Goal: Task Accomplishment & Management: Complete application form

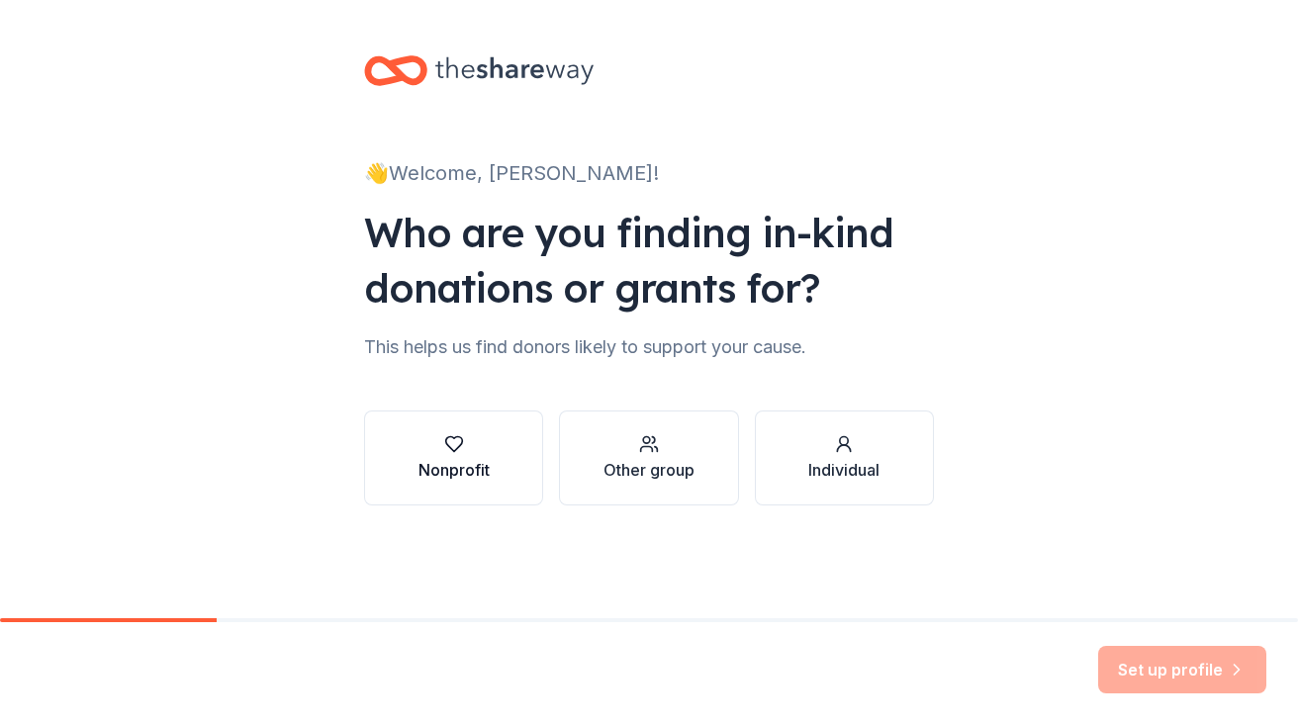
click at [444, 453] on icon "button" at bounding box center [454, 444] width 20 height 20
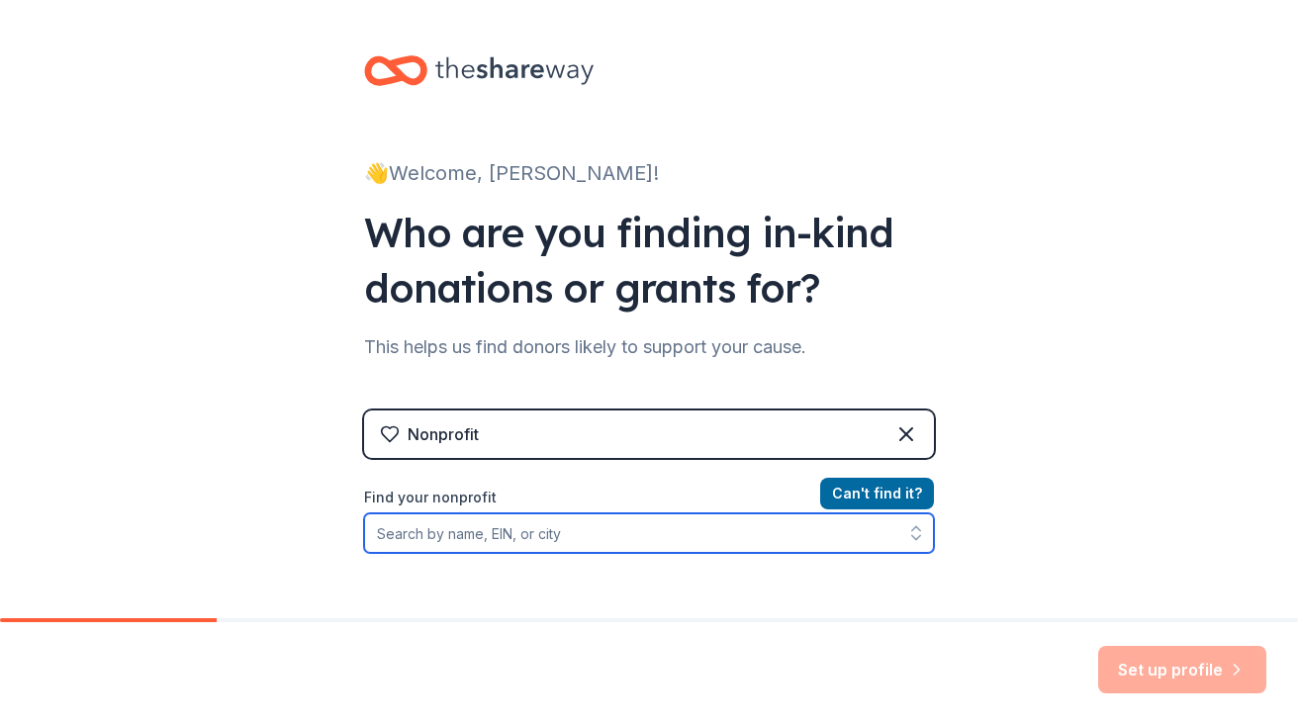
click at [585, 532] on input "Find your nonprofit" at bounding box center [649, 534] width 570 height 40
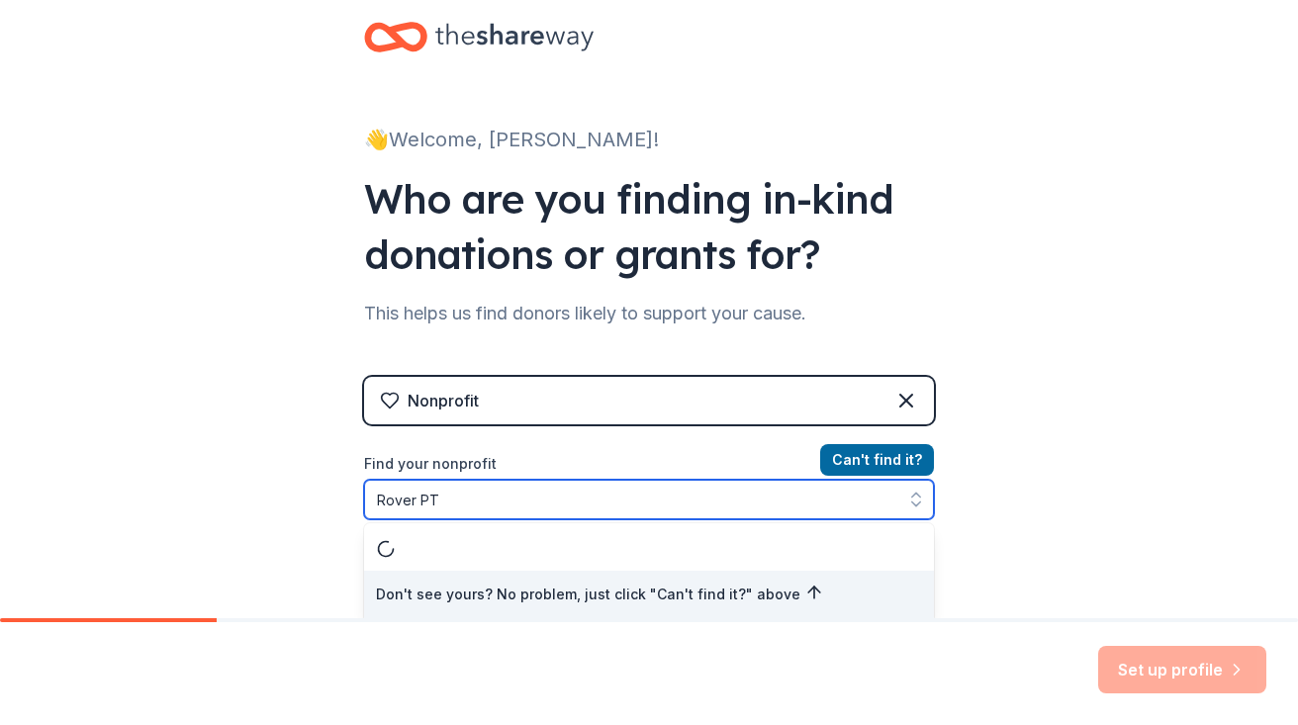
type input "Rover PTA"
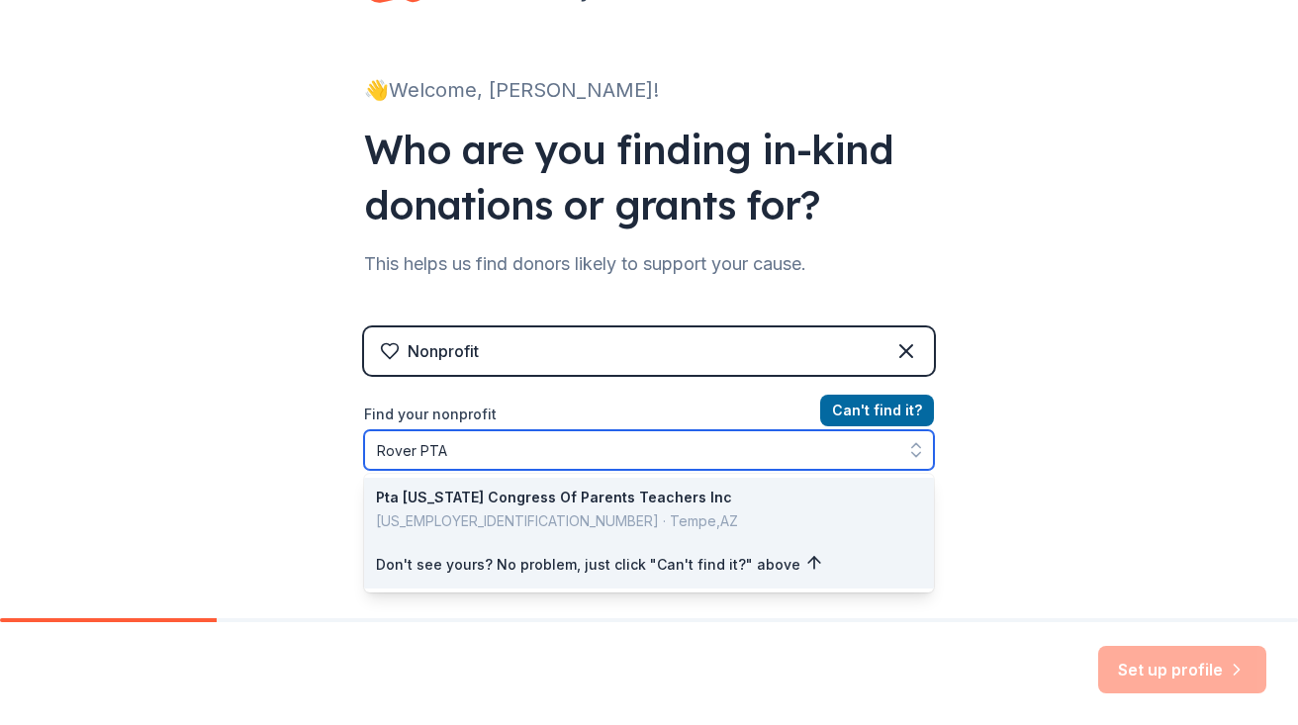
scroll to position [76, 0]
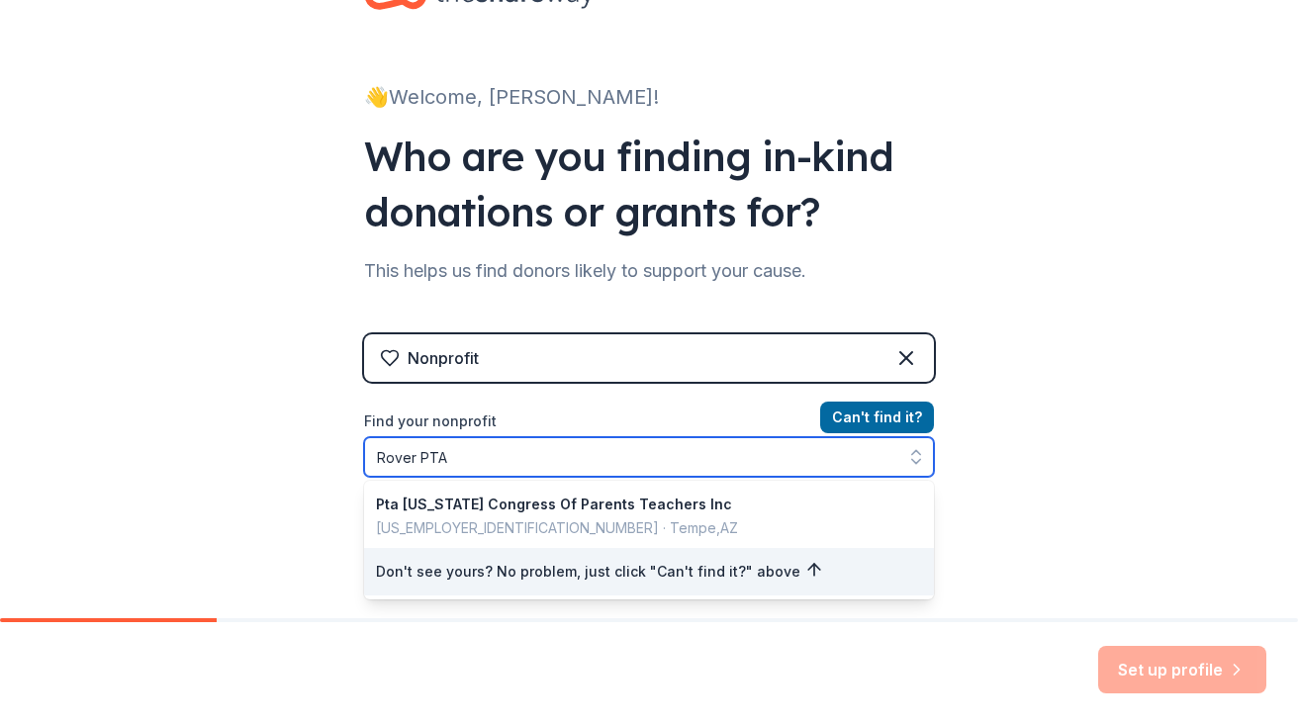
click at [605, 450] on input "Rover PTA" at bounding box center [649, 457] width 570 height 40
drag, startPoint x: 605, startPoint y: 450, endPoint x: 355, endPoint y: 444, distance: 249.5
click at [355, 444] on div "👋 Welcome, [PERSON_NAME]! Who are you finding in-kind donations or grants for? …" at bounding box center [649, 347] width 633 height 846
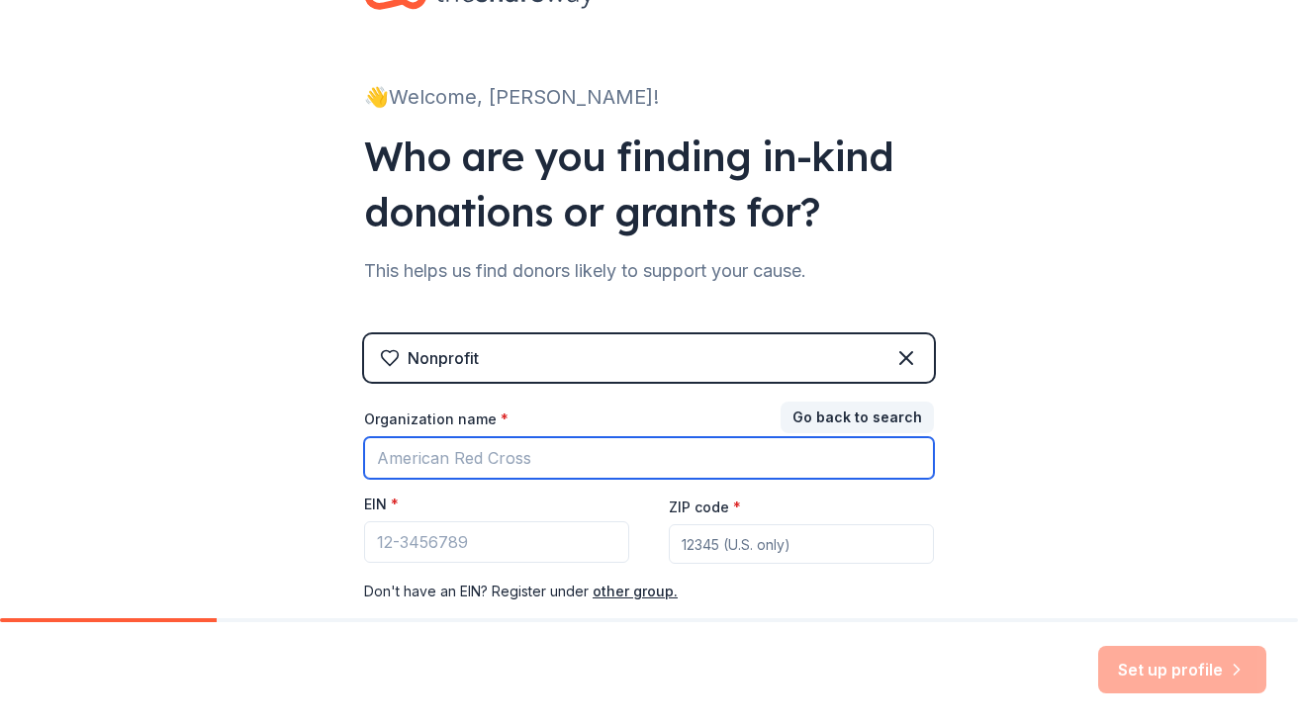
click at [476, 463] on input "Organization name *" at bounding box center [649, 458] width 570 height 42
type input "R"
click at [608, 457] on input "Organization name *" at bounding box center [649, 458] width 570 height 42
paste input "953932380"
type input "953932380"
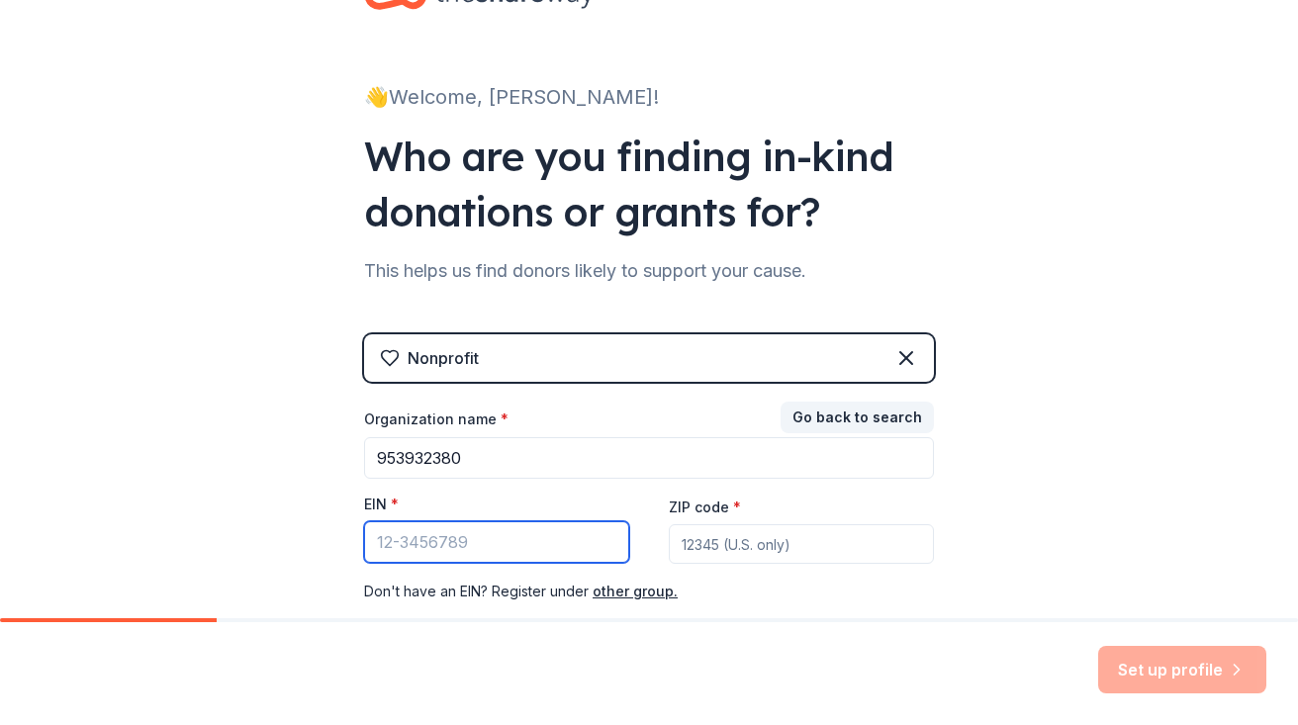
click at [526, 545] on input "EIN *" at bounding box center [496, 543] width 265 height 42
paste input "[US_EMPLOYER_IDENTIFICATION_NUMBER]"
type input "[US_EMPLOYER_IDENTIFICATION_NUMBER]"
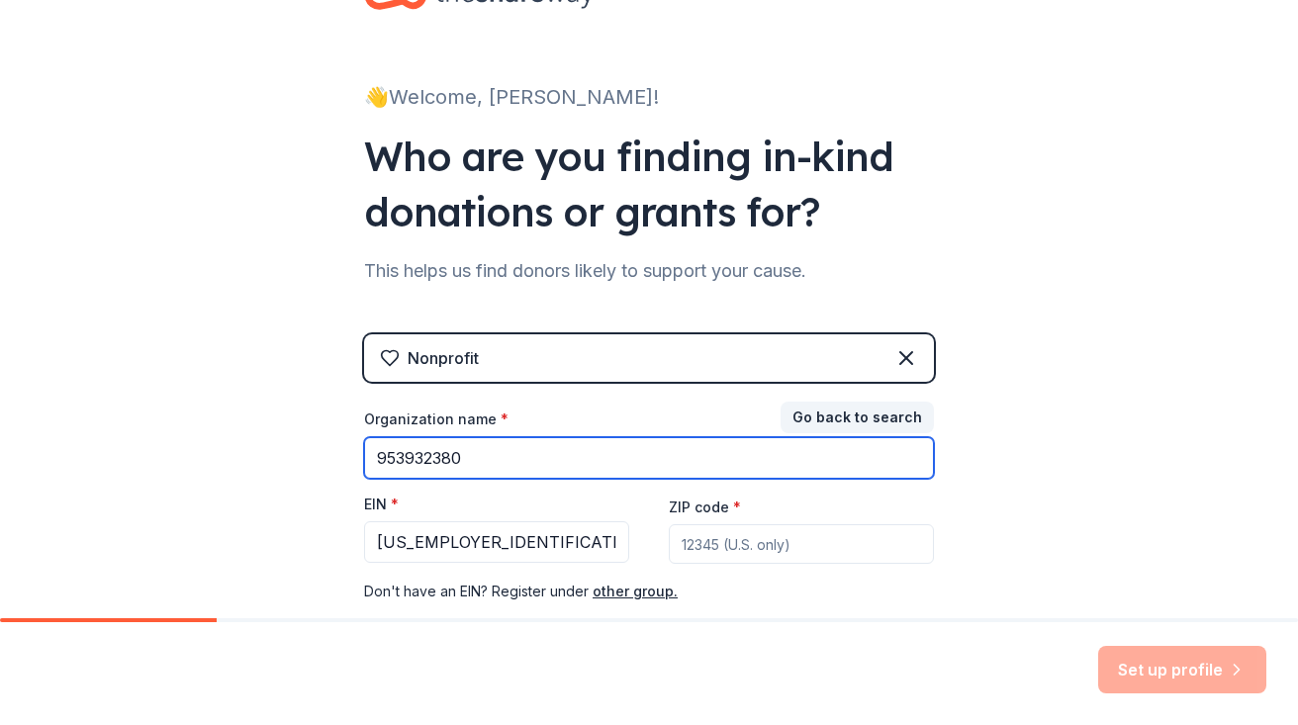
drag, startPoint x: 527, startPoint y: 452, endPoint x: 320, endPoint y: 446, distance: 207.9
click at [320, 446] on div "👋 Welcome, [PERSON_NAME]! Who are you finding in-kind donations or grants for? …" at bounding box center [649, 331] width 1298 height 814
type input "Rover Elementary School PTA"
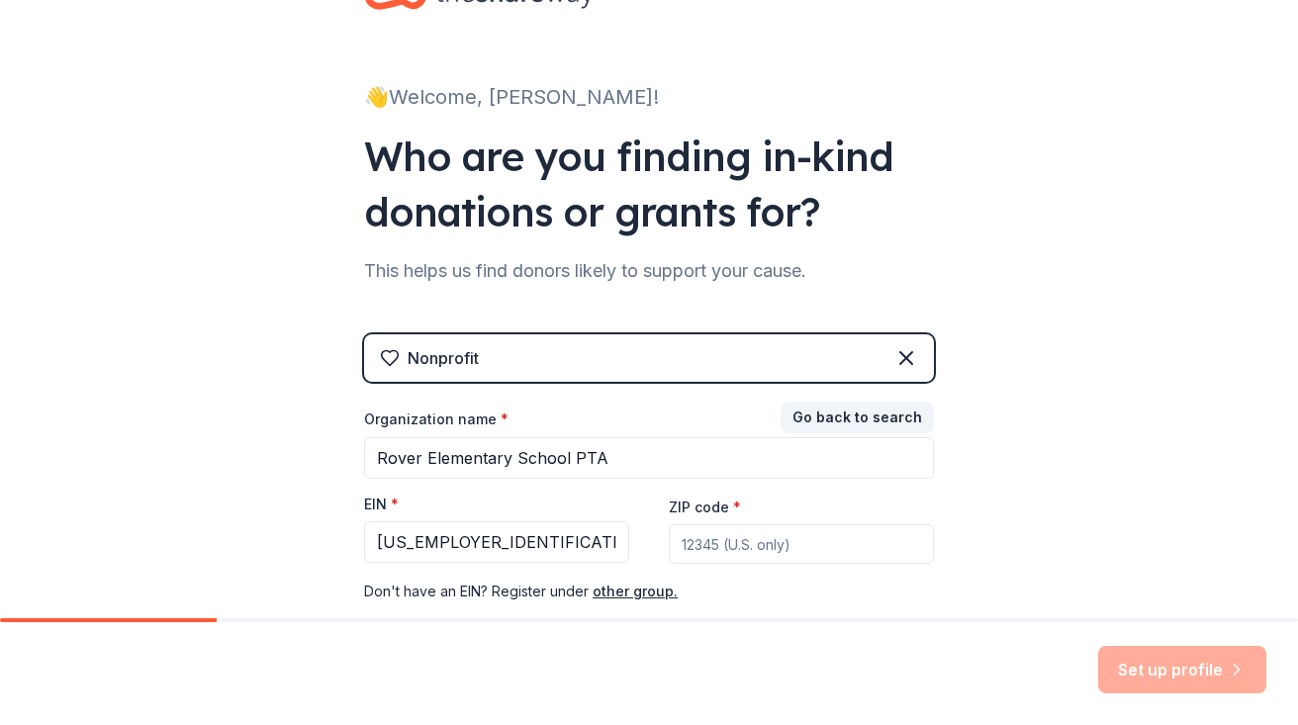
click at [720, 541] on input "ZIP code *" at bounding box center [801, 544] width 265 height 40
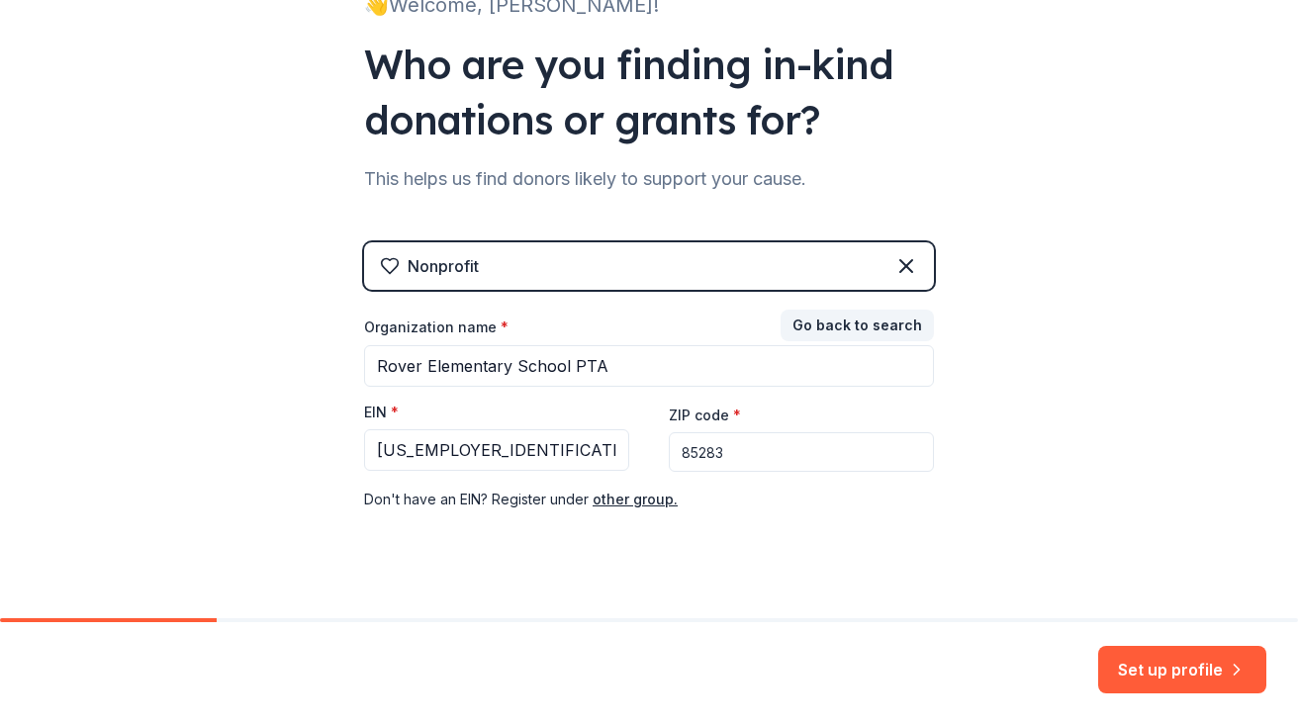
scroll to position [196, 0]
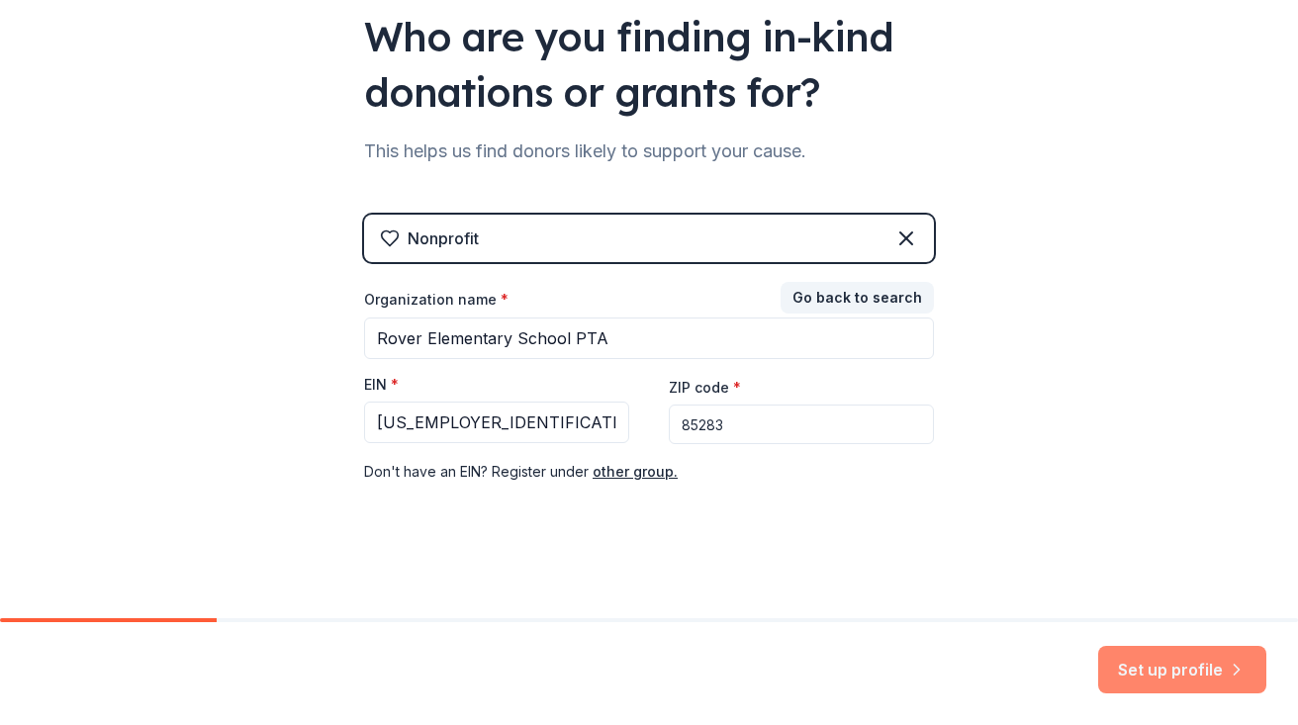
type input "85283"
click at [1173, 675] on button "Set up profile" at bounding box center [1182, 670] width 168 height 48
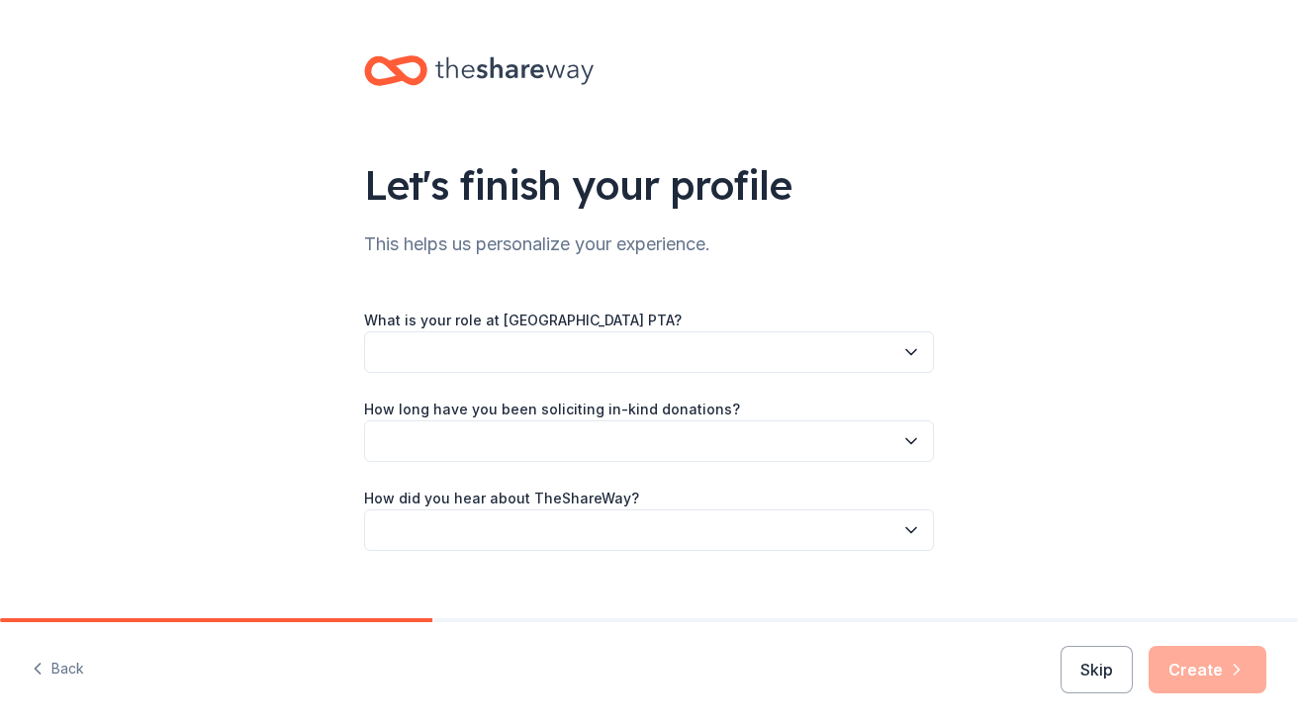
click at [796, 371] on button "button" at bounding box center [649, 353] width 570 height 42
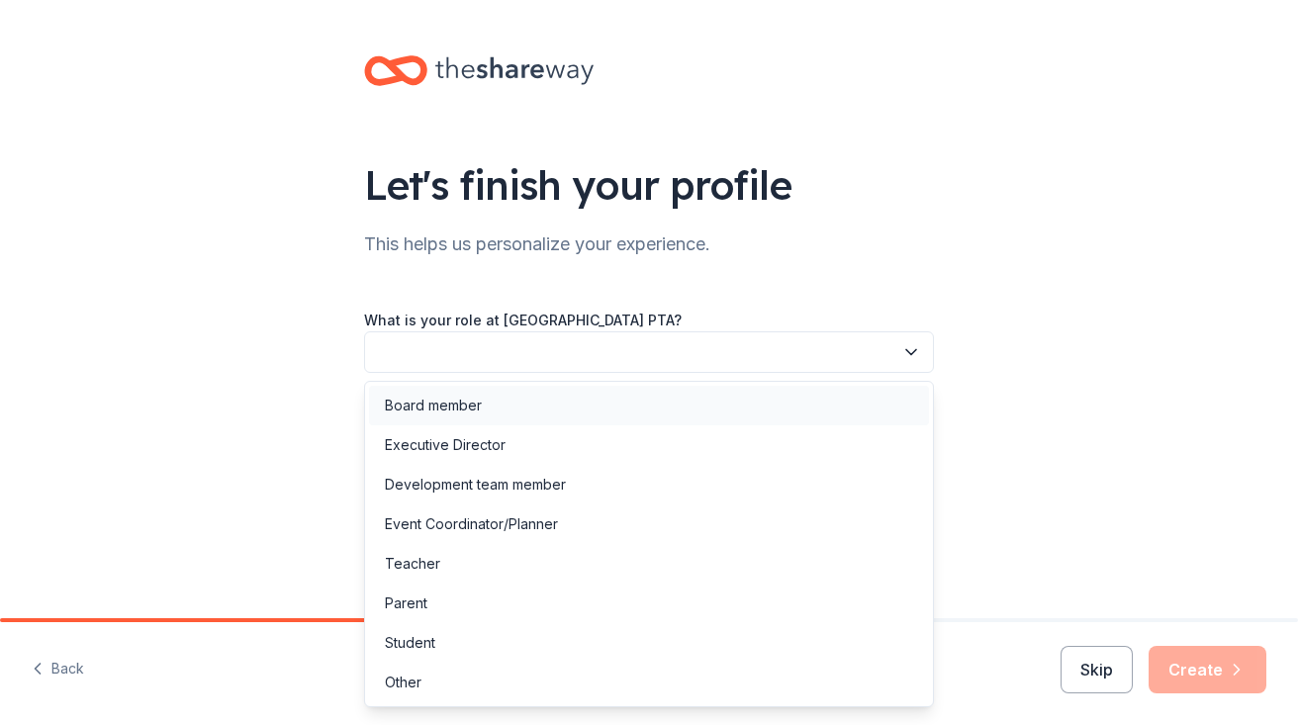
click at [766, 396] on div "Board member" at bounding box center [649, 406] width 560 height 40
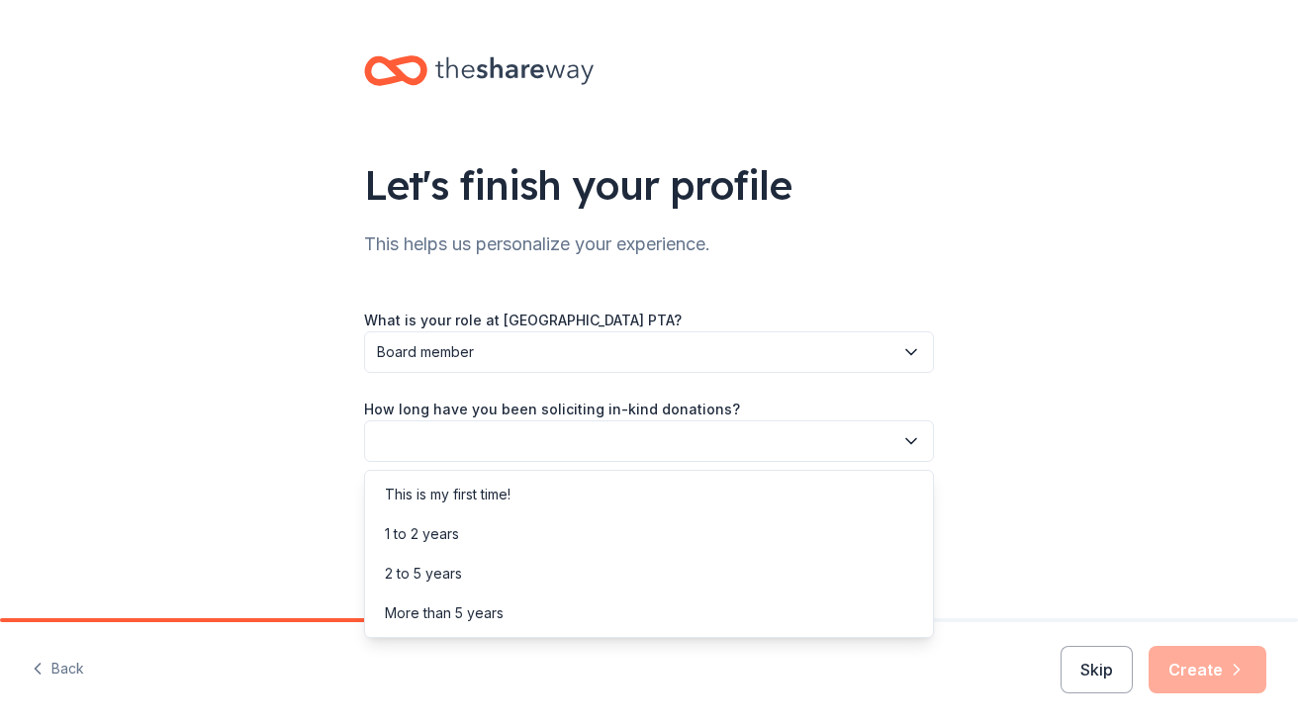
click at [744, 450] on button "button" at bounding box center [649, 442] width 570 height 42
click at [691, 496] on div "This is my first time!" at bounding box center [649, 495] width 560 height 40
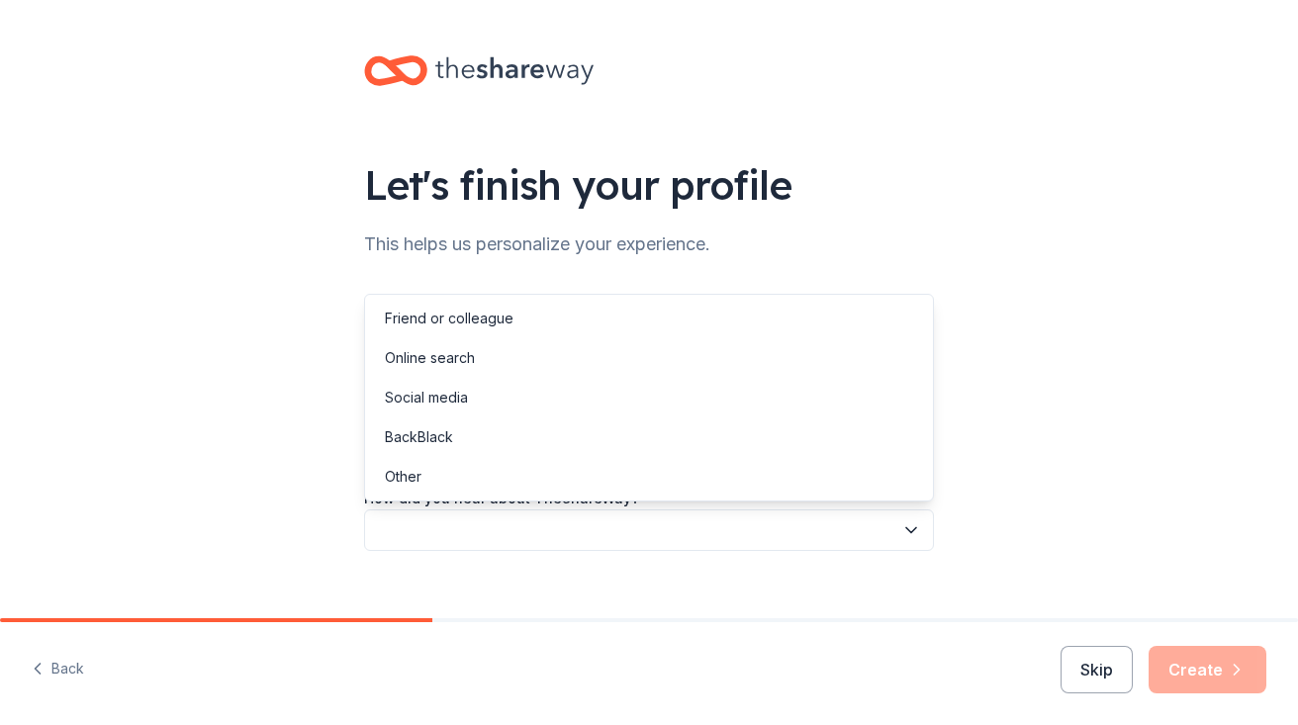
click at [672, 535] on button "button" at bounding box center [649, 531] width 570 height 42
click at [620, 328] on div "Friend or colleague" at bounding box center [649, 319] width 560 height 40
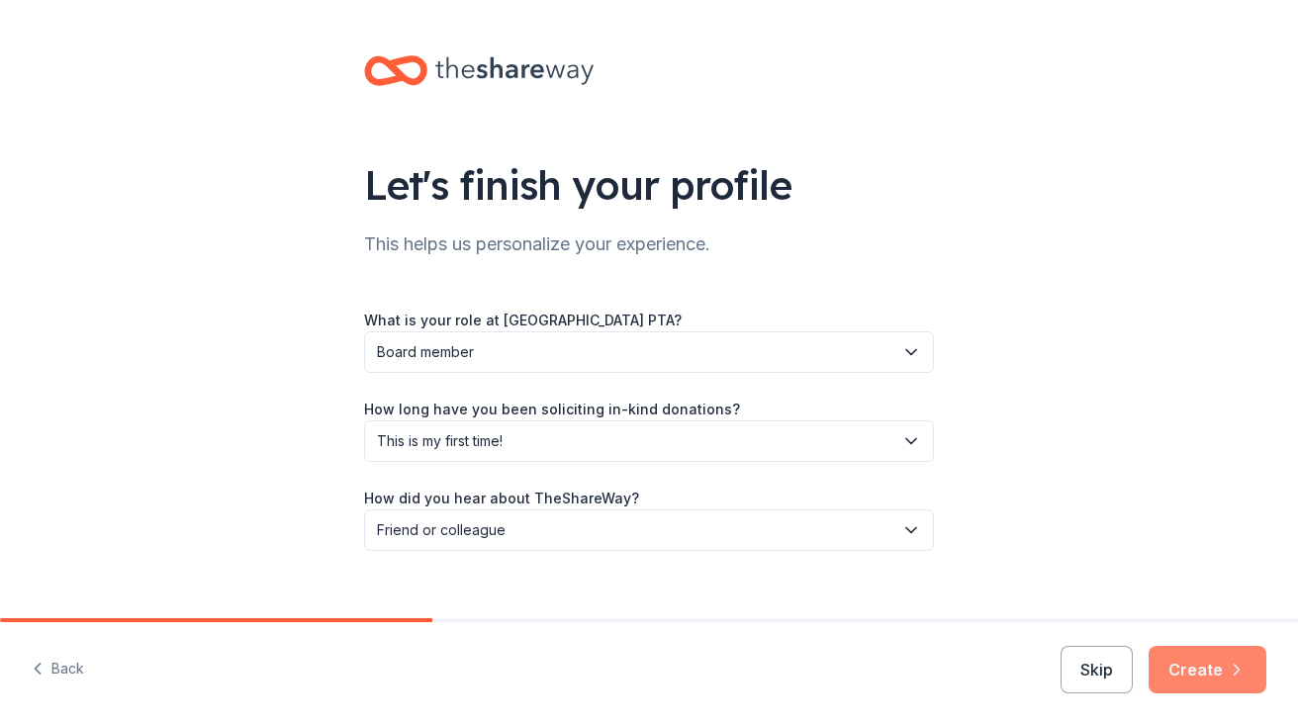
click at [1204, 675] on button "Create" at bounding box center [1208, 670] width 118 height 48
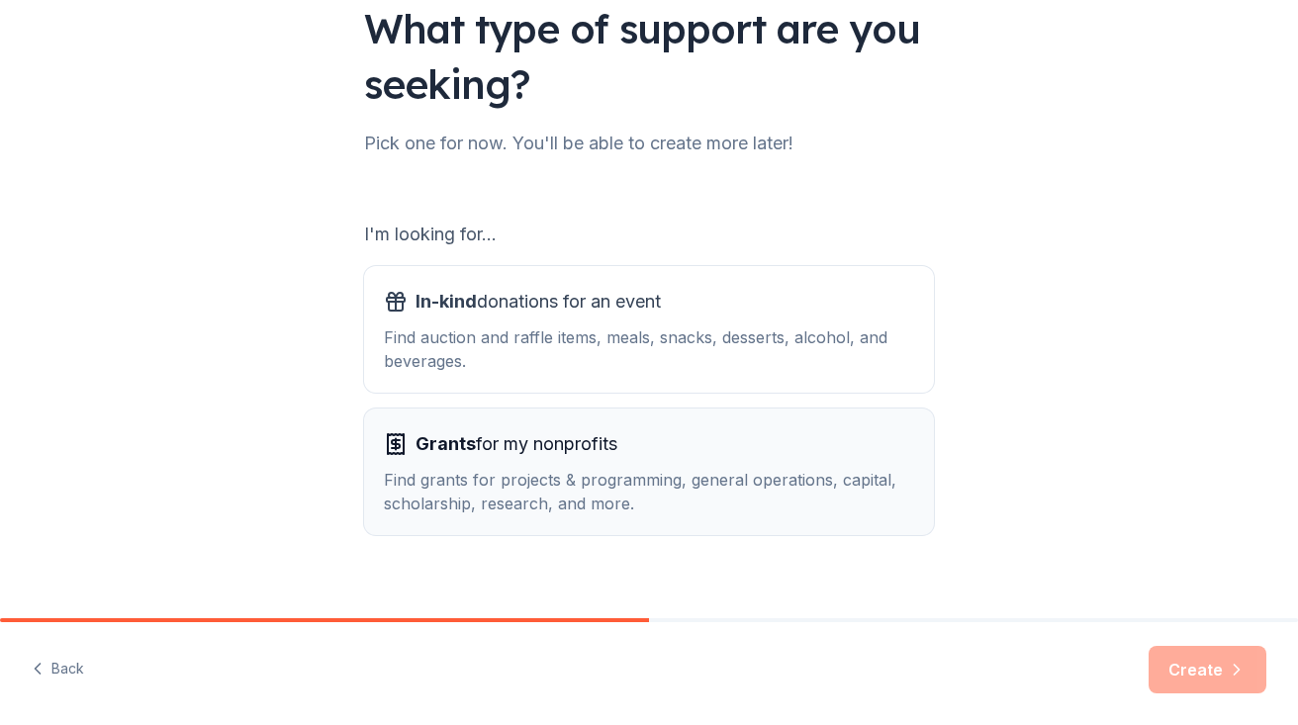
scroll to position [180, 0]
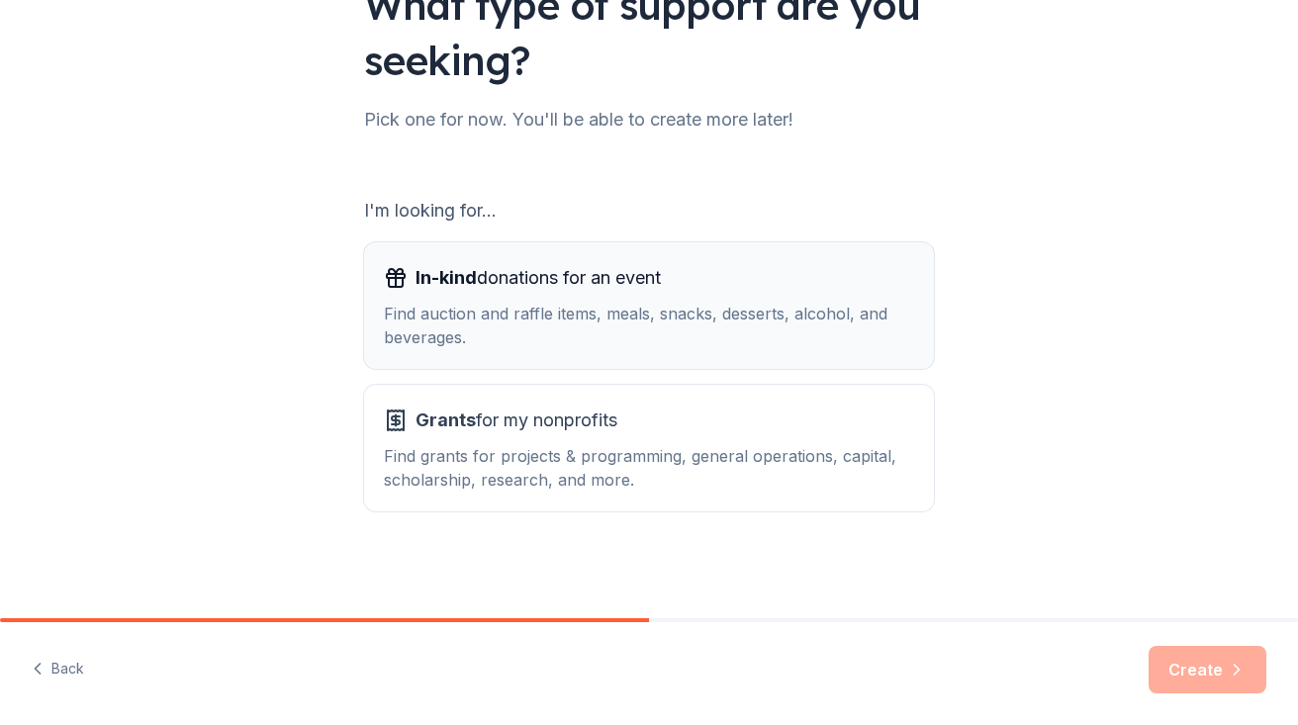
click at [714, 307] on div "Find auction and raffle items, meals, snacks, desserts, alcohol, and beverages." at bounding box center [649, 326] width 530 height 48
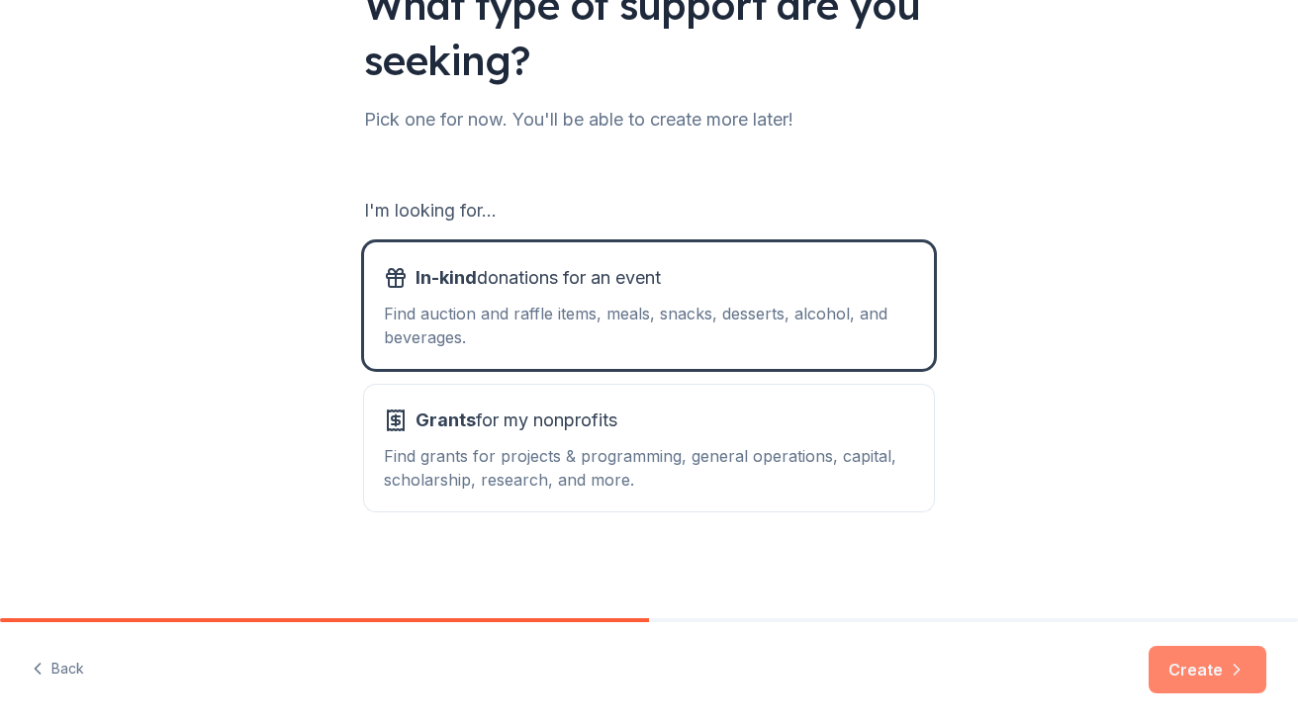
click at [1222, 668] on button "Create" at bounding box center [1208, 670] width 118 height 48
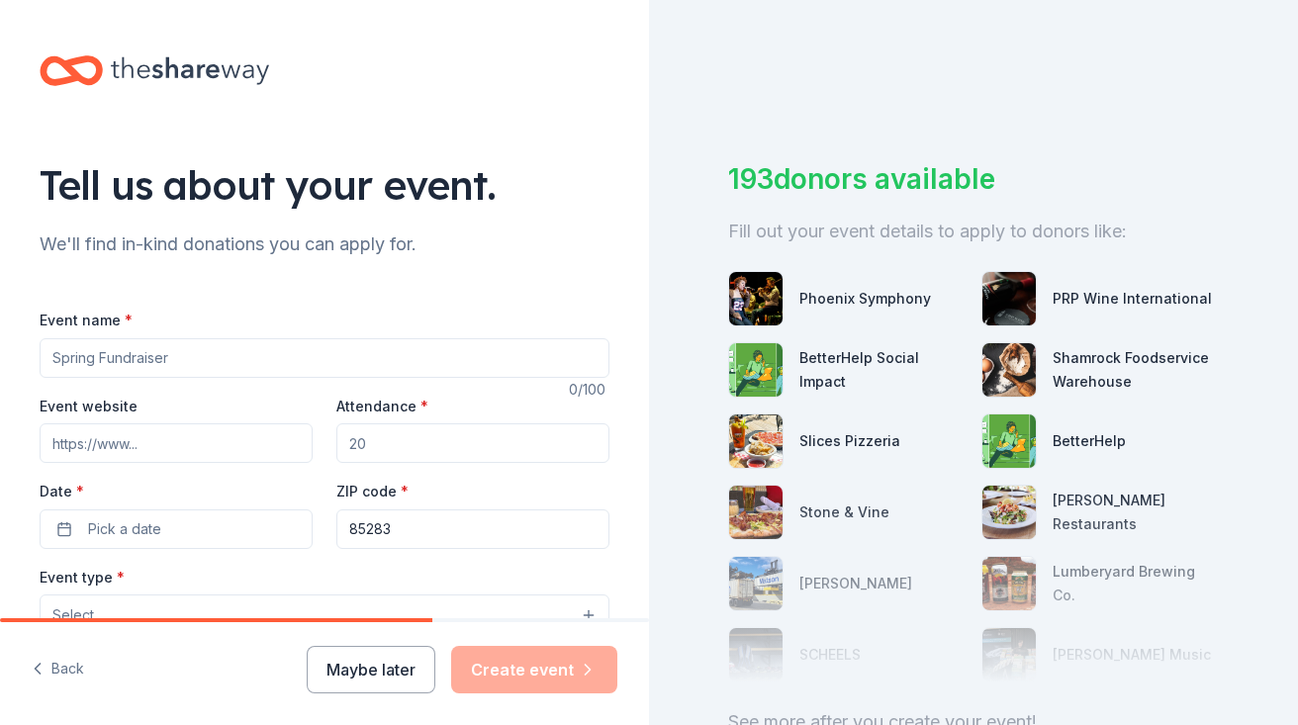
click at [251, 357] on input "Event name *" at bounding box center [325, 358] width 570 height 40
type input "Trunk or Treat"
click at [410, 446] on input "Attendance *" at bounding box center [472, 444] width 273 height 40
type input "150"
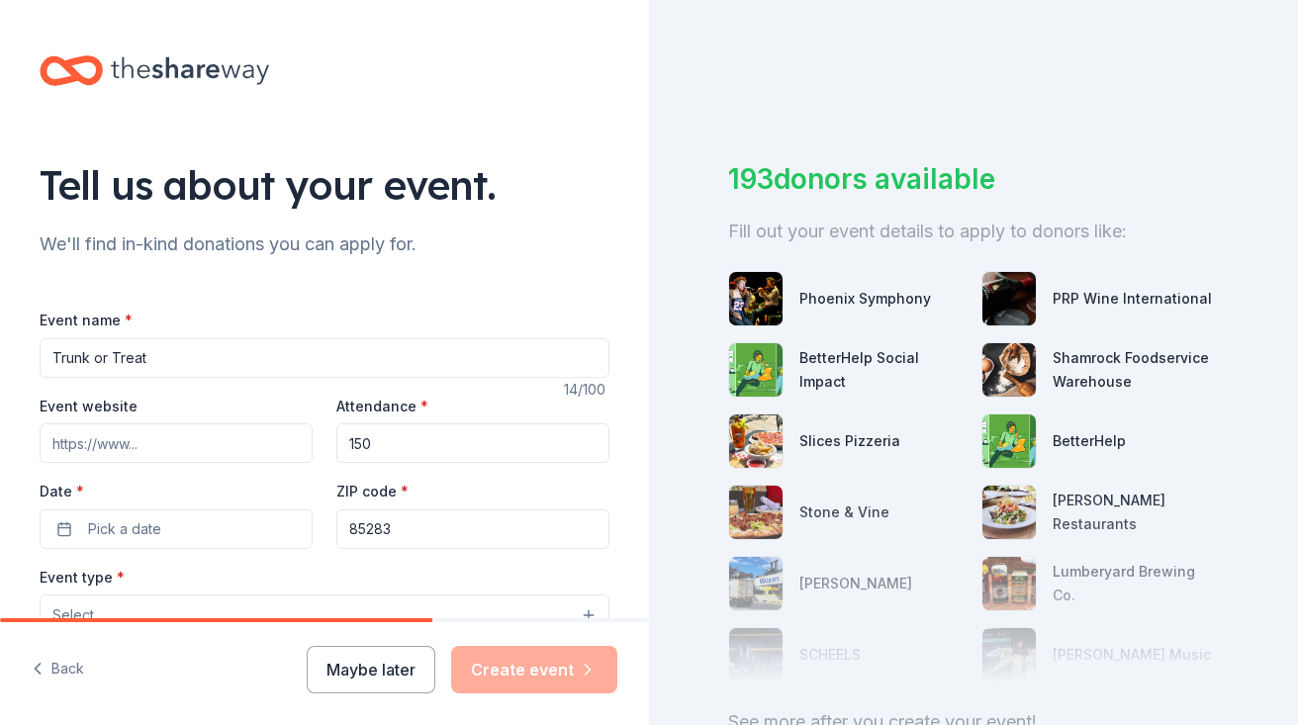
drag, startPoint x: 420, startPoint y: 442, endPoint x: 329, endPoint y: 429, distance: 91.9
click at [329, 429] on div "Event website Attendance * 150 Date * Pick a date ZIP code * 85283" at bounding box center [325, 471] width 570 height 155
click at [217, 520] on button "Pick a date" at bounding box center [176, 530] width 273 height 40
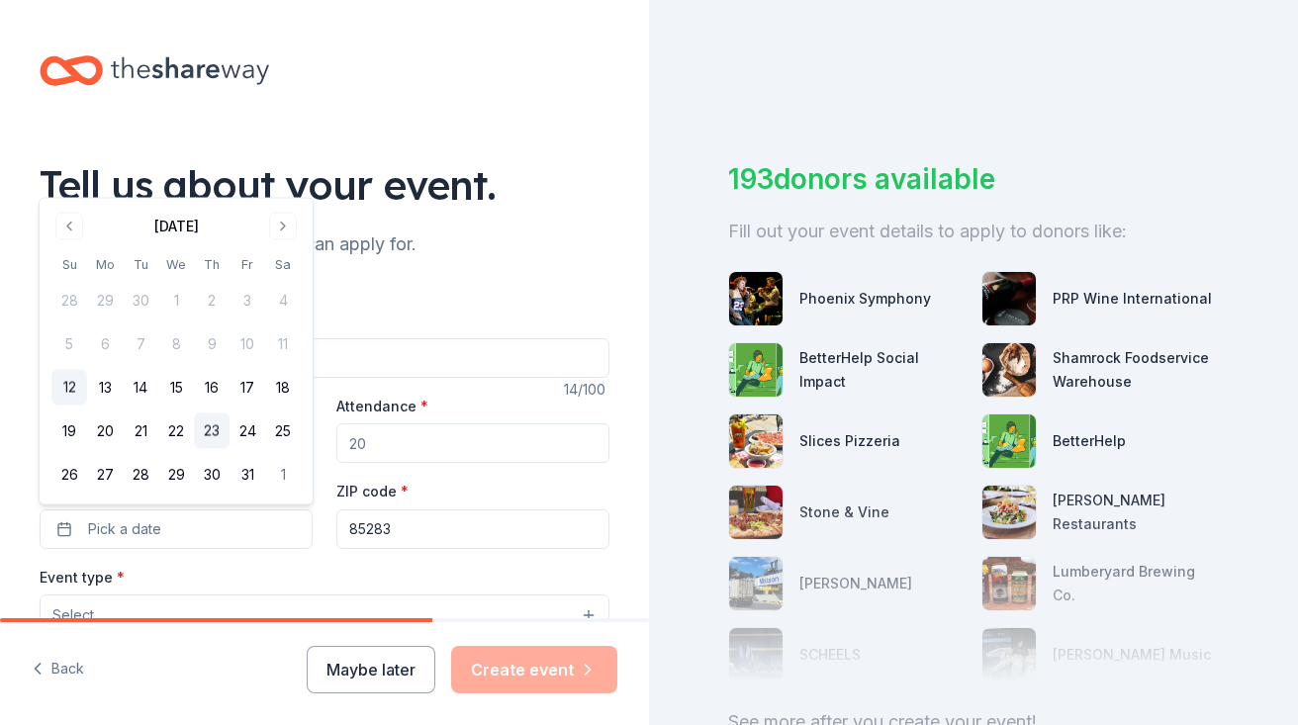
click at [214, 430] on button "23" at bounding box center [212, 432] width 36 height 36
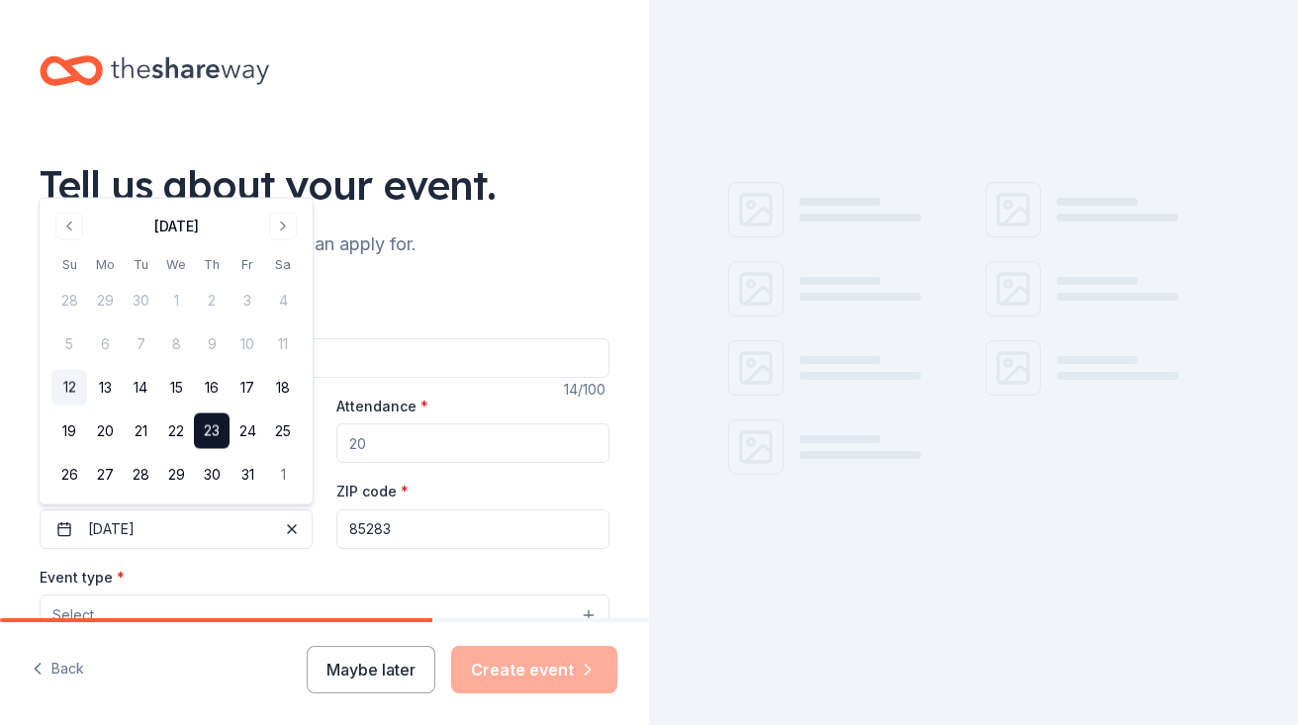
click at [339, 581] on div "Event type * Select" at bounding box center [325, 601] width 570 height 72
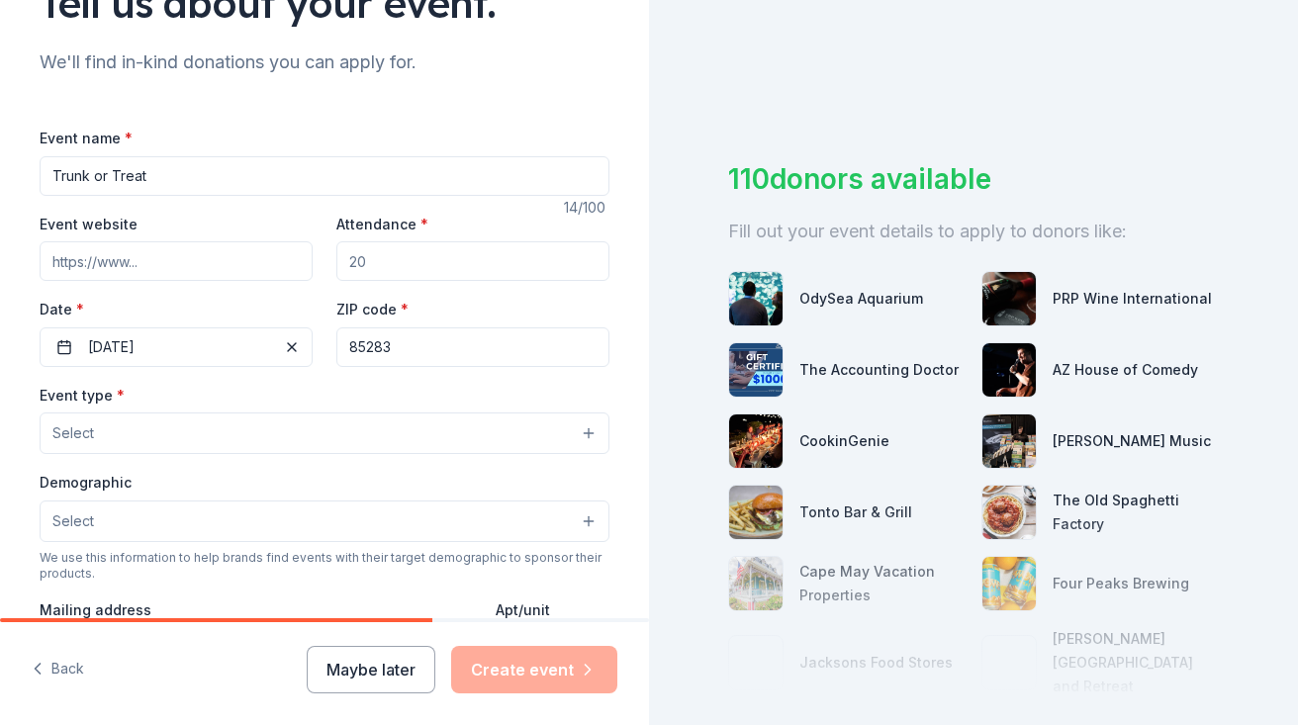
scroll to position [185, 0]
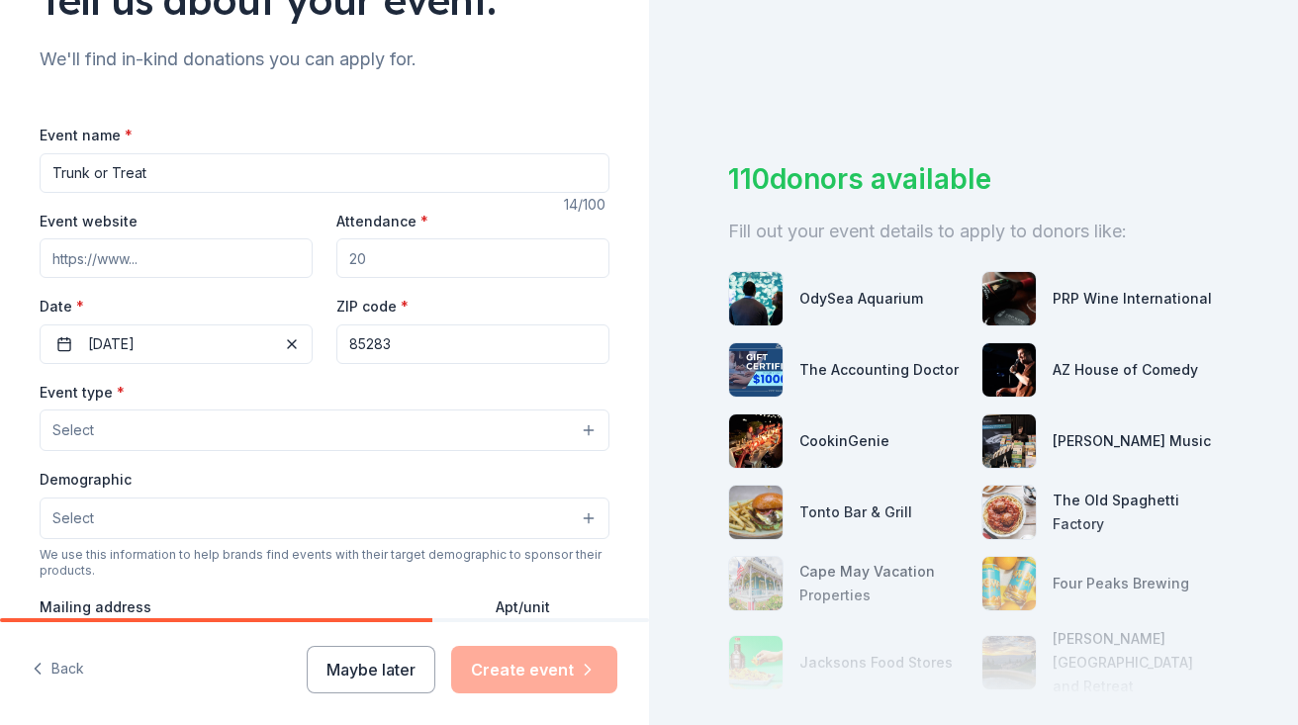
click at [243, 427] on button "Select" at bounding box center [325, 431] width 570 height 42
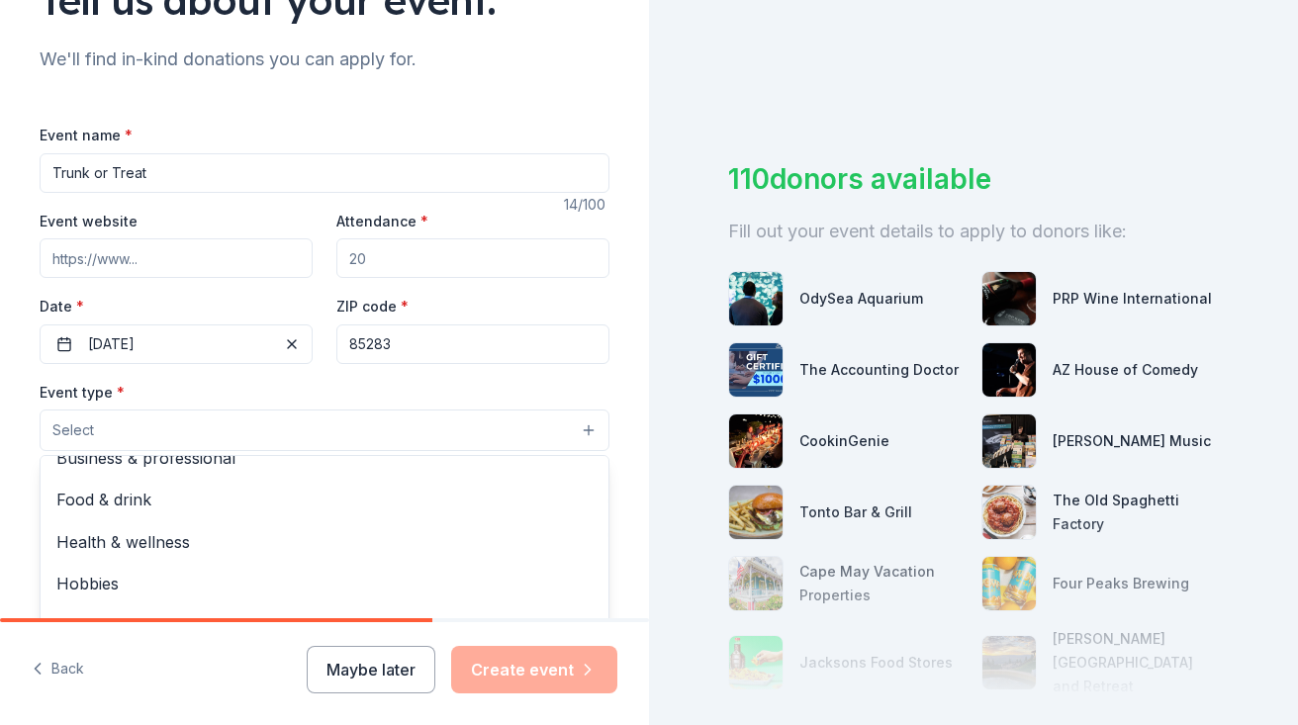
scroll to position [0, 0]
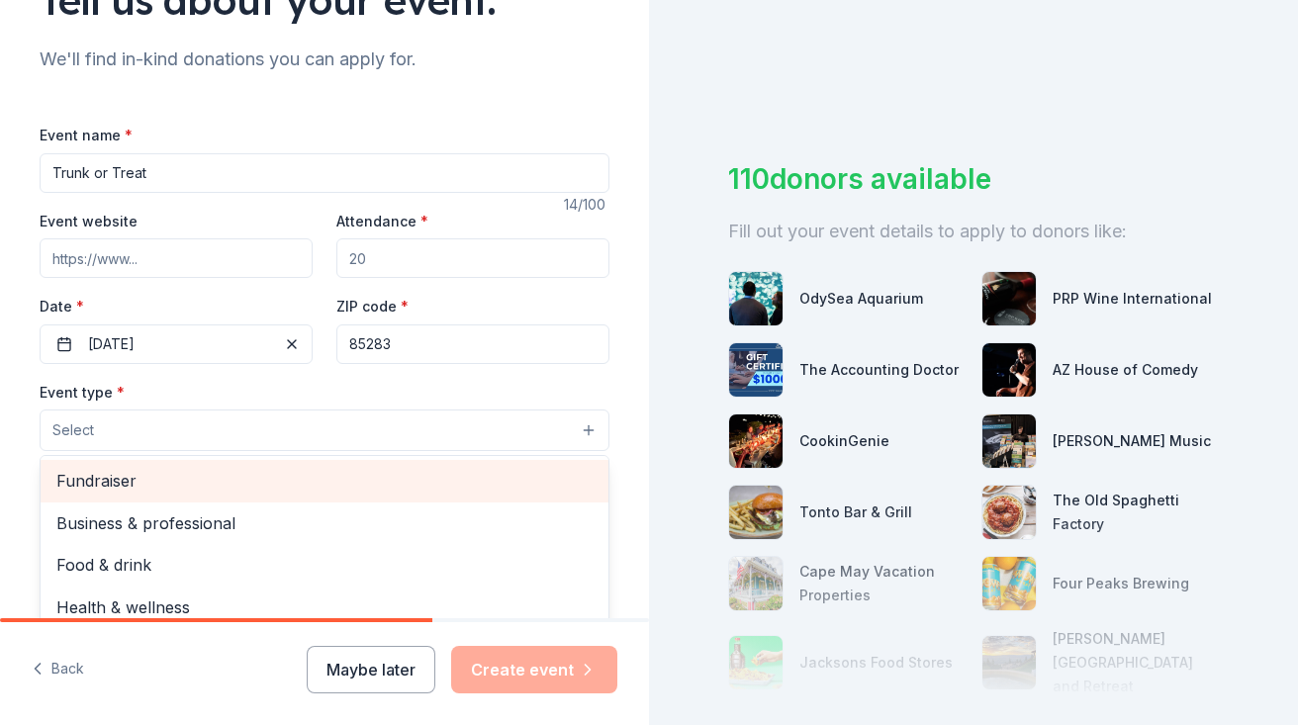
click at [199, 476] on span "Fundraiser" at bounding box center [324, 481] width 536 height 26
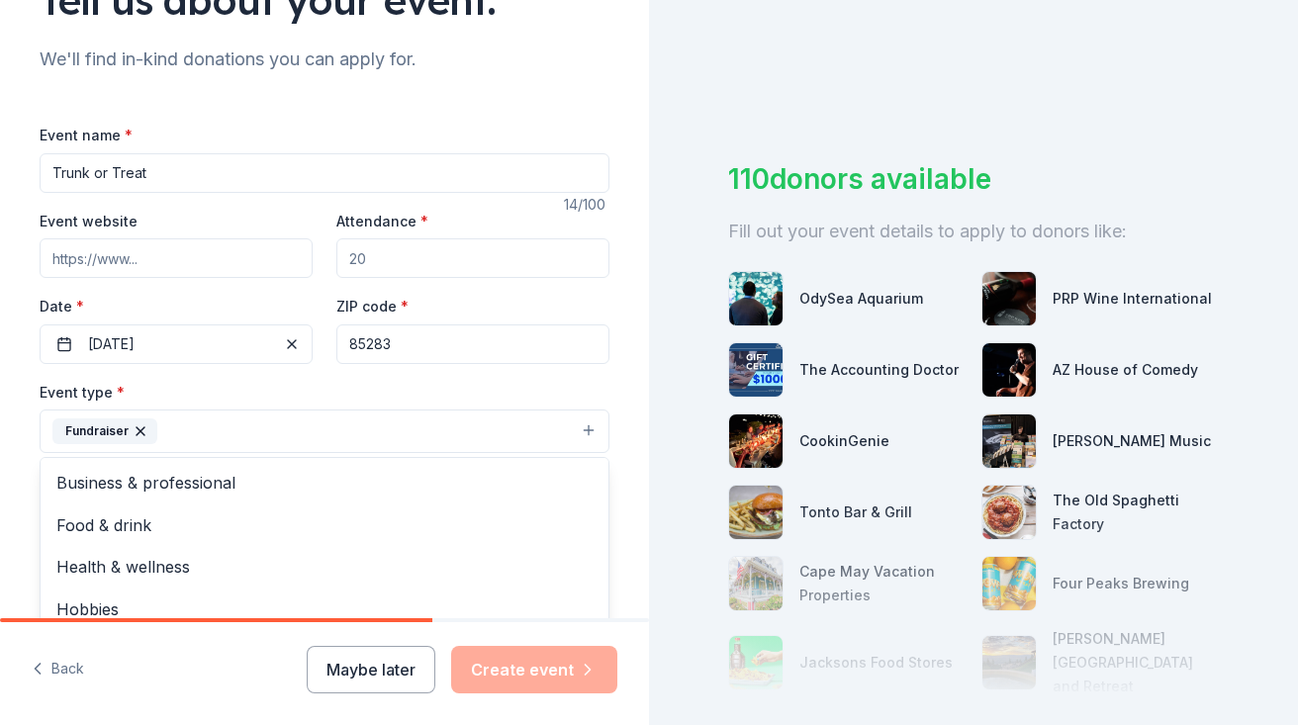
click at [569, 382] on div "Event type * Fundraiser Business & professional Food & drink Health & wellness …" at bounding box center [325, 417] width 570 height 74
click at [311, 520] on button "Select" at bounding box center [325, 521] width 570 height 42
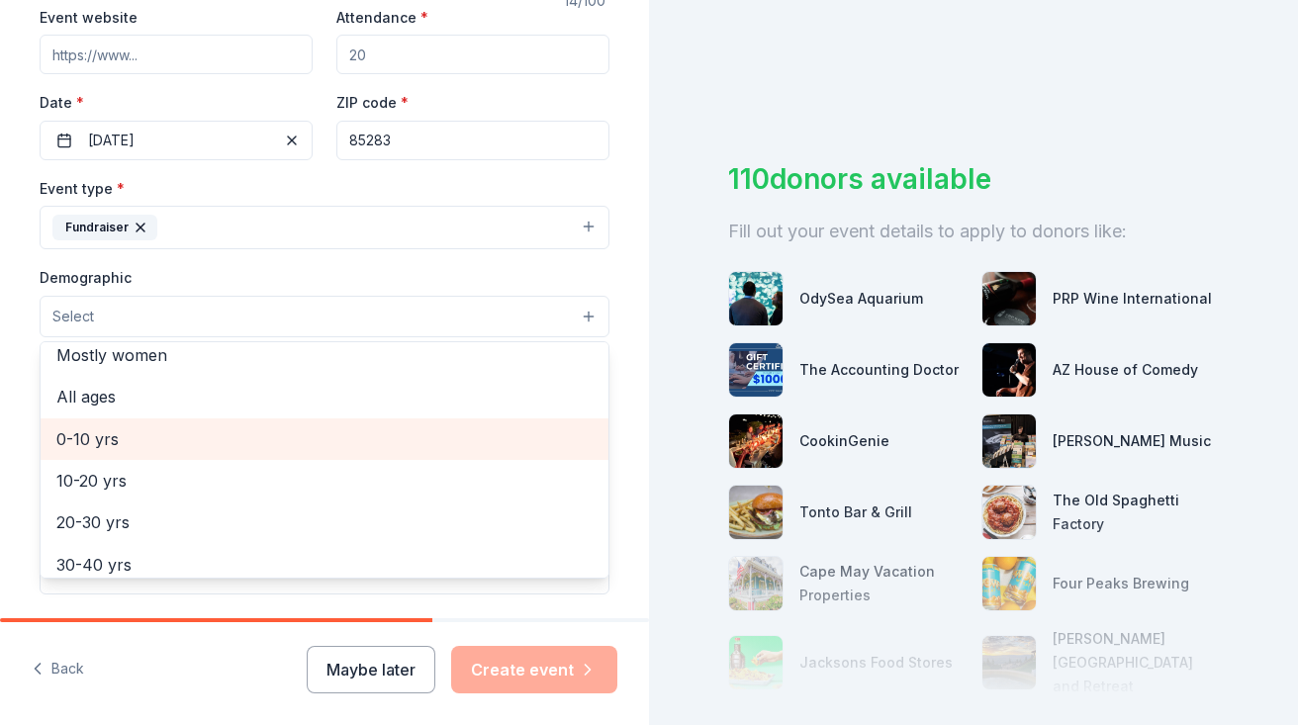
scroll to position [103, 0]
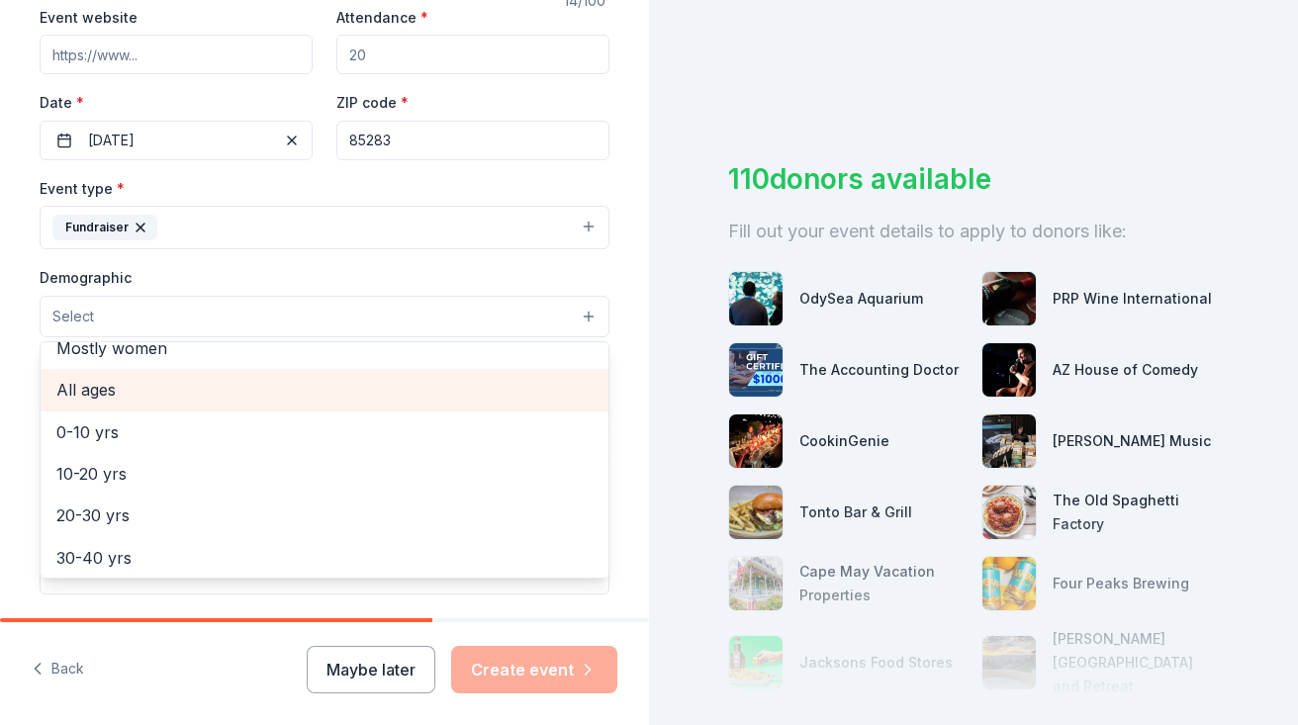
click at [214, 380] on span "All ages" at bounding box center [324, 390] width 536 height 26
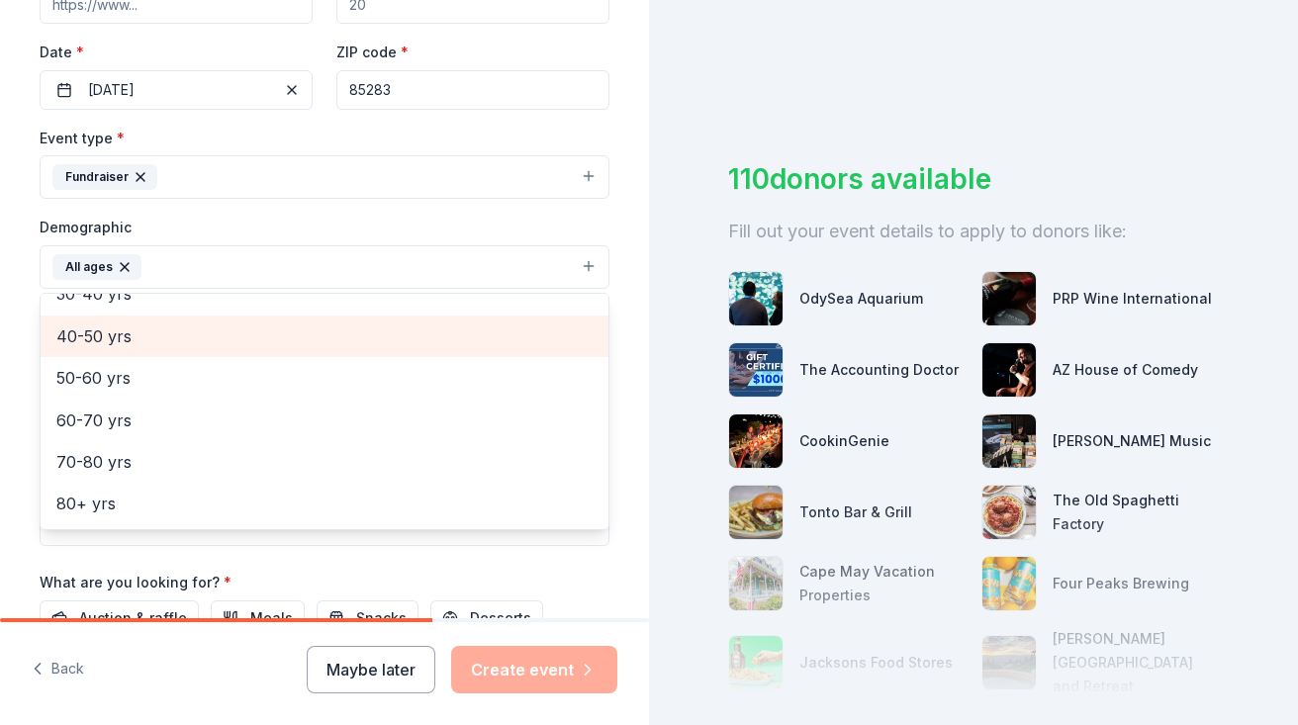
scroll to position [442, 0]
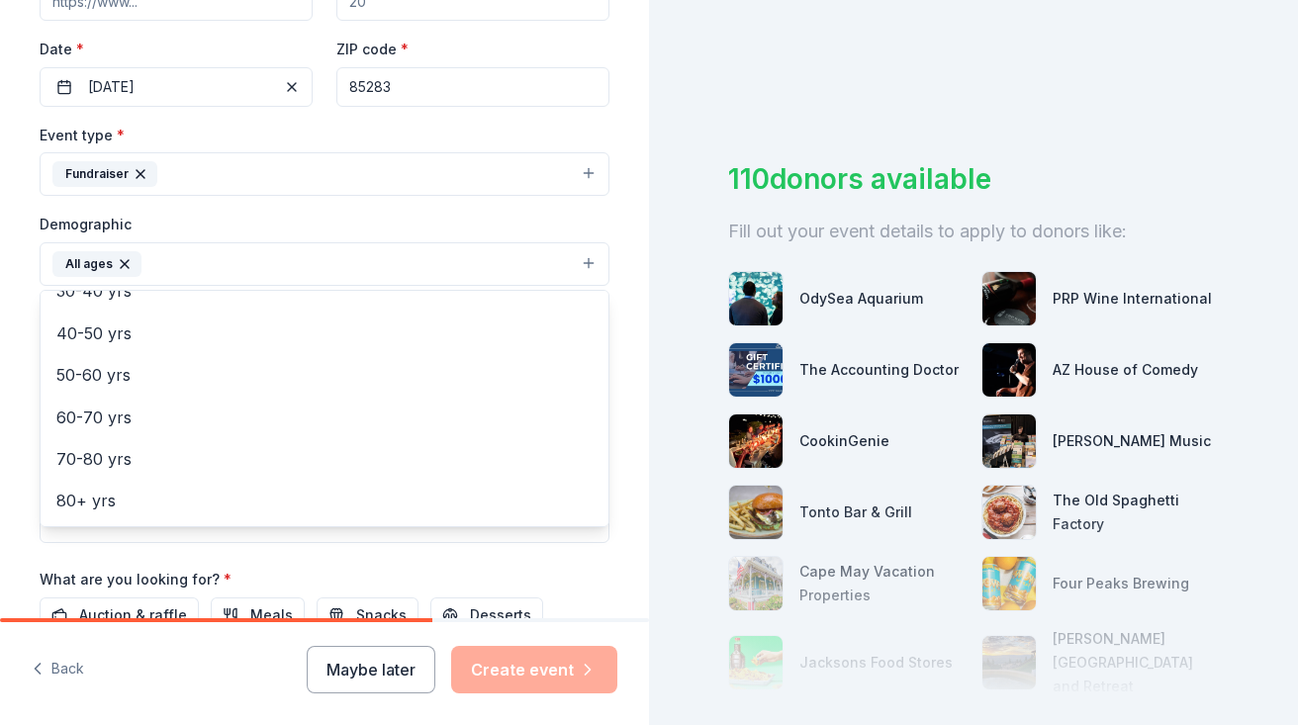
click at [216, 556] on div "Event name * Trunk or Treat 14 /100 Event website Attendance * Date * [DATE] ZI…" at bounding box center [325, 324] width 570 height 918
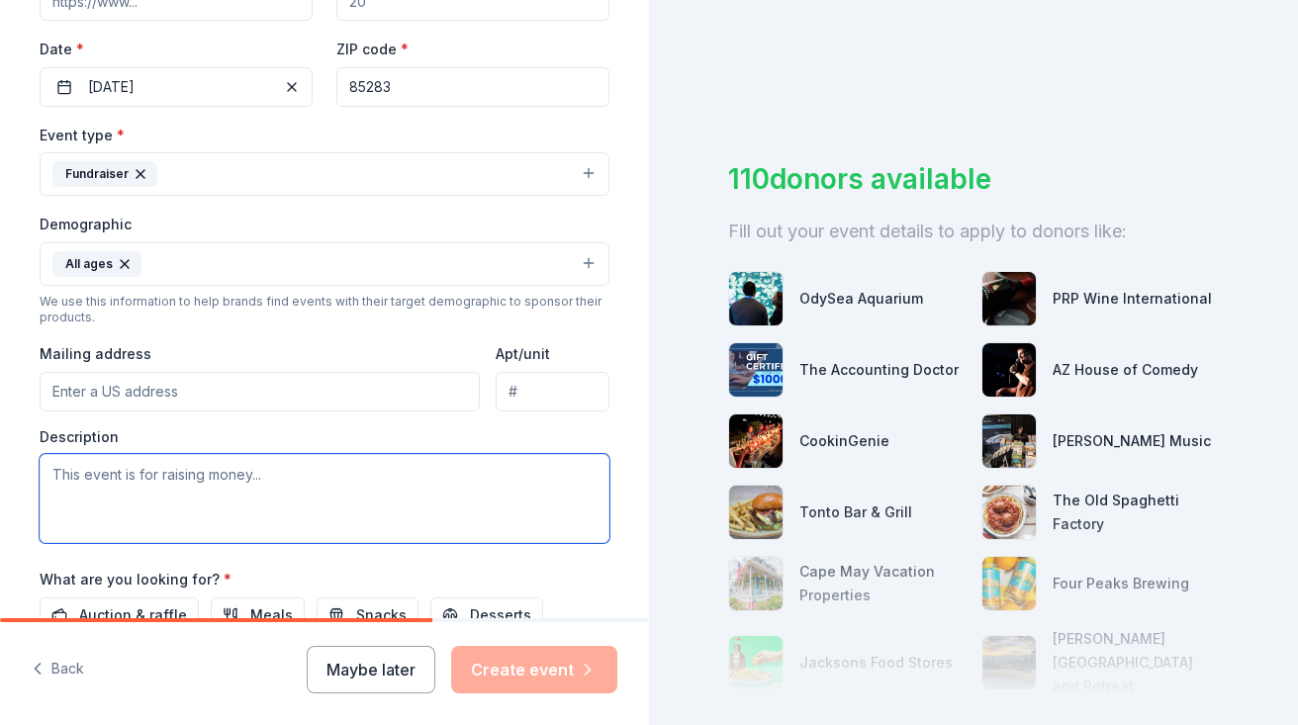
click at [232, 498] on textarea at bounding box center [325, 498] width 570 height 89
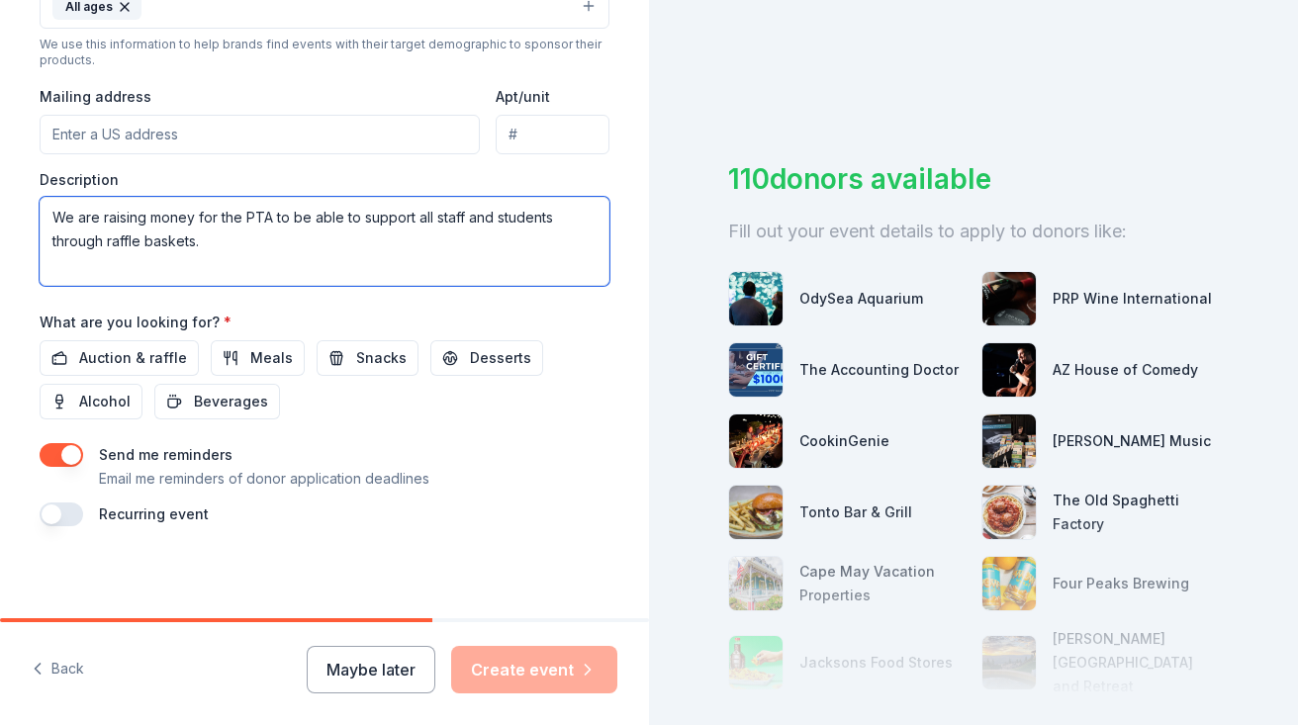
scroll to position [703, 0]
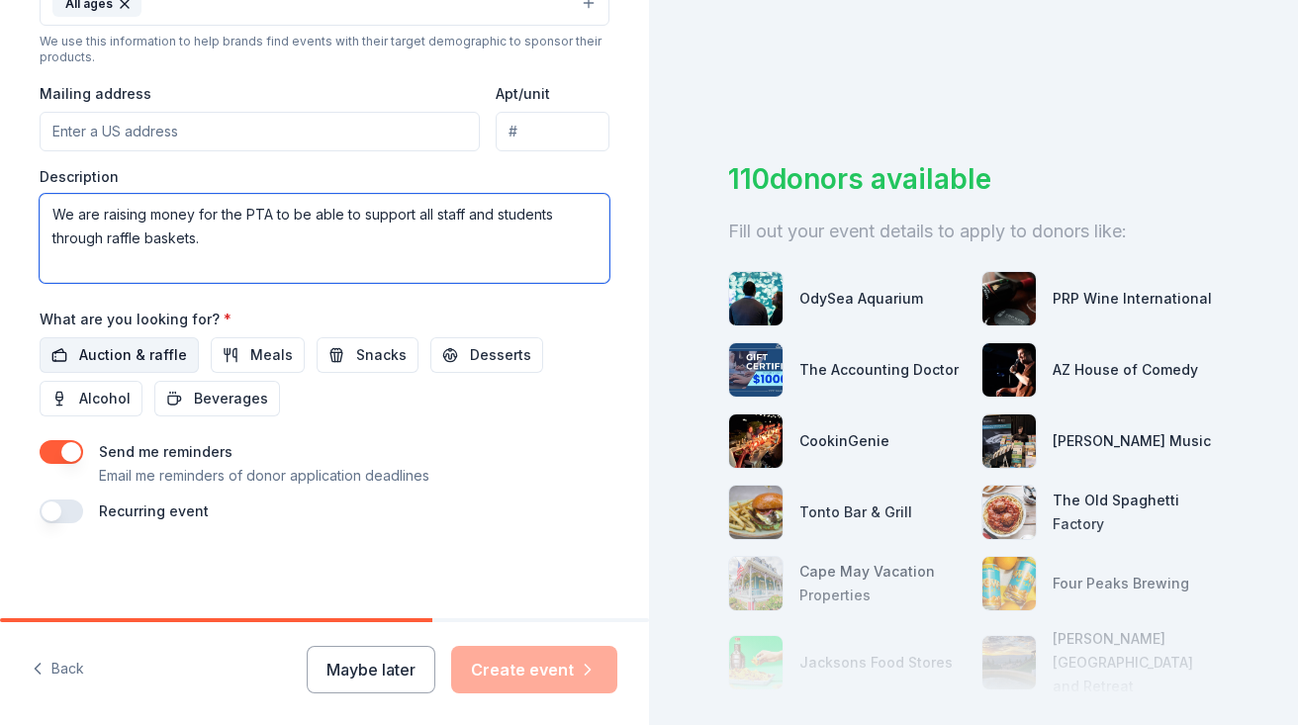
type textarea "We are raising money for the PTA to be able to support all staff and students t…"
click at [148, 356] on span "Auction & raffle" at bounding box center [133, 355] width 108 height 24
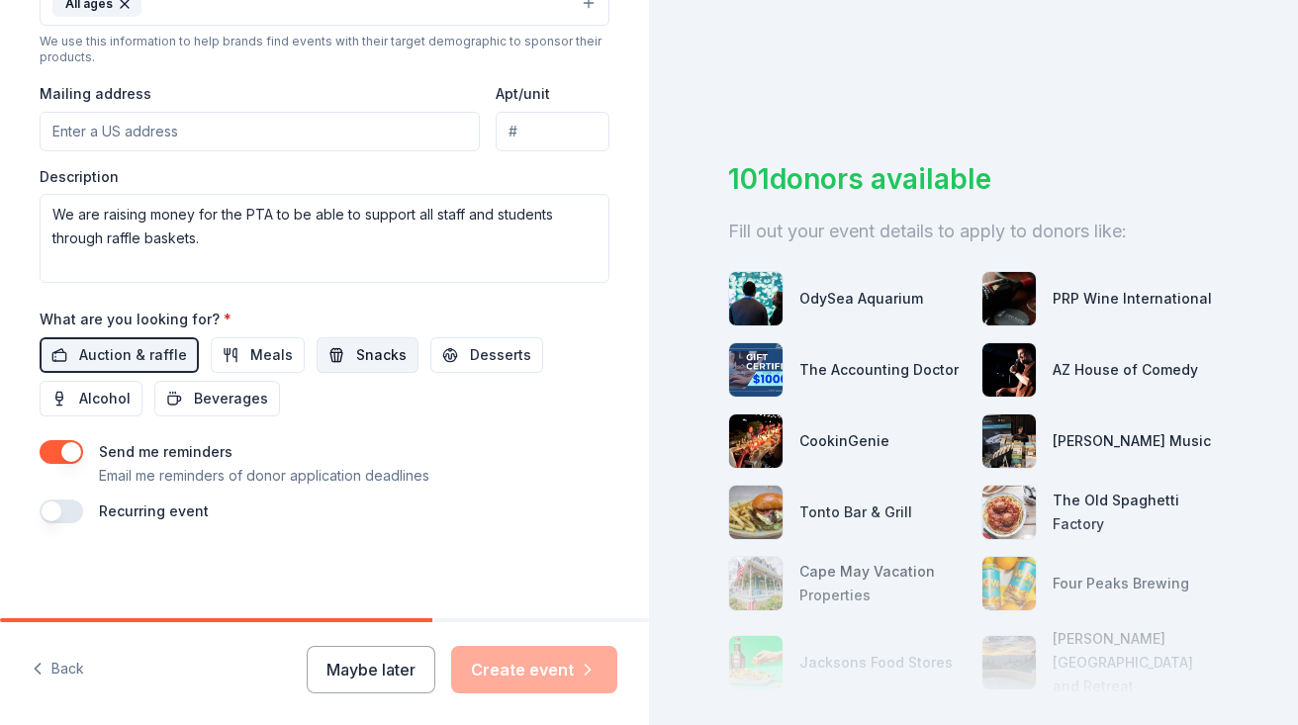
click at [362, 349] on span "Snacks" at bounding box center [381, 355] width 50 height 24
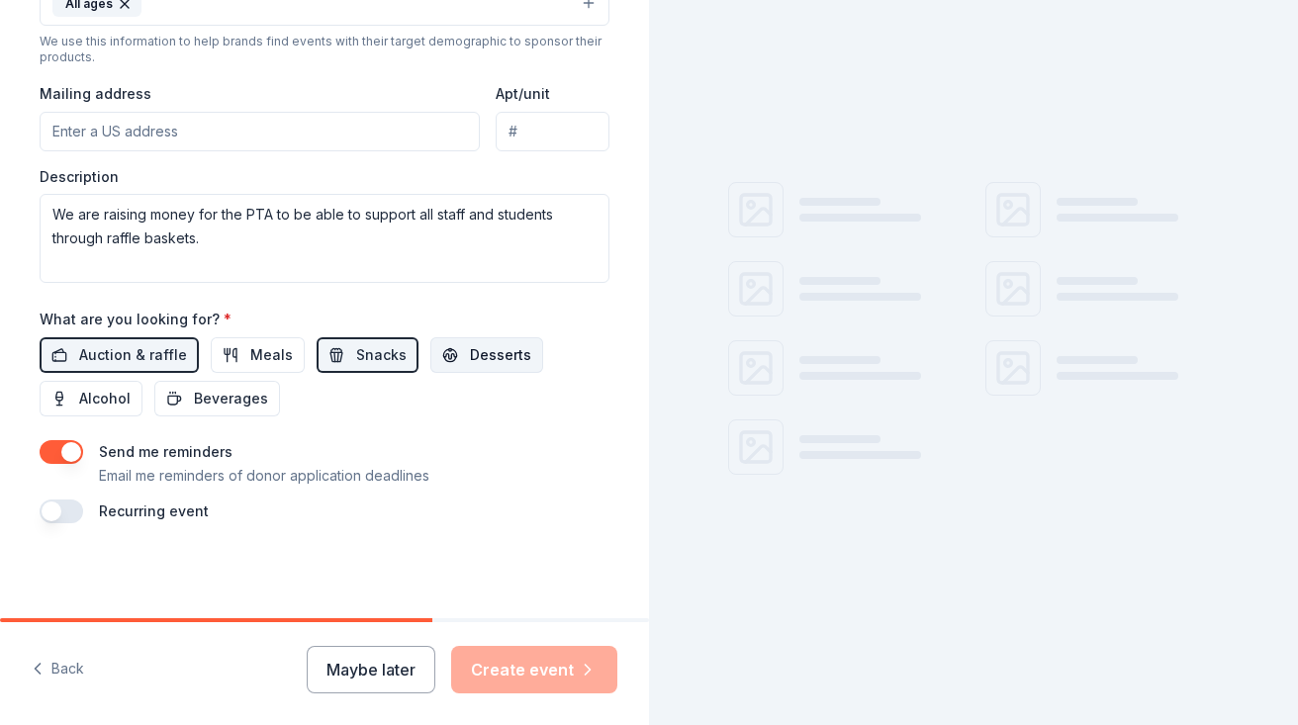
click at [500, 353] on span "Desserts" at bounding box center [500, 355] width 61 height 24
click at [212, 398] on span "Beverages" at bounding box center [231, 399] width 74 height 24
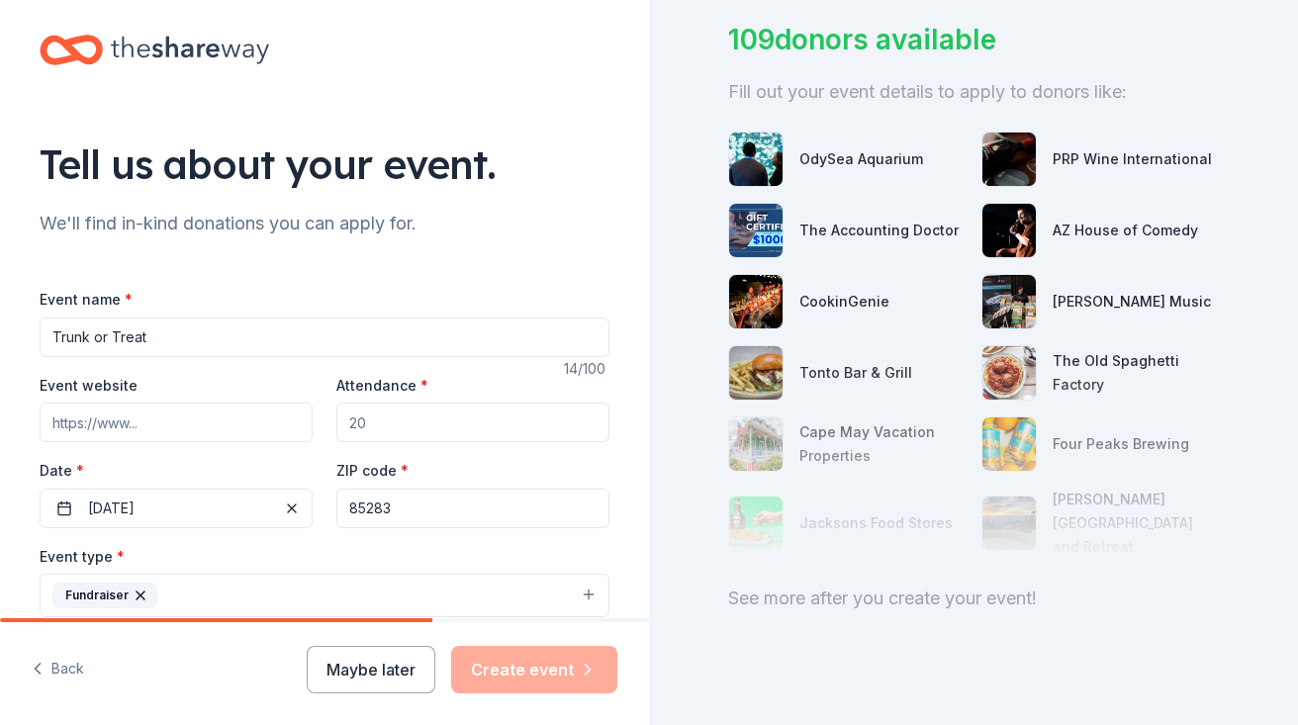
scroll to position [0, 0]
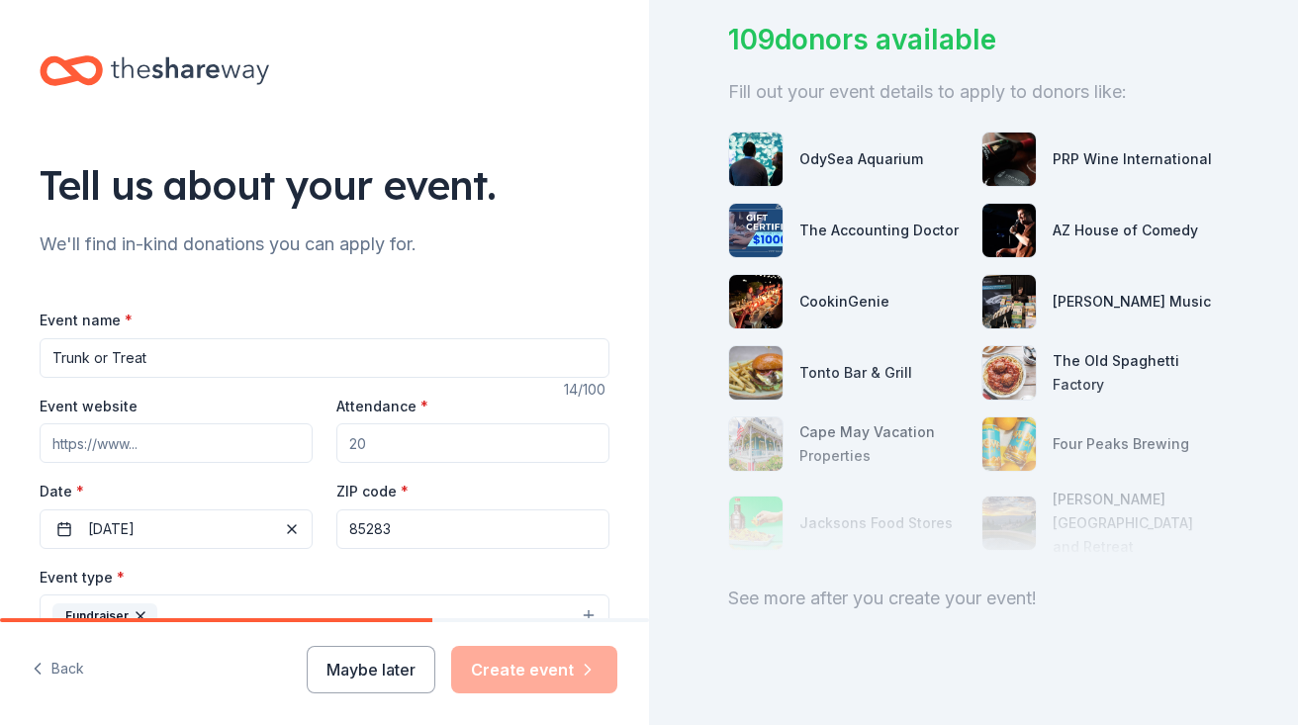
click at [410, 434] on input "Attendance *" at bounding box center [472, 444] width 273 height 40
drag, startPoint x: 425, startPoint y: 444, endPoint x: 460, endPoint y: 453, distance: 36.7
click at [460, 453] on input "Attendance *" at bounding box center [472, 444] width 273 height 40
type input "200"
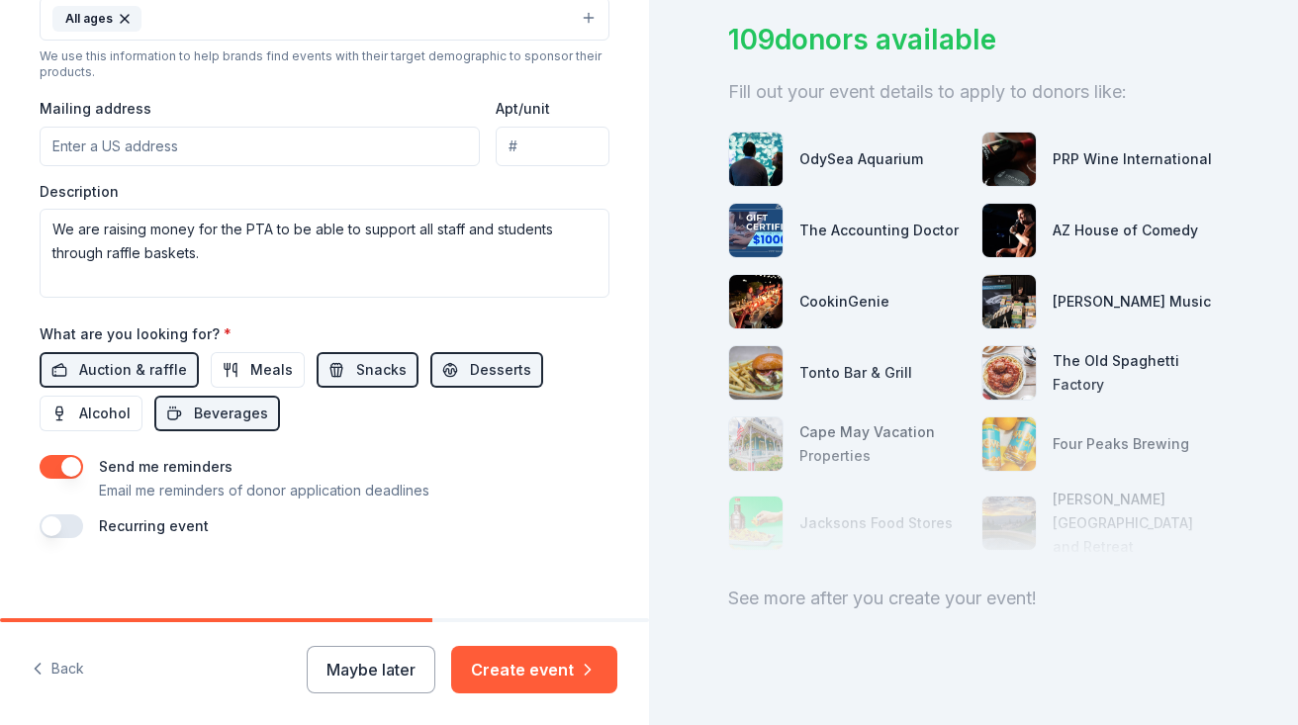
scroll to position [691, 0]
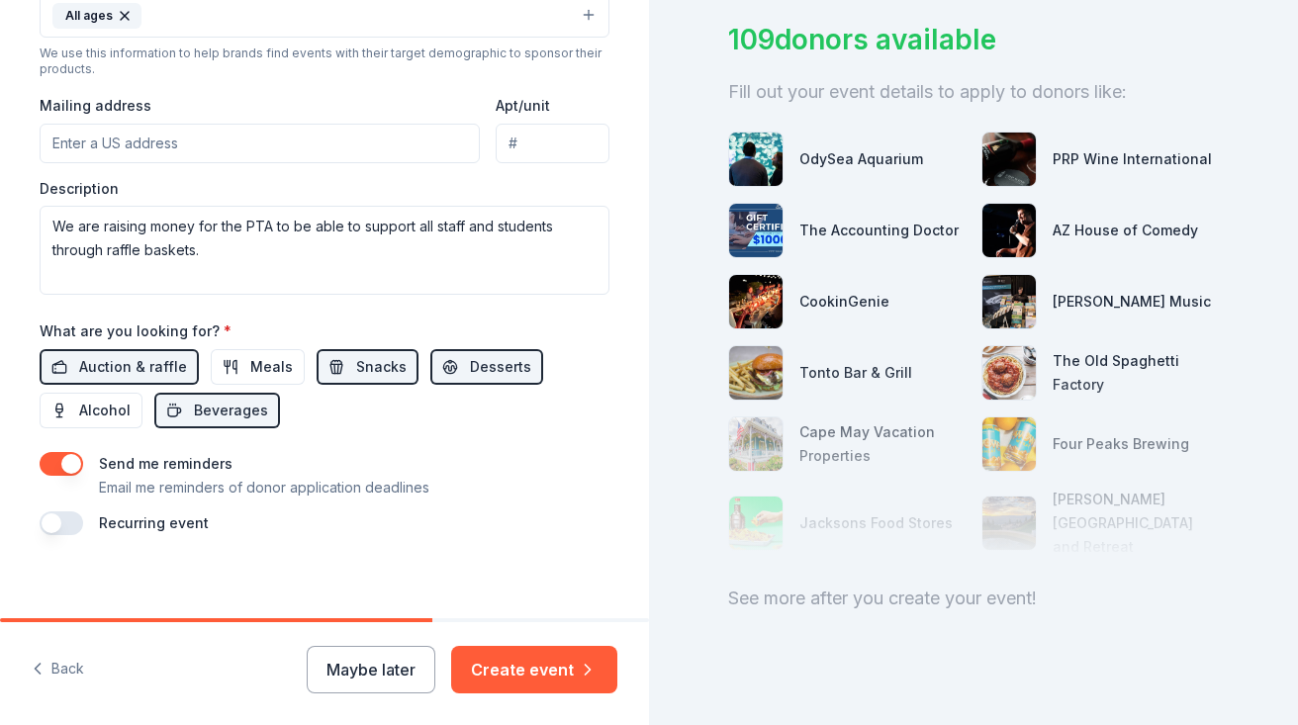
click at [247, 143] on input "Mailing address" at bounding box center [260, 144] width 440 height 40
type input "[STREET_ADDRESS][PERSON_NAME][PERSON_NAME]"
type input "85298"
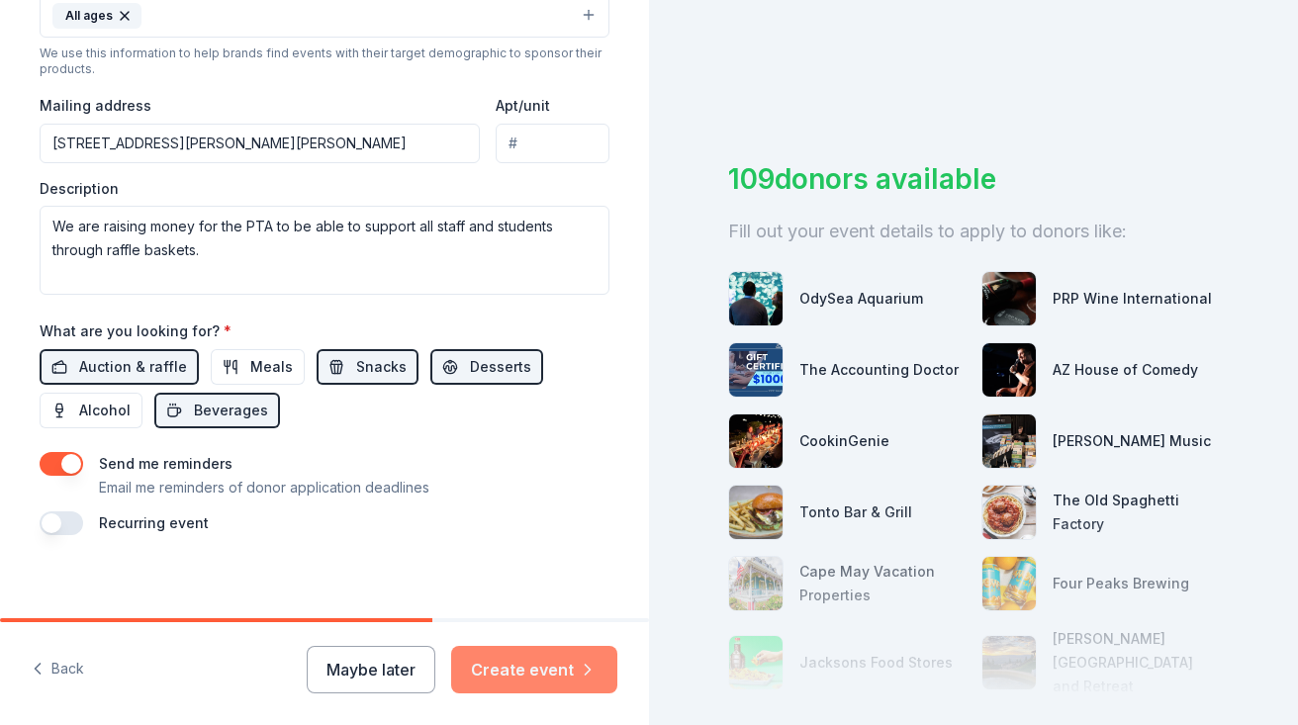
click at [517, 673] on button "Create event" at bounding box center [534, 670] width 166 height 48
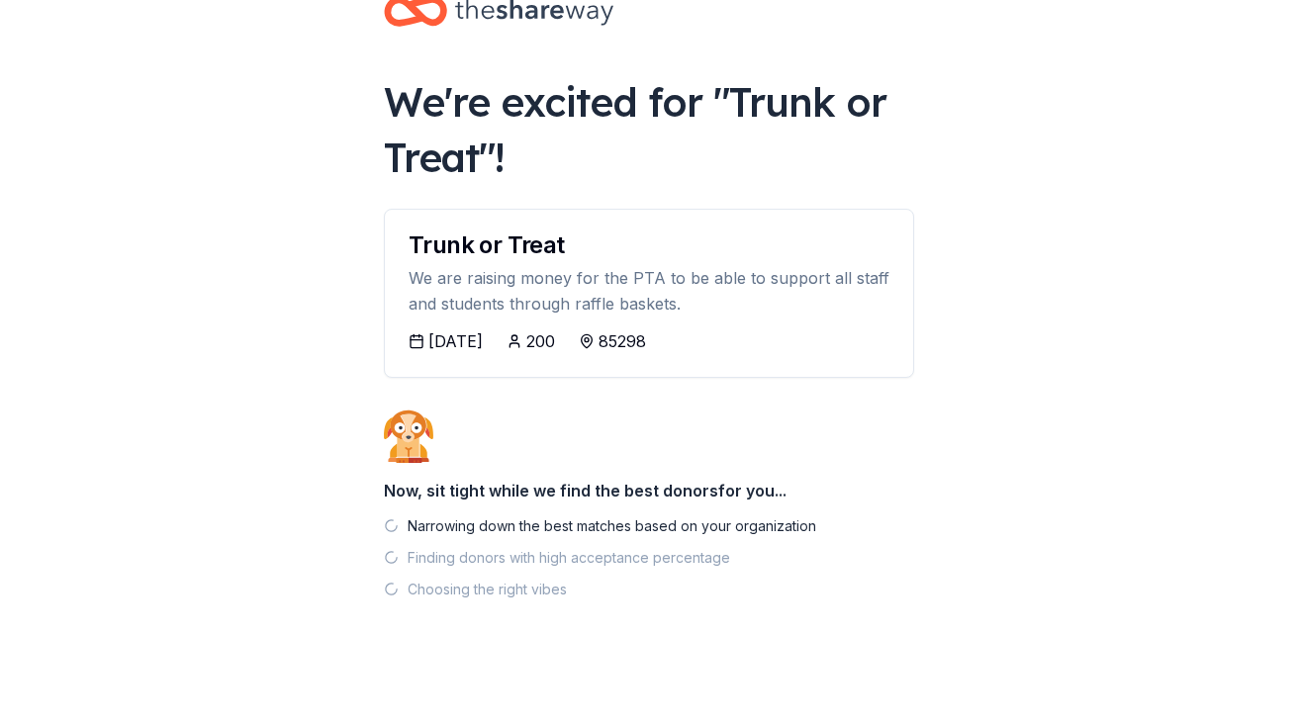
scroll to position [58, 0]
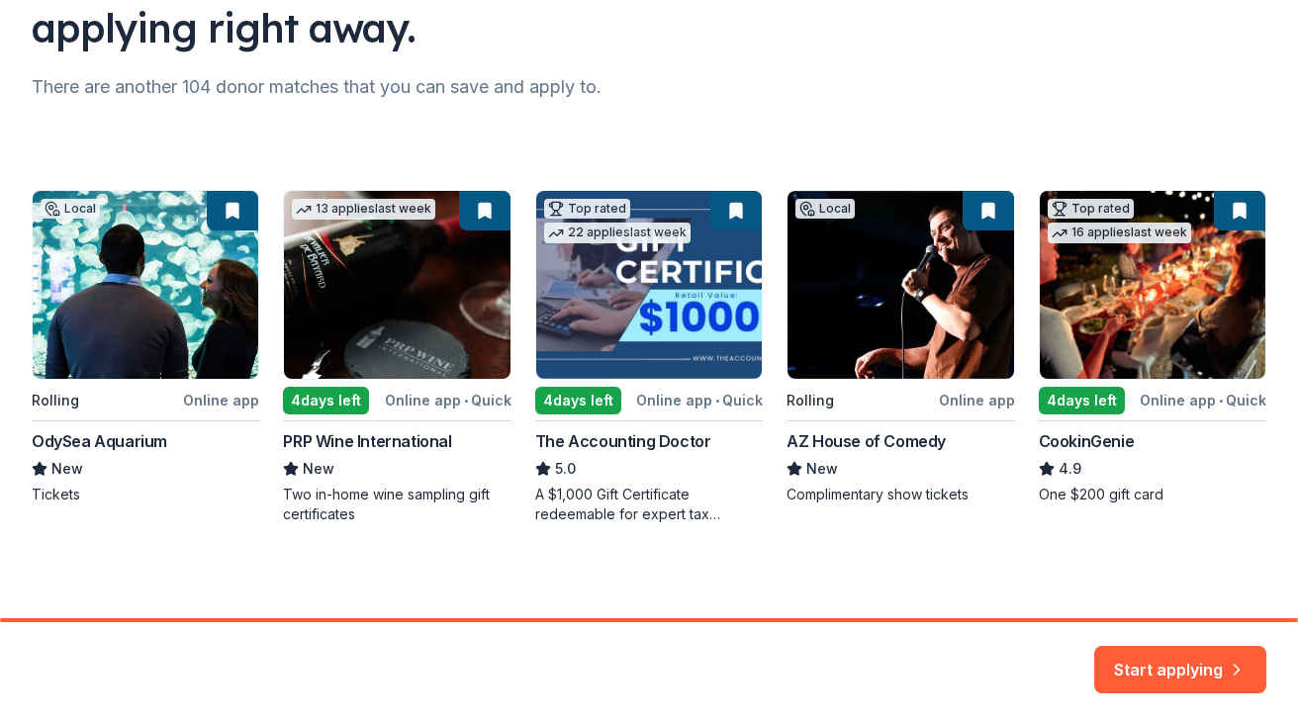
scroll to position [214, 0]
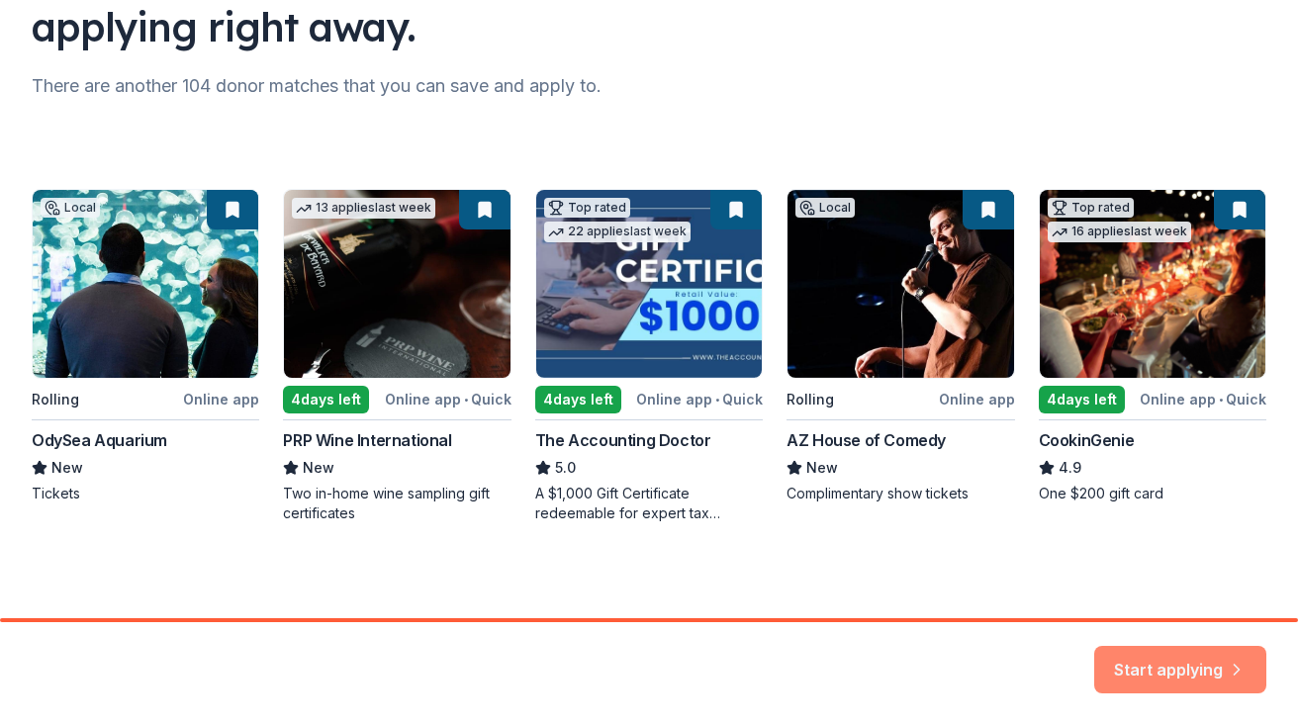
click at [1168, 664] on button "Start applying" at bounding box center [1181, 658] width 172 height 48
click at [157, 348] on div "Local Rolling Online app OdySea Aquarium New Tickets 13 applies last week 4 day…" at bounding box center [649, 356] width 1235 height 334
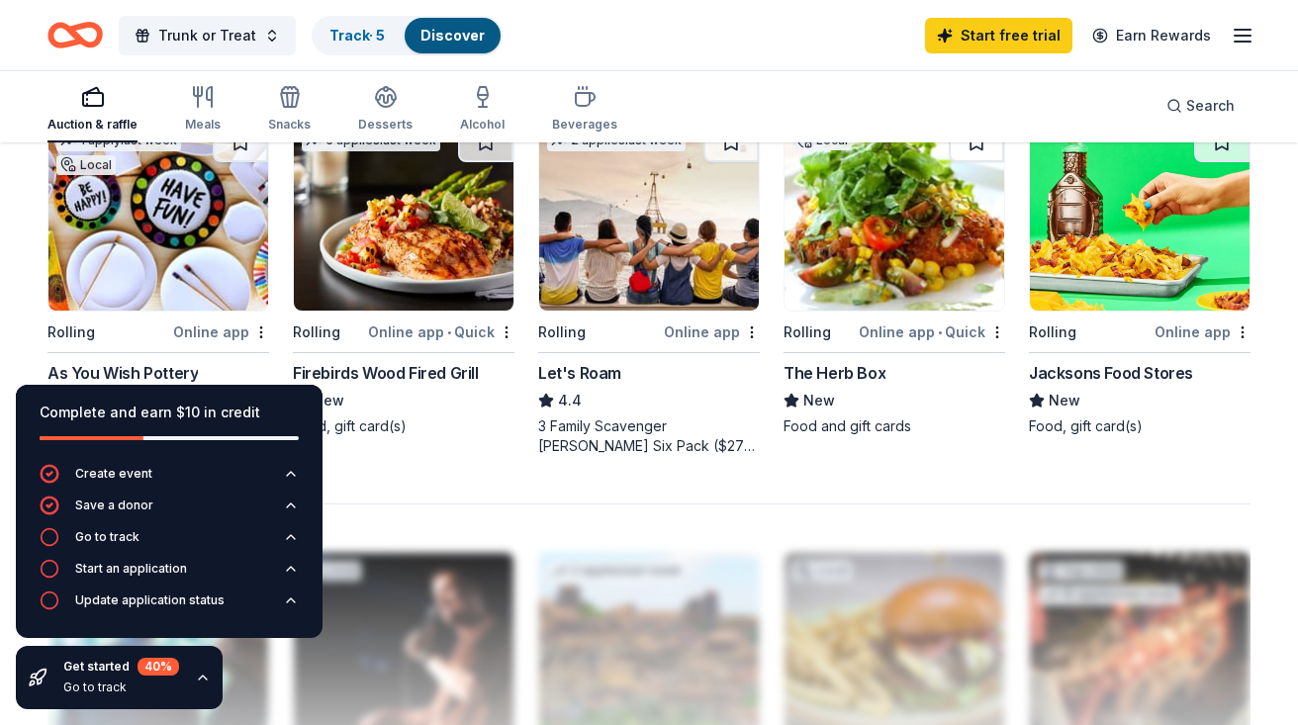
scroll to position [1370, 0]
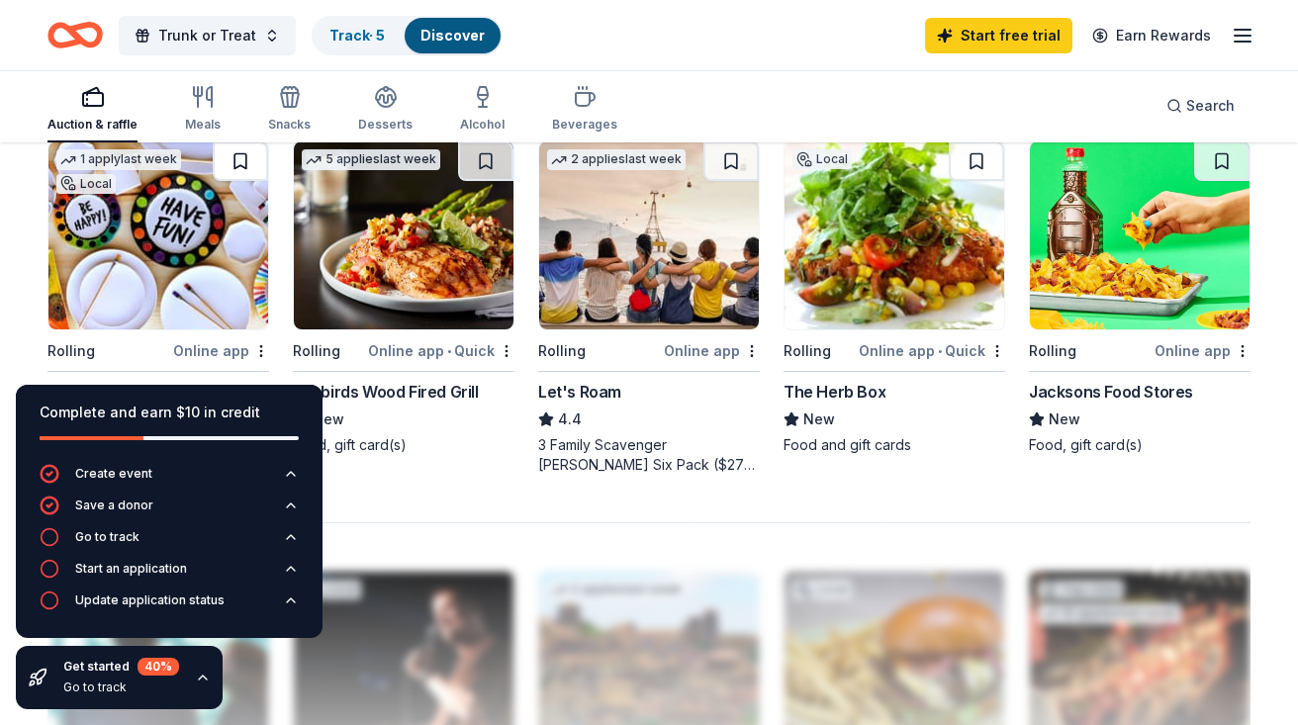
click at [240, 157] on button at bounding box center [240, 162] width 55 height 40
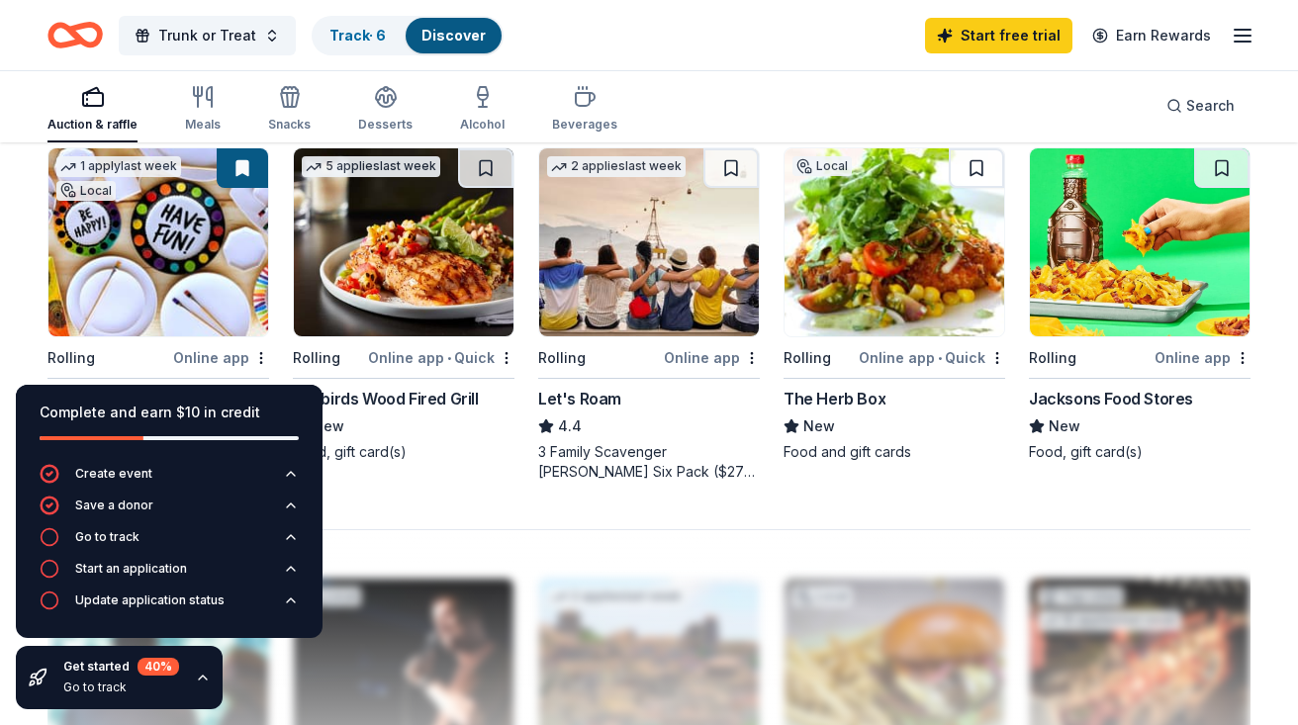
scroll to position [1340, 0]
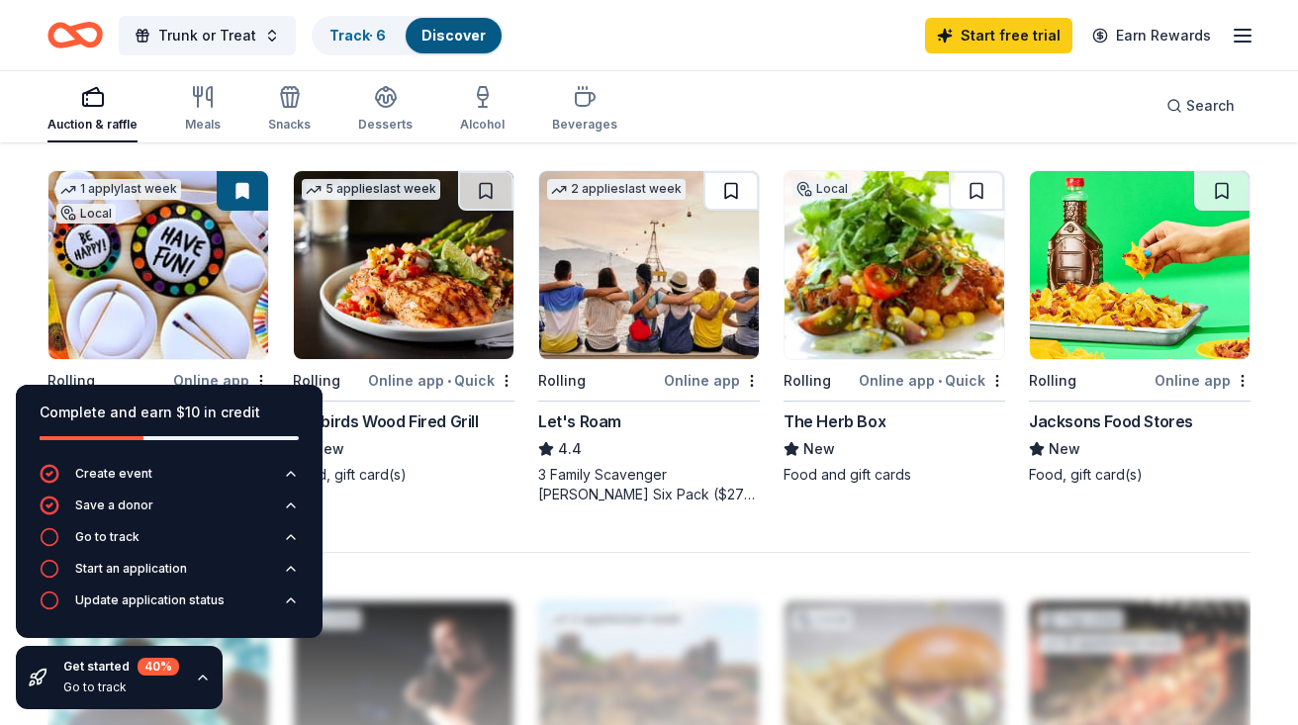
click at [730, 190] on button at bounding box center [731, 191] width 55 height 40
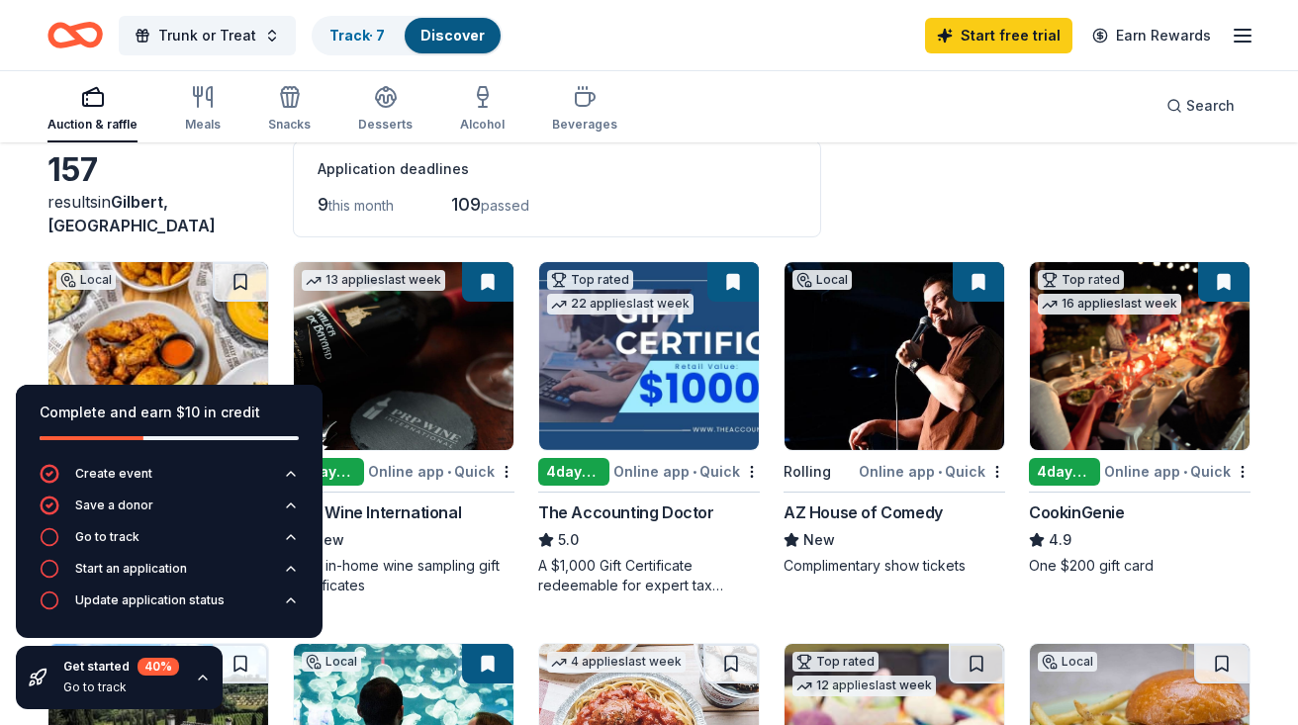
scroll to position [101, 0]
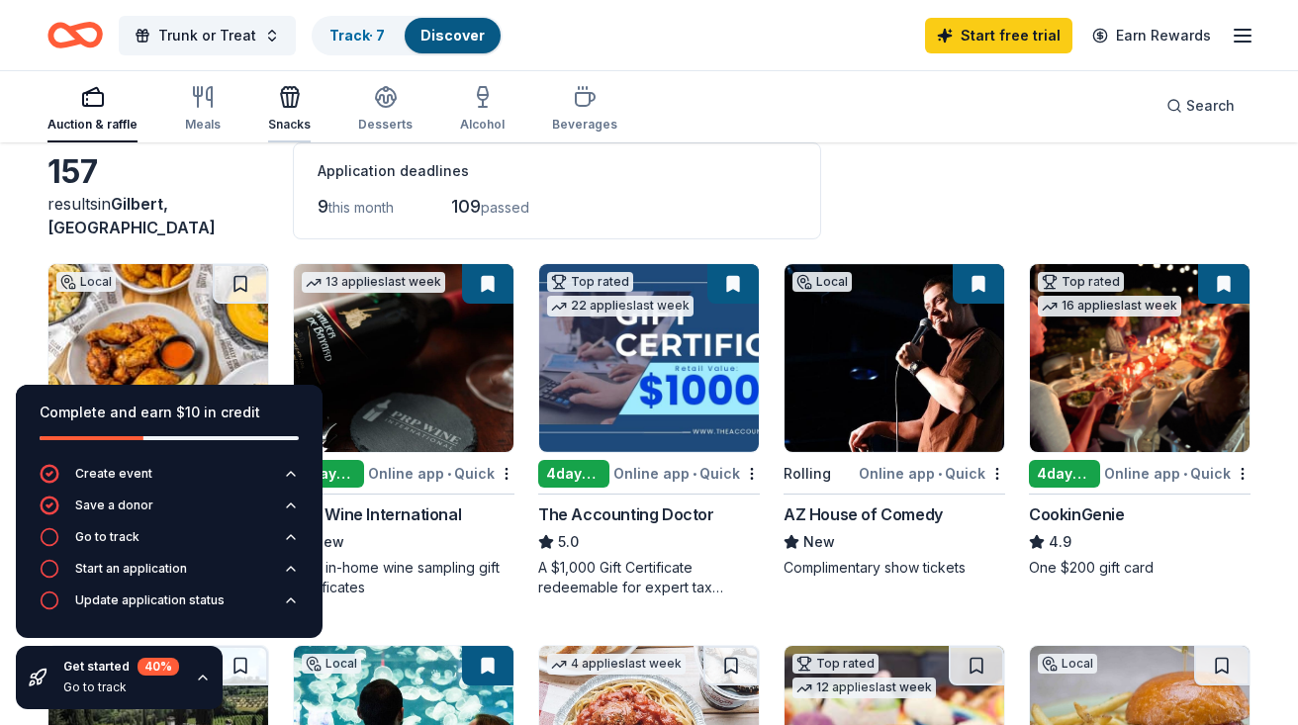
click at [281, 93] on icon "button" at bounding box center [290, 100] width 18 height 14
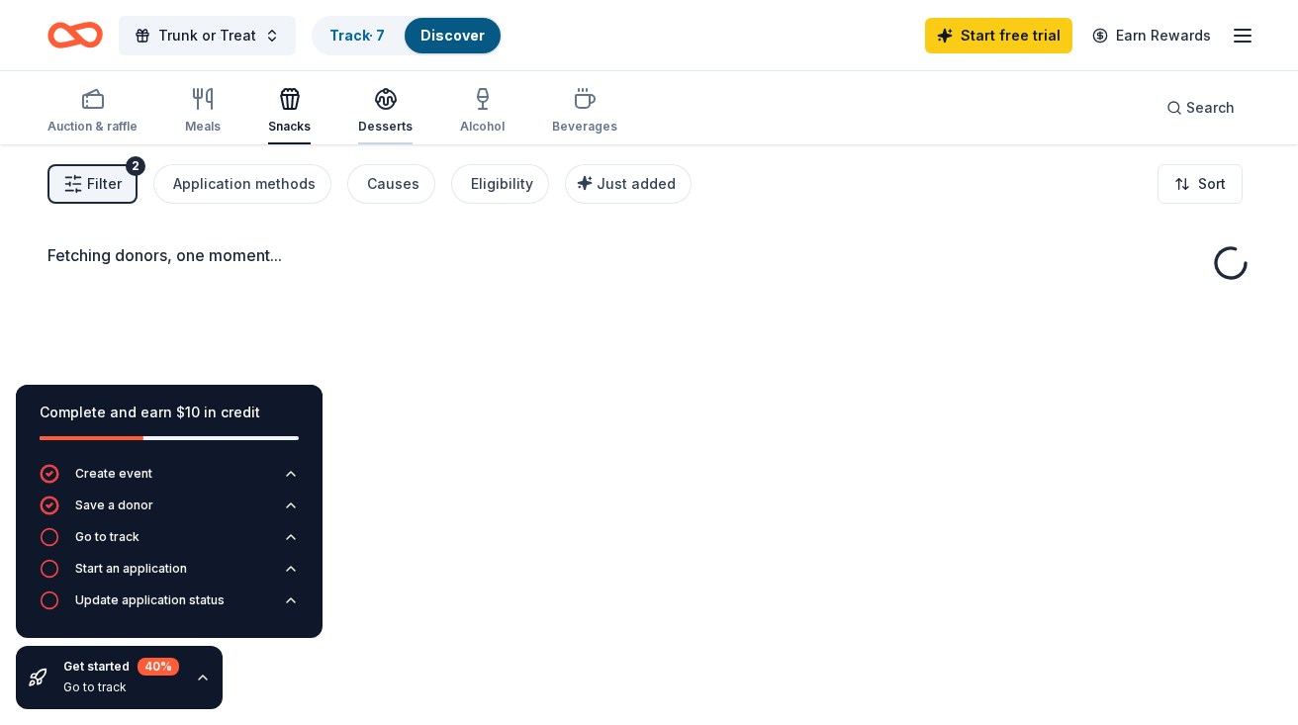
click at [384, 103] on icon "button" at bounding box center [386, 99] width 24 height 24
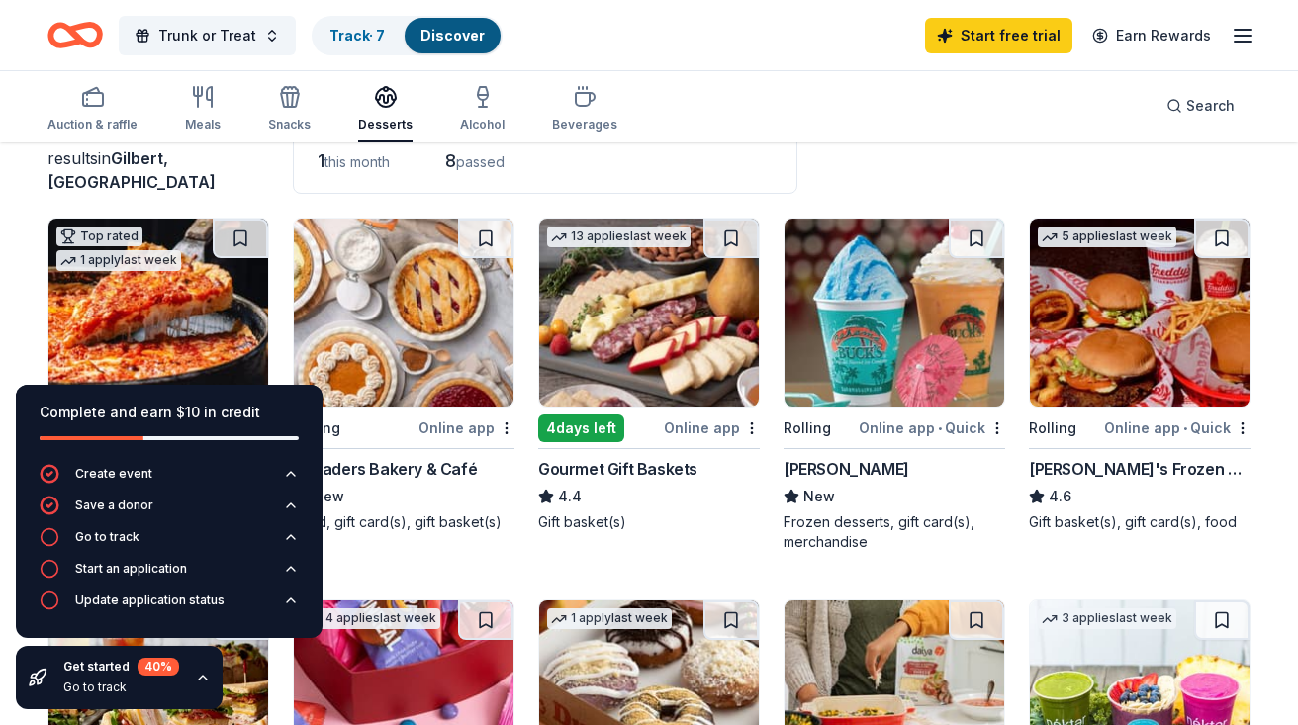
scroll to position [143, 0]
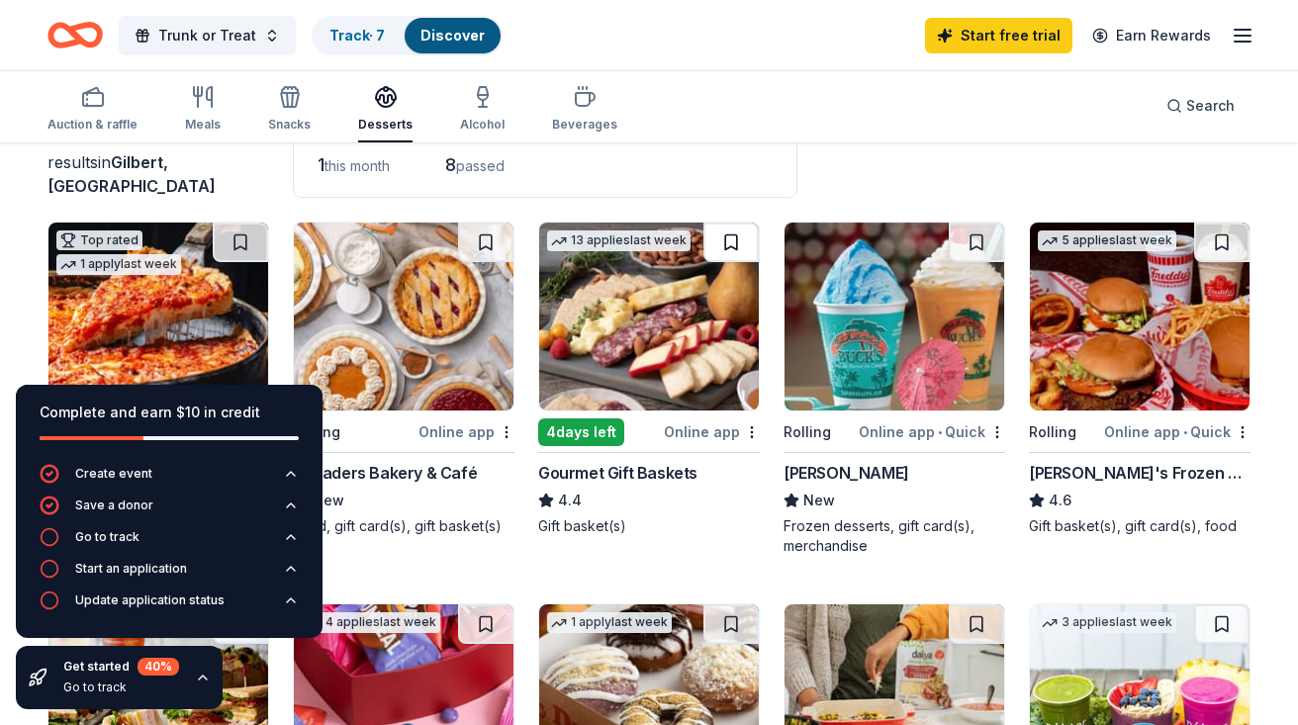
click at [735, 236] on button at bounding box center [731, 243] width 55 height 40
click at [981, 244] on button at bounding box center [976, 243] width 55 height 40
click at [1220, 239] on button at bounding box center [1221, 243] width 55 height 40
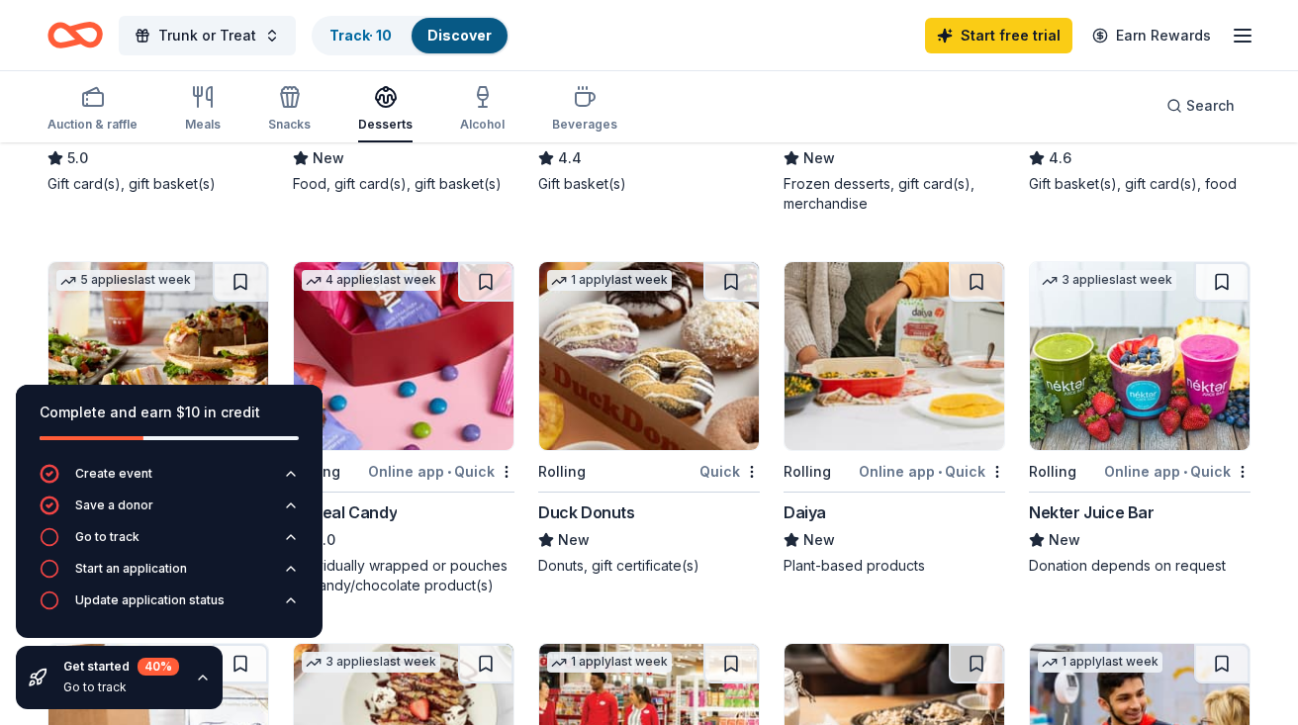
scroll to position [503, 0]
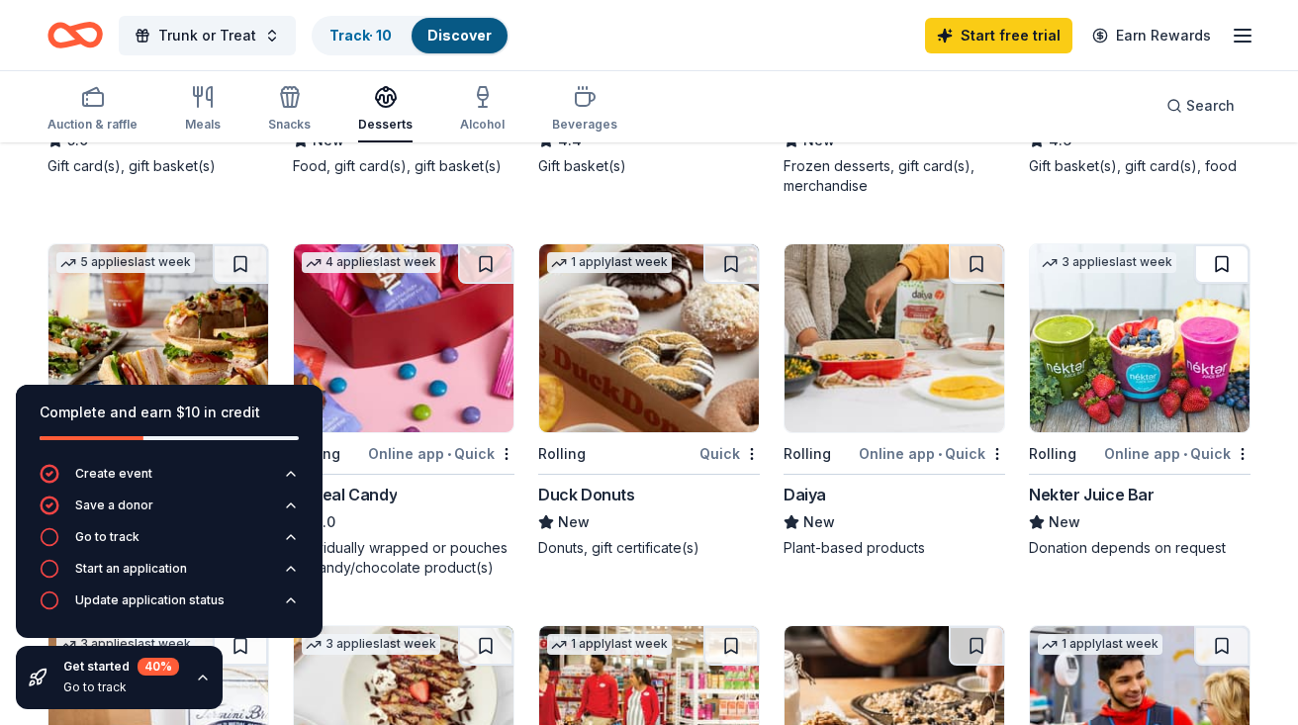
click at [1225, 274] on button at bounding box center [1221, 264] width 55 height 40
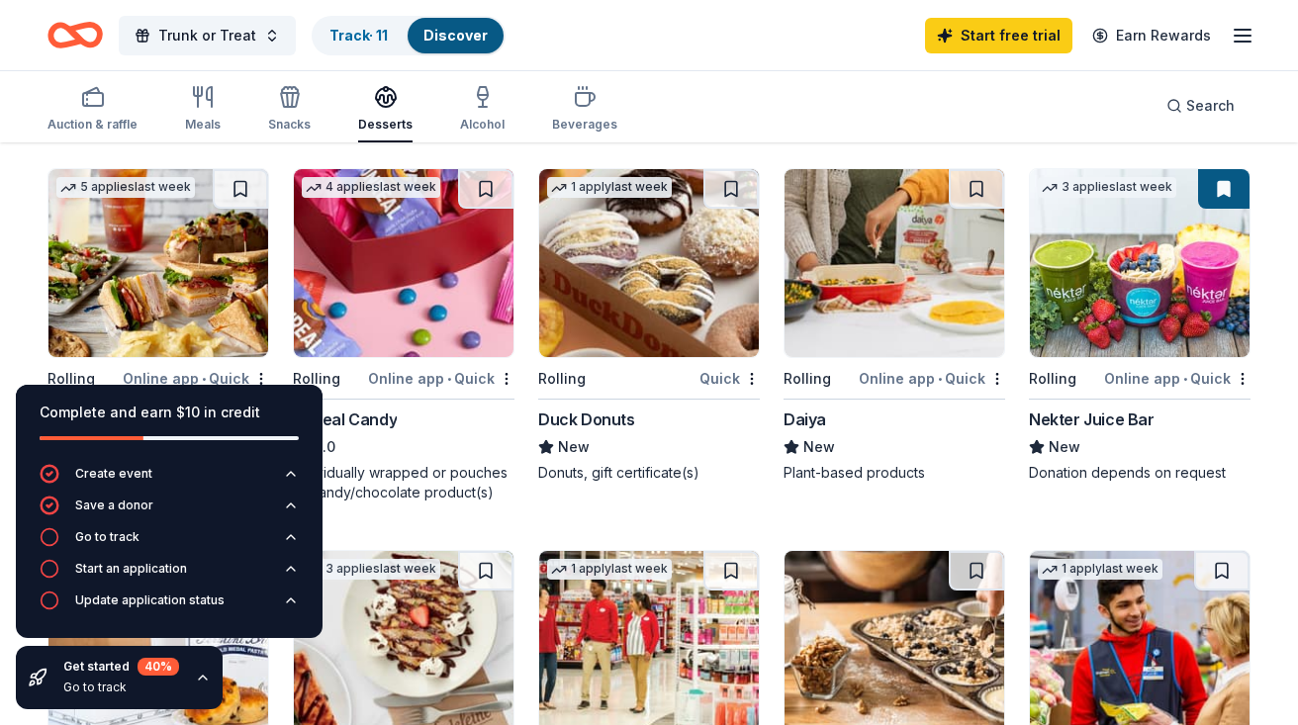
scroll to position [575, 0]
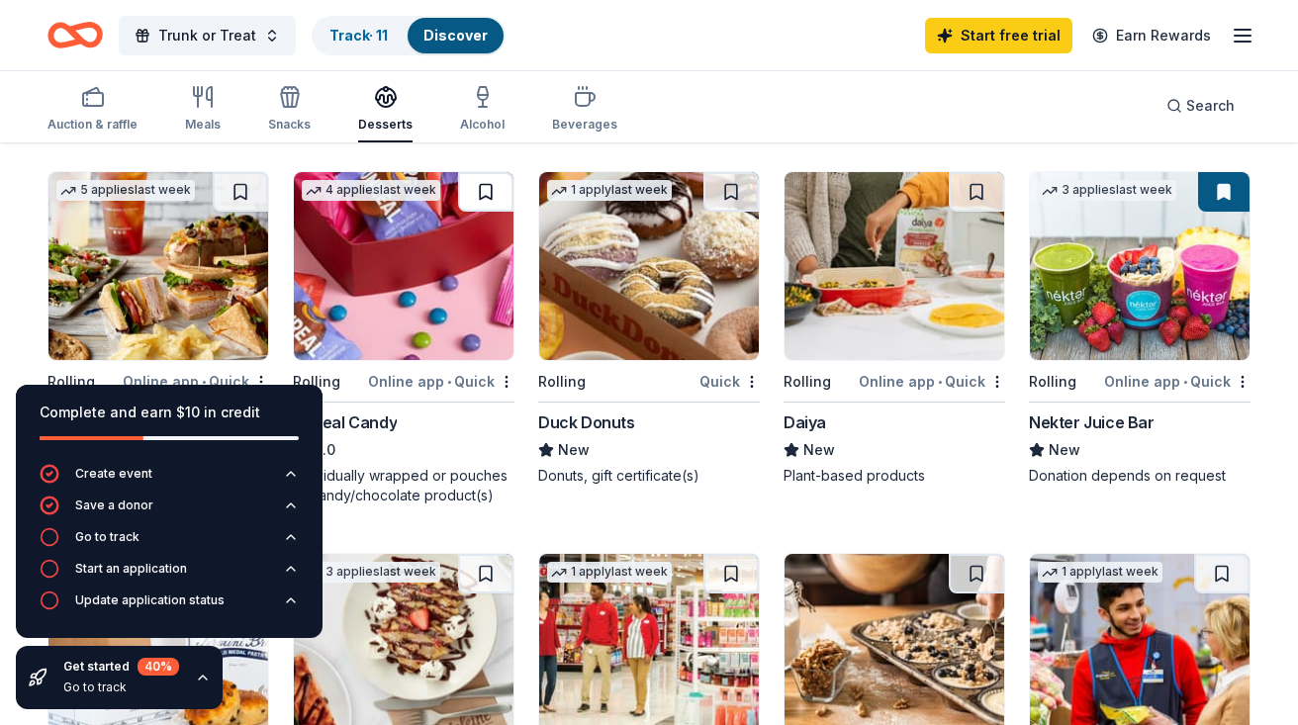
click at [483, 191] on button at bounding box center [485, 192] width 55 height 40
click at [731, 189] on button at bounding box center [731, 192] width 55 height 40
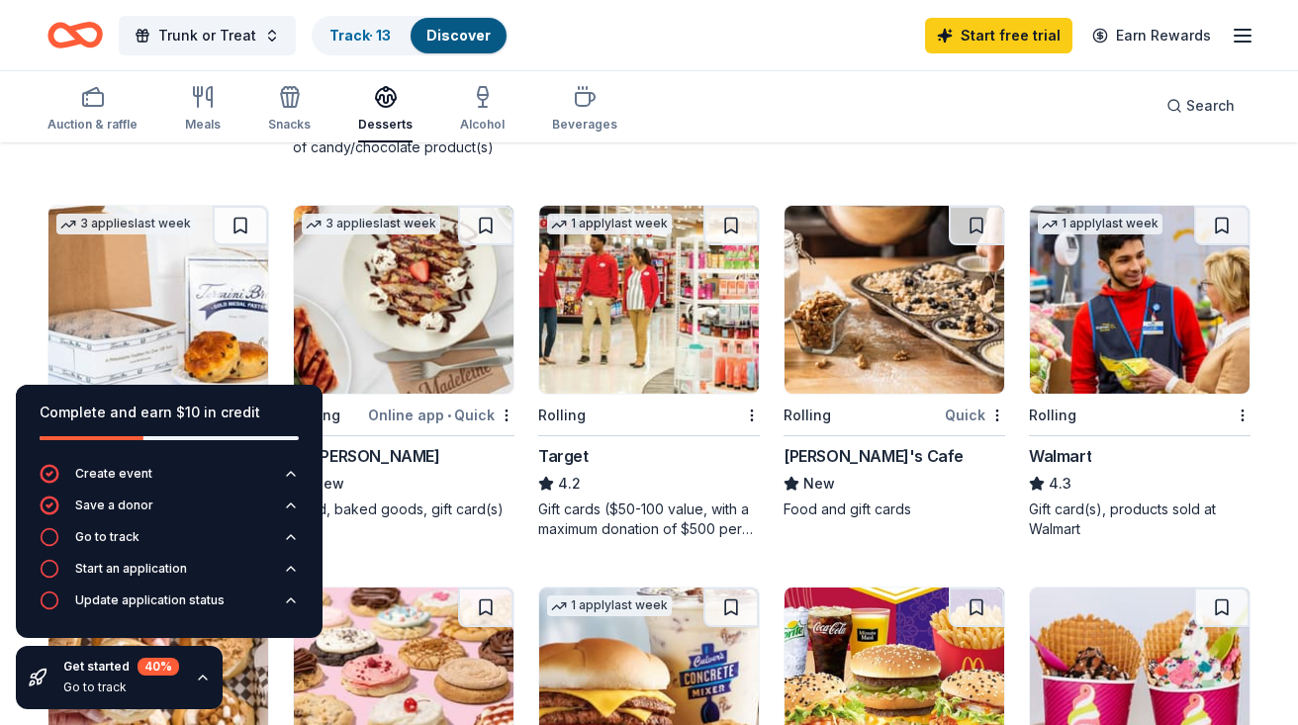
scroll to position [926, 0]
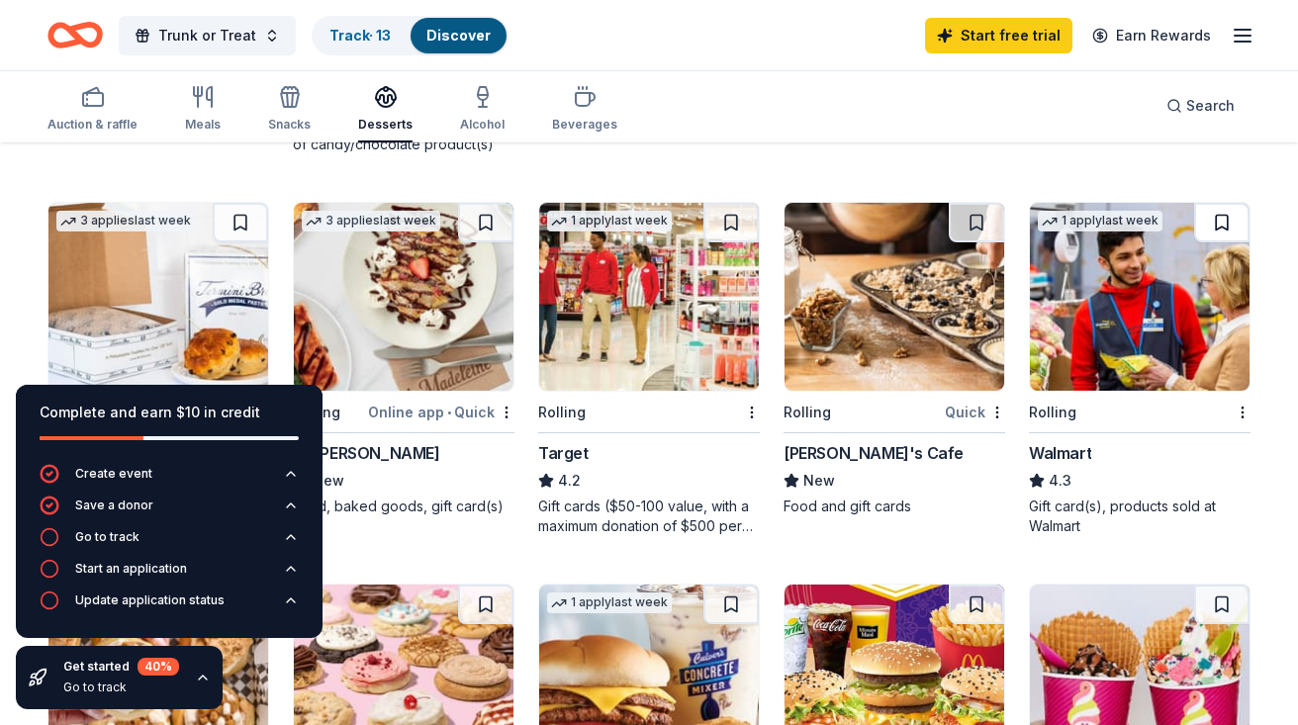
click at [1227, 227] on button at bounding box center [1221, 223] width 55 height 40
click at [731, 227] on button at bounding box center [731, 223] width 55 height 40
click at [487, 216] on button at bounding box center [485, 223] width 55 height 40
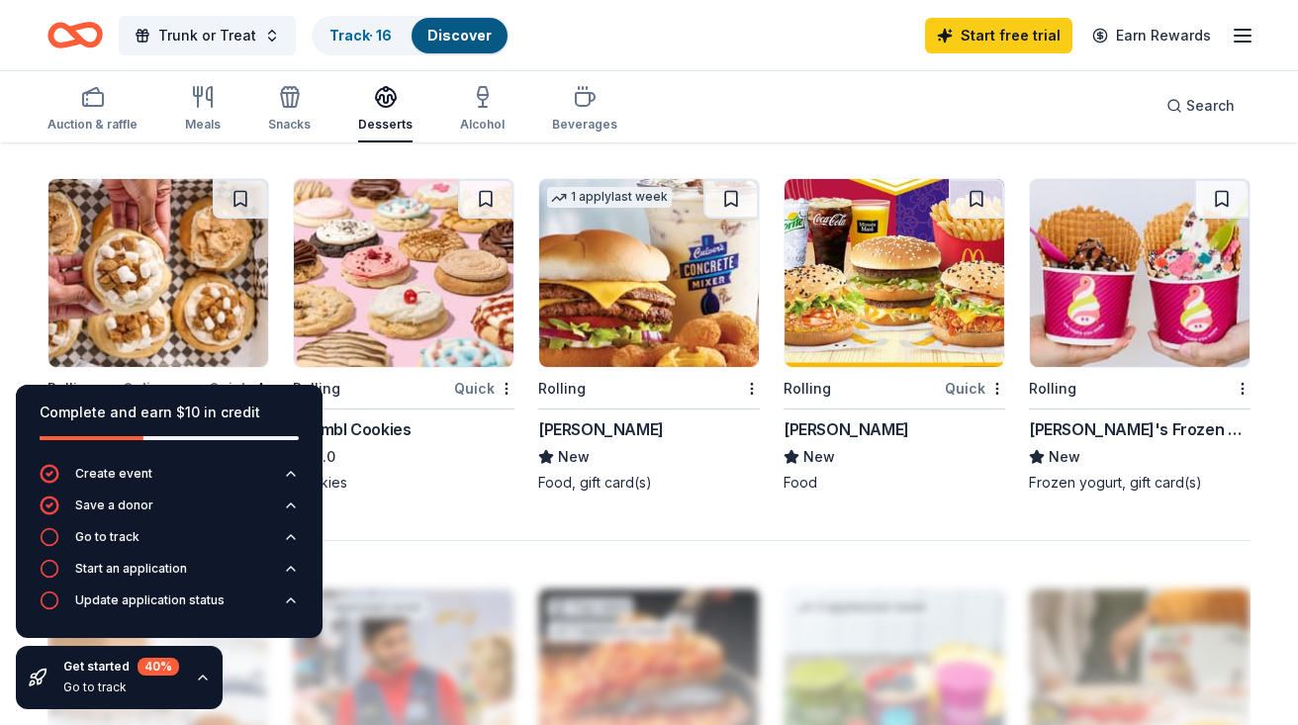
scroll to position [1304, 0]
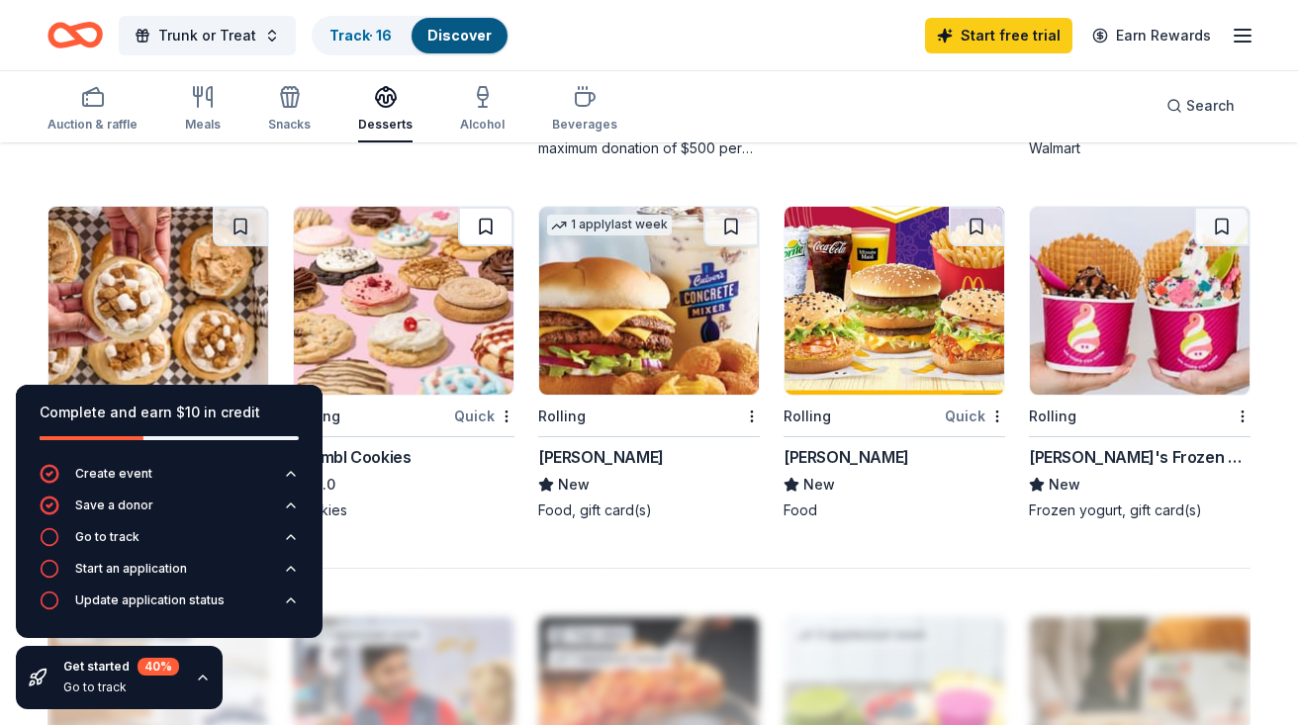
click at [481, 221] on button at bounding box center [485, 227] width 55 height 40
click at [239, 224] on button at bounding box center [240, 227] width 55 height 40
click at [1224, 227] on button at bounding box center [1221, 227] width 55 height 40
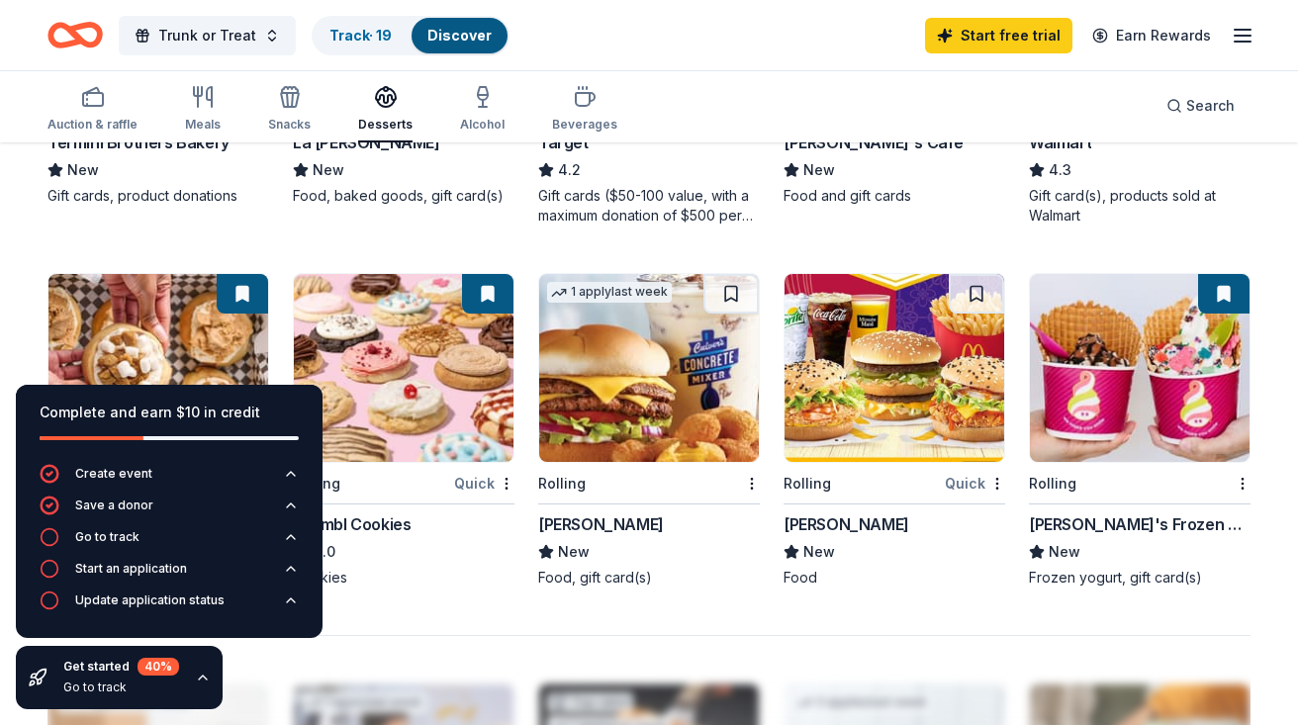
scroll to position [1147, 0]
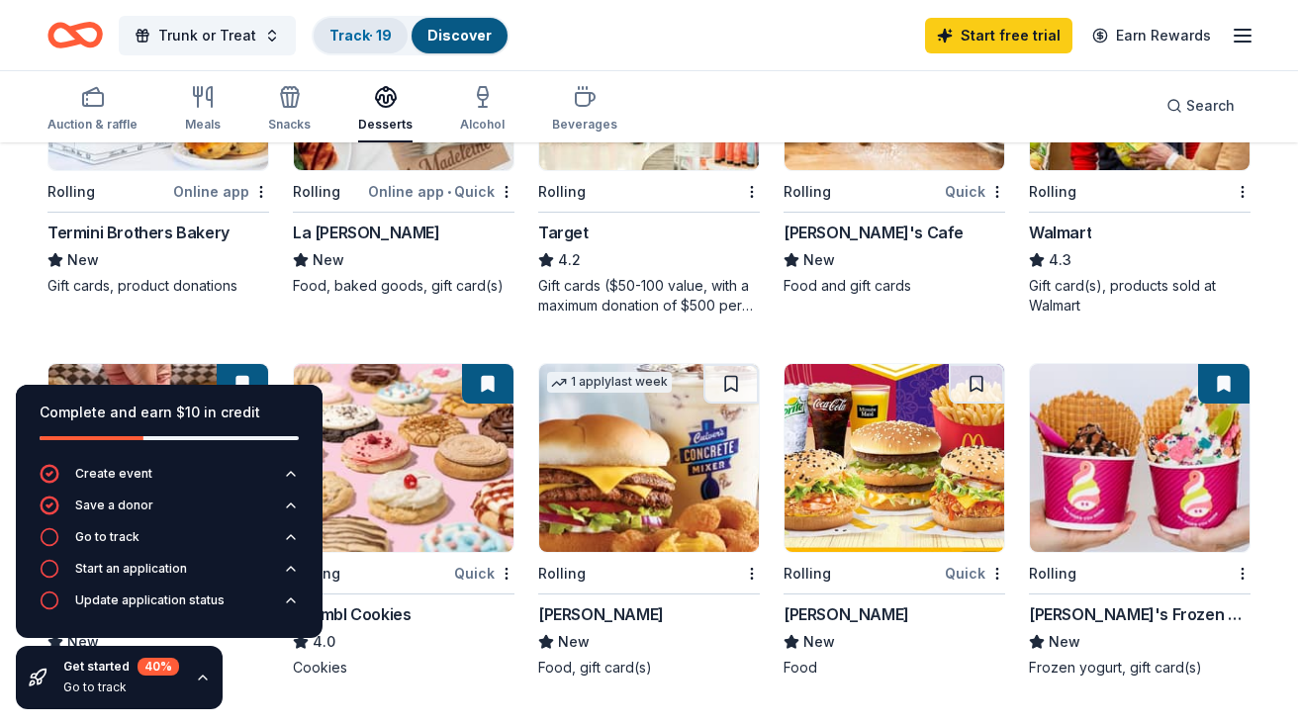
click at [350, 27] on link "Track · 19" at bounding box center [361, 35] width 62 height 17
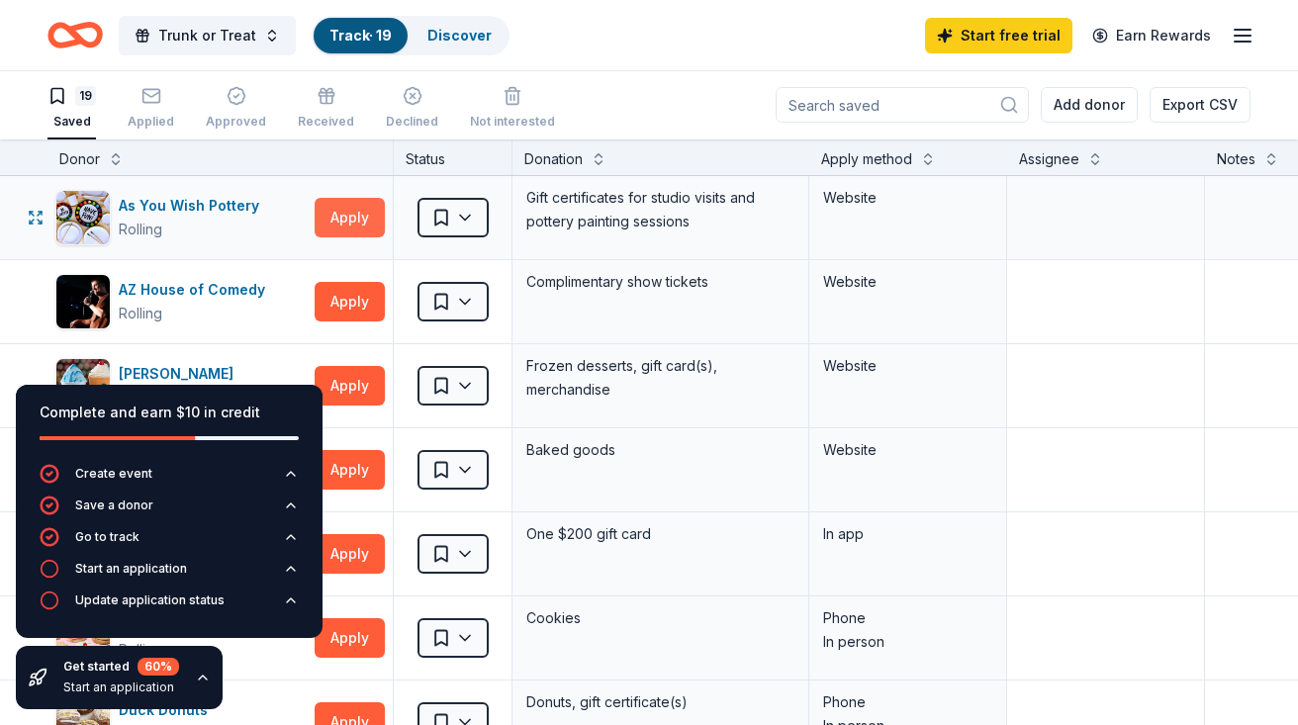
click at [333, 229] on button "Apply" at bounding box center [350, 218] width 70 height 40
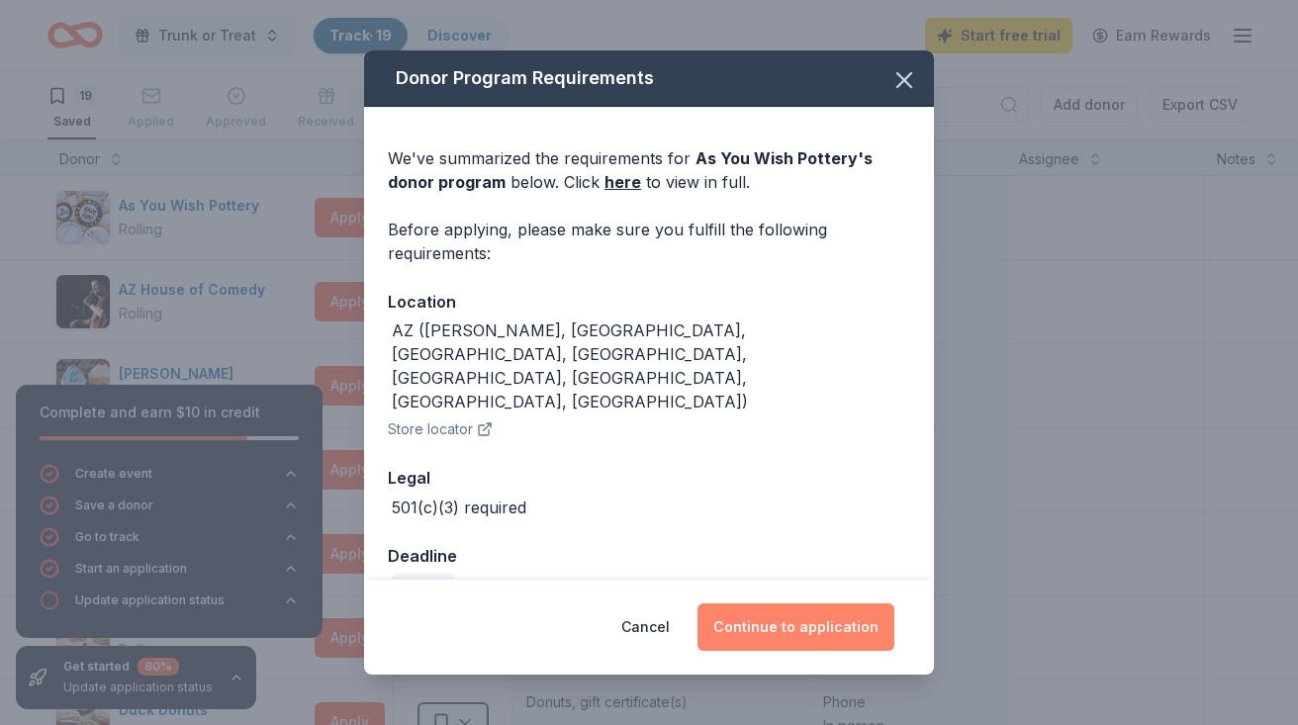
click at [786, 620] on button "Continue to application" at bounding box center [796, 628] width 197 height 48
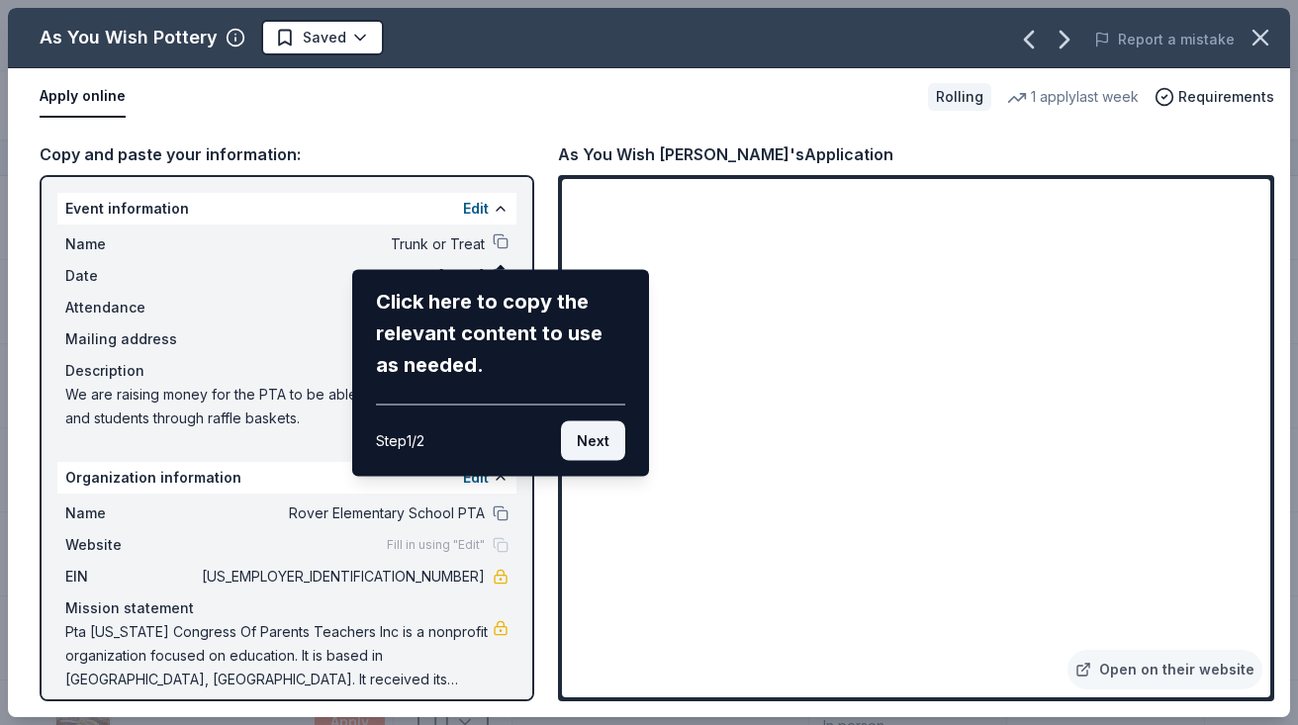
click at [598, 447] on button "Next" at bounding box center [593, 442] width 64 height 40
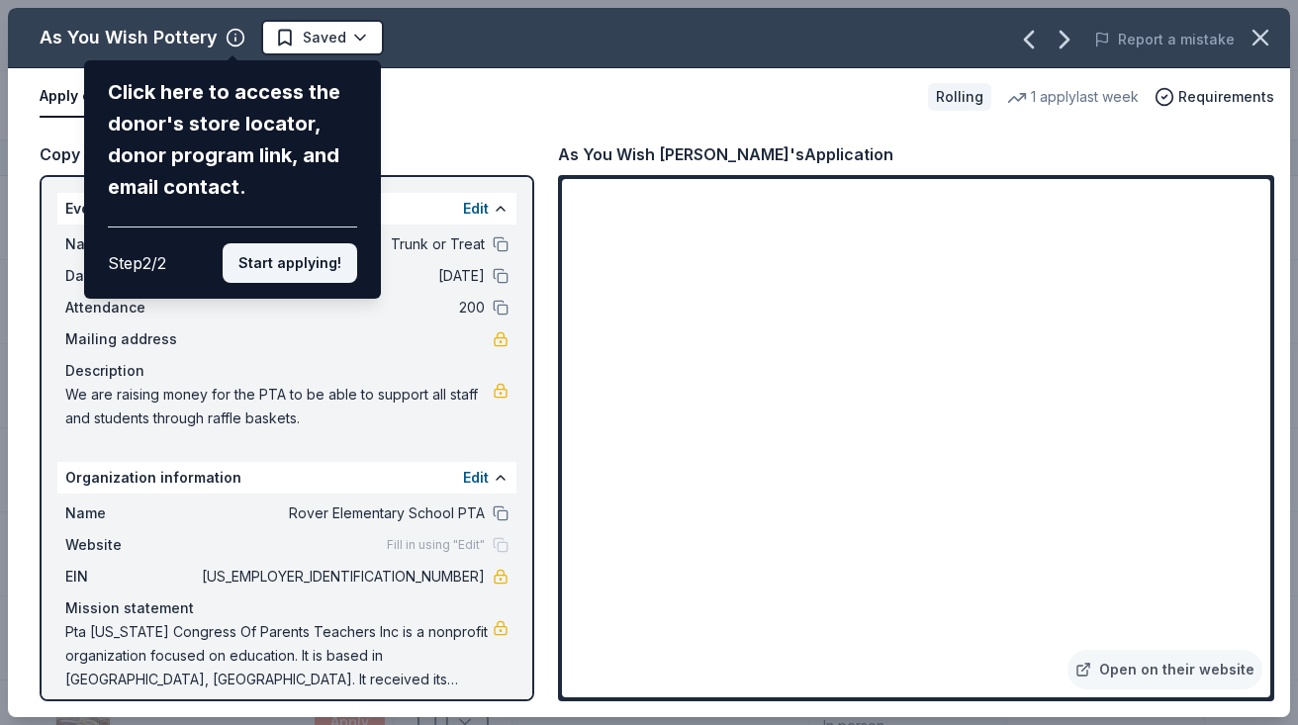
click at [336, 266] on button "Start applying!" at bounding box center [290, 263] width 135 height 40
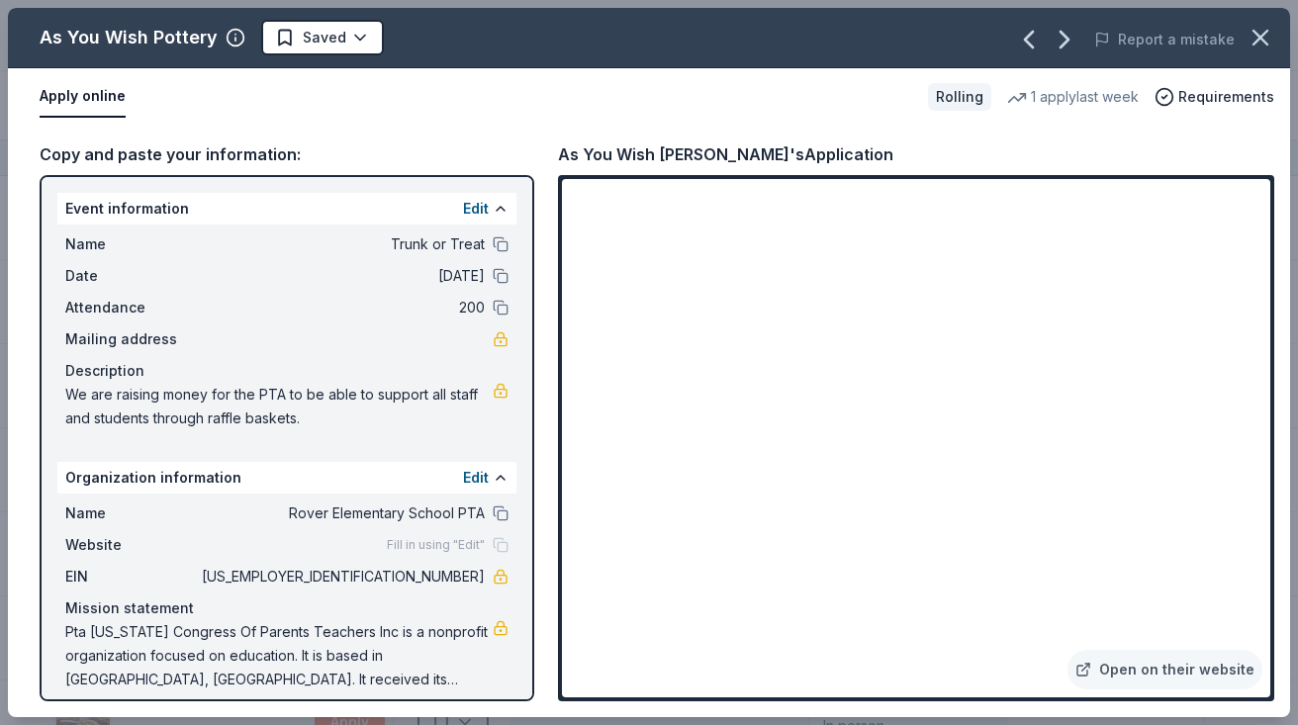
click at [499, 241] on div "As You Wish Pottery Saved Report a mistake Apply online Rolling 1 apply last we…" at bounding box center [649, 363] width 1283 height 710
click at [495, 237] on div at bounding box center [501, 245] width 16 height 16
click at [502, 247] on button at bounding box center [501, 245] width 16 height 16
drag, startPoint x: 393, startPoint y: 572, endPoint x: 484, endPoint y: 581, distance: 91.5
click at [484, 581] on span "[US_EMPLOYER_IDENTIFICATION_NUMBER]" at bounding box center [341, 577] width 287 height 24
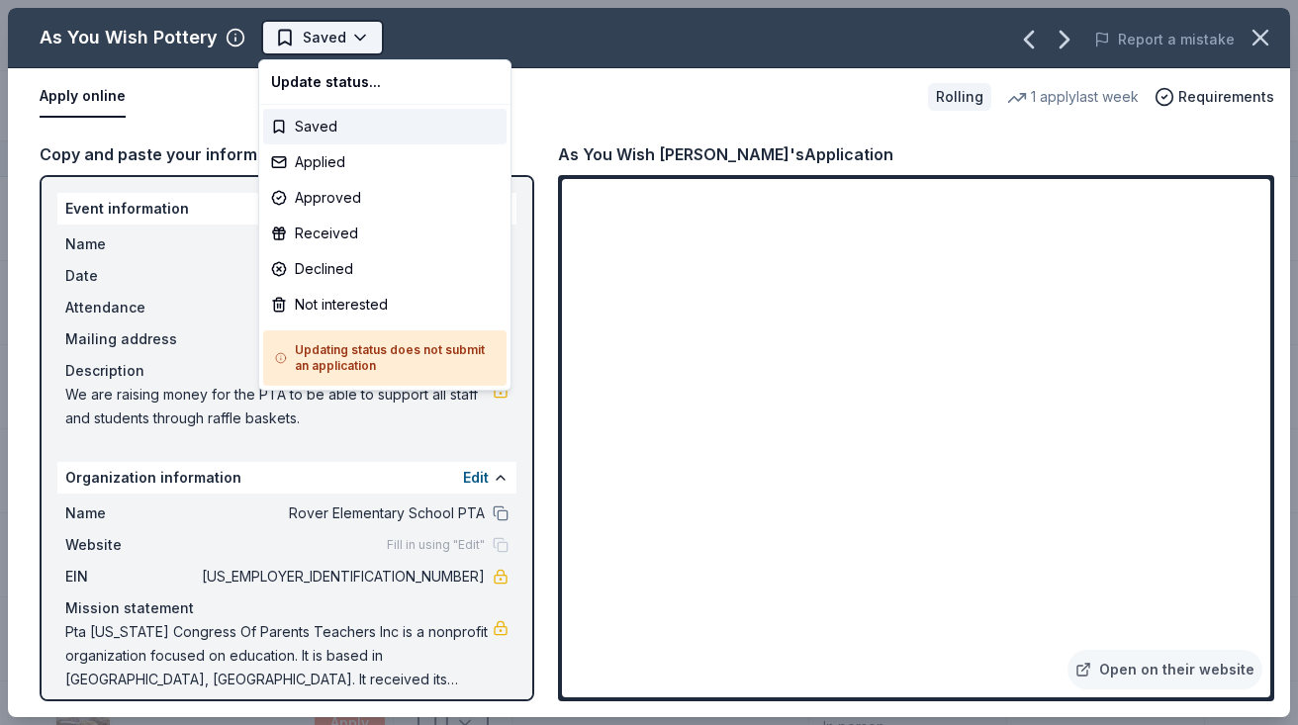
click at [349, 48] on html "Trunk or Treat Track · 19 Discover Start free trial Earn Rewards 19 Saved Appli…" at bounding box center [649, 362] width 1298 height 725
click at [324, 120] on div "Saved" at bounding box center [384, 127] width 243 height 36
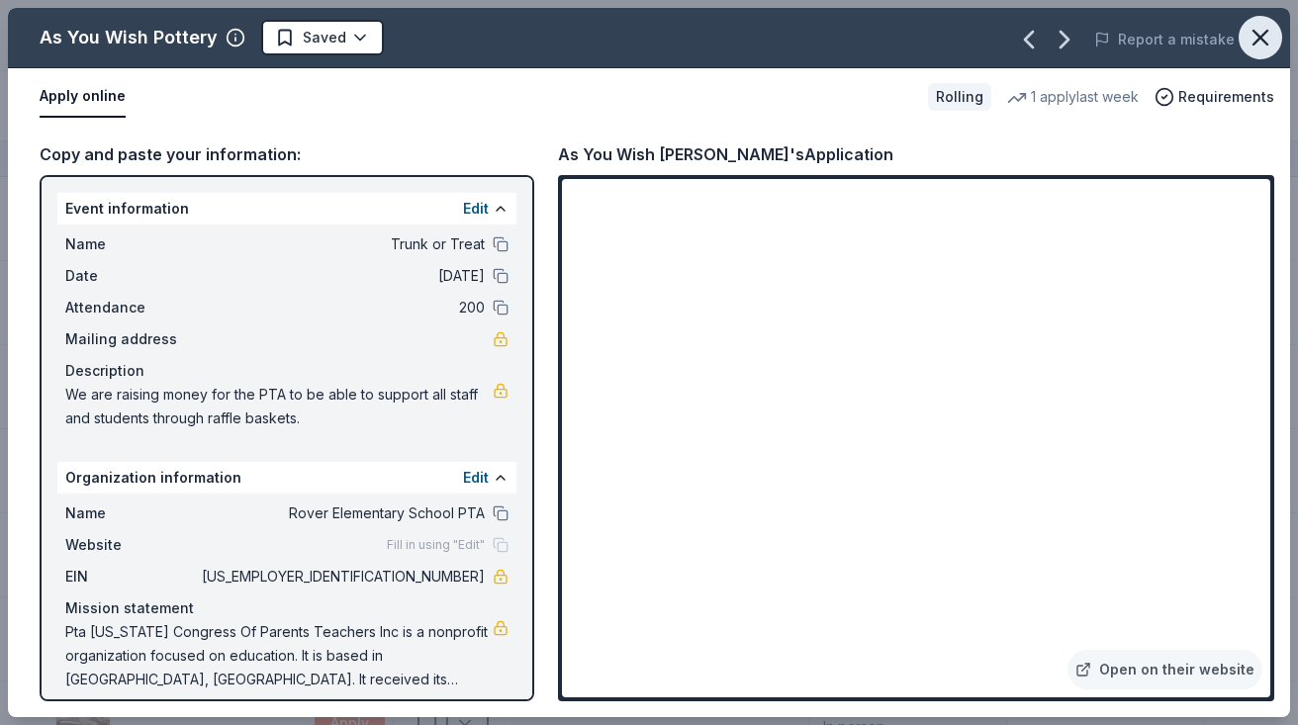
click at [1259, 42] on icon "button" at bounding box center [1261, 38] width 28 height 28
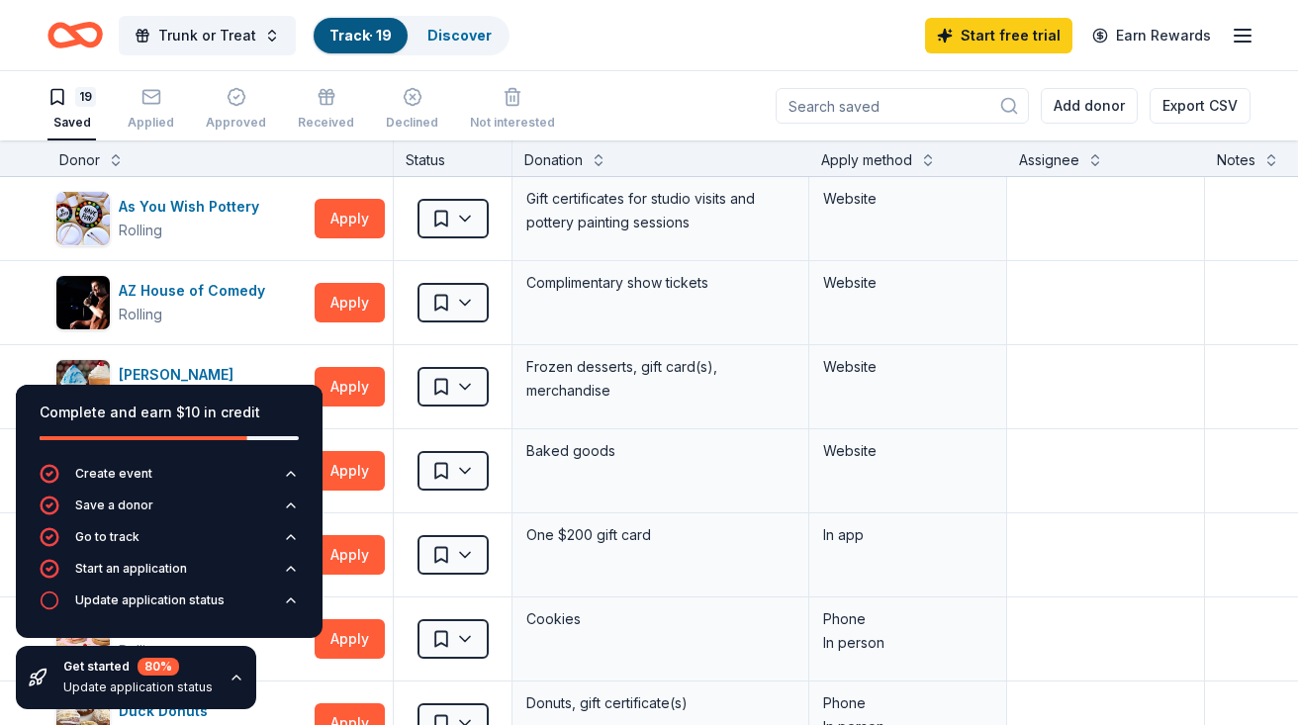
scroll to position [1, 0]
click at [375, 384] on button "Apply" at bounding box center [350, 386] width 70 height 40
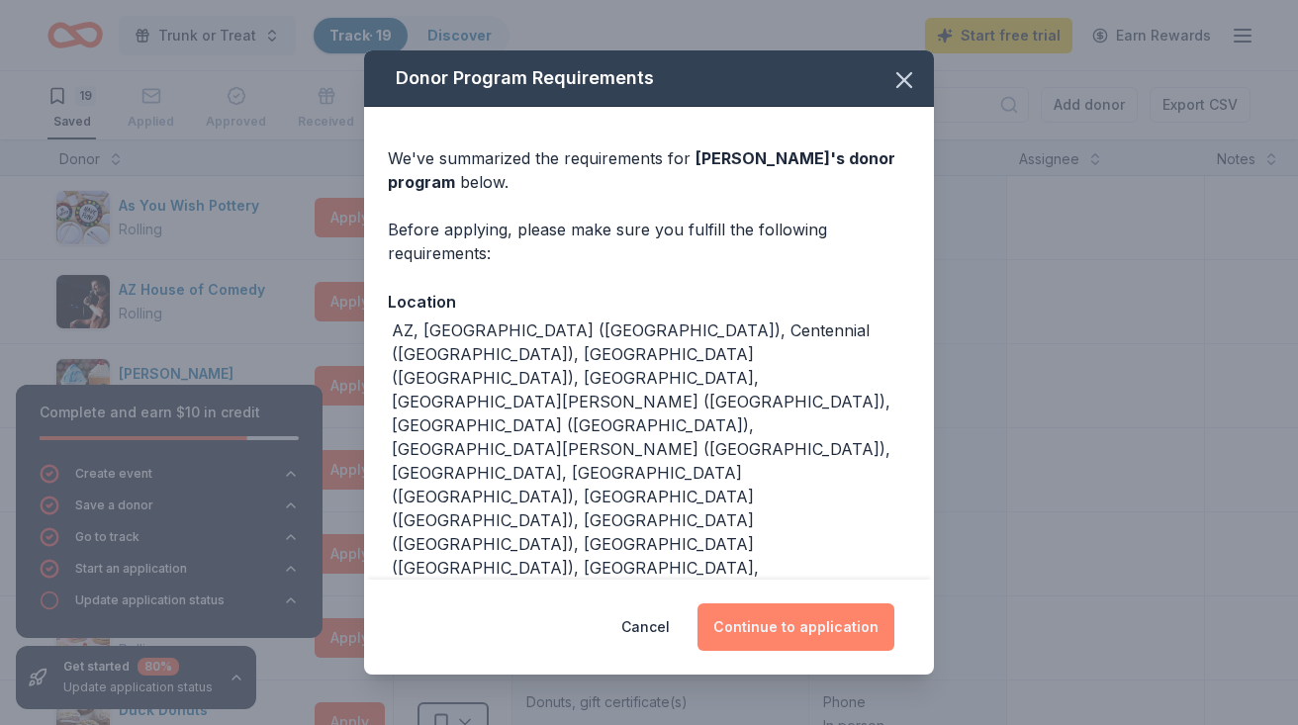
click at [797, 613] on button "Continue to application" at bounding box center [796, 628] width 197 height 48
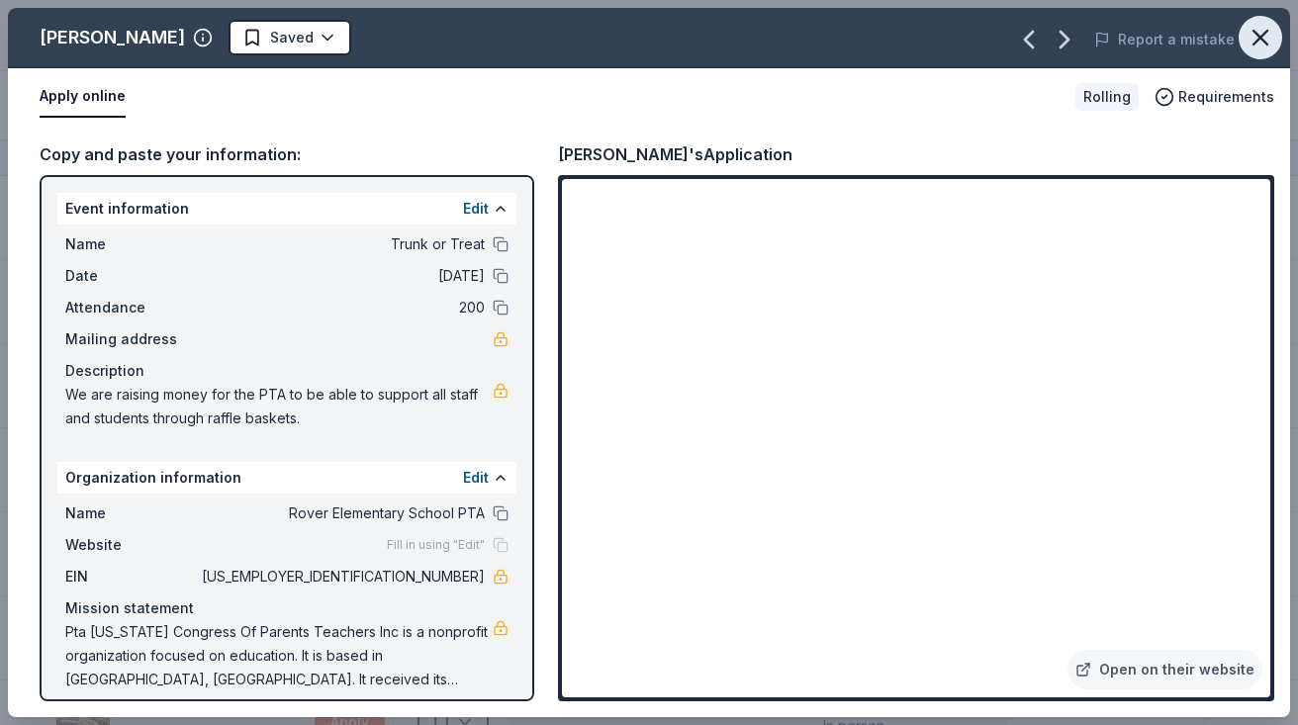
click at [1251, 18] on button "button" at bounding box center [1261, 38] width 44 height 44
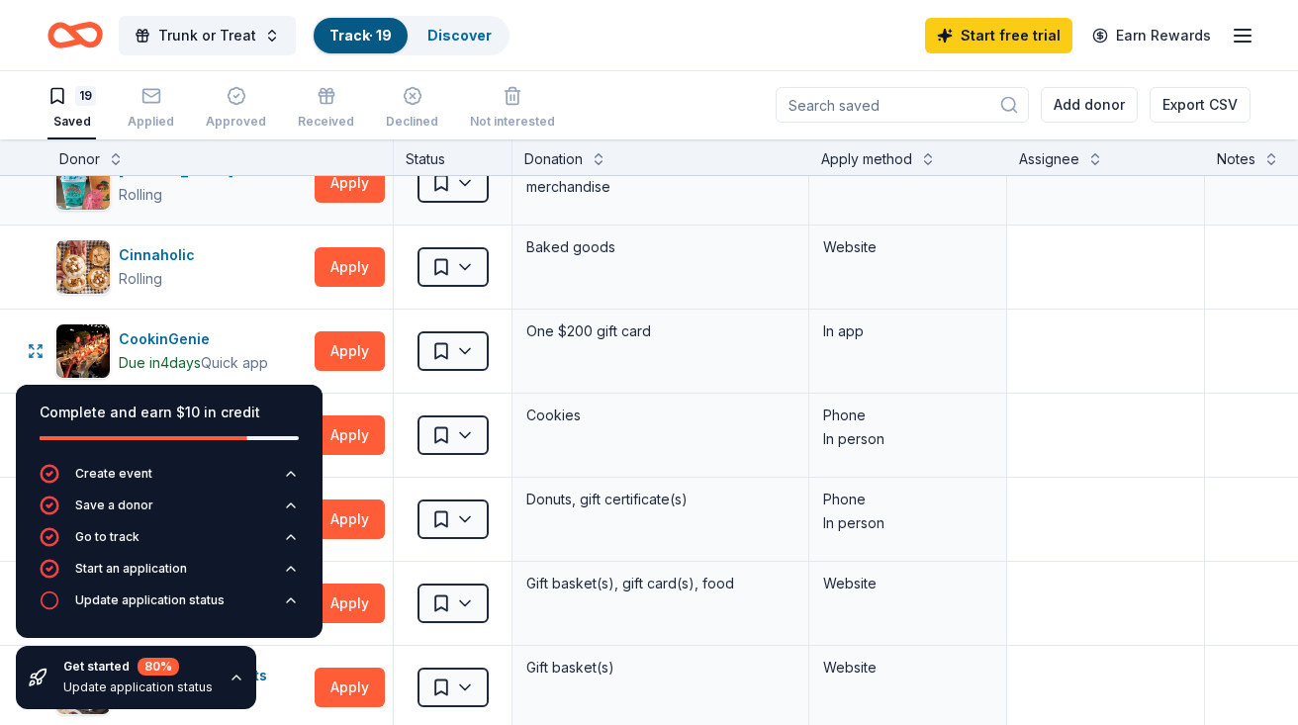
scroll to position [211, 0]
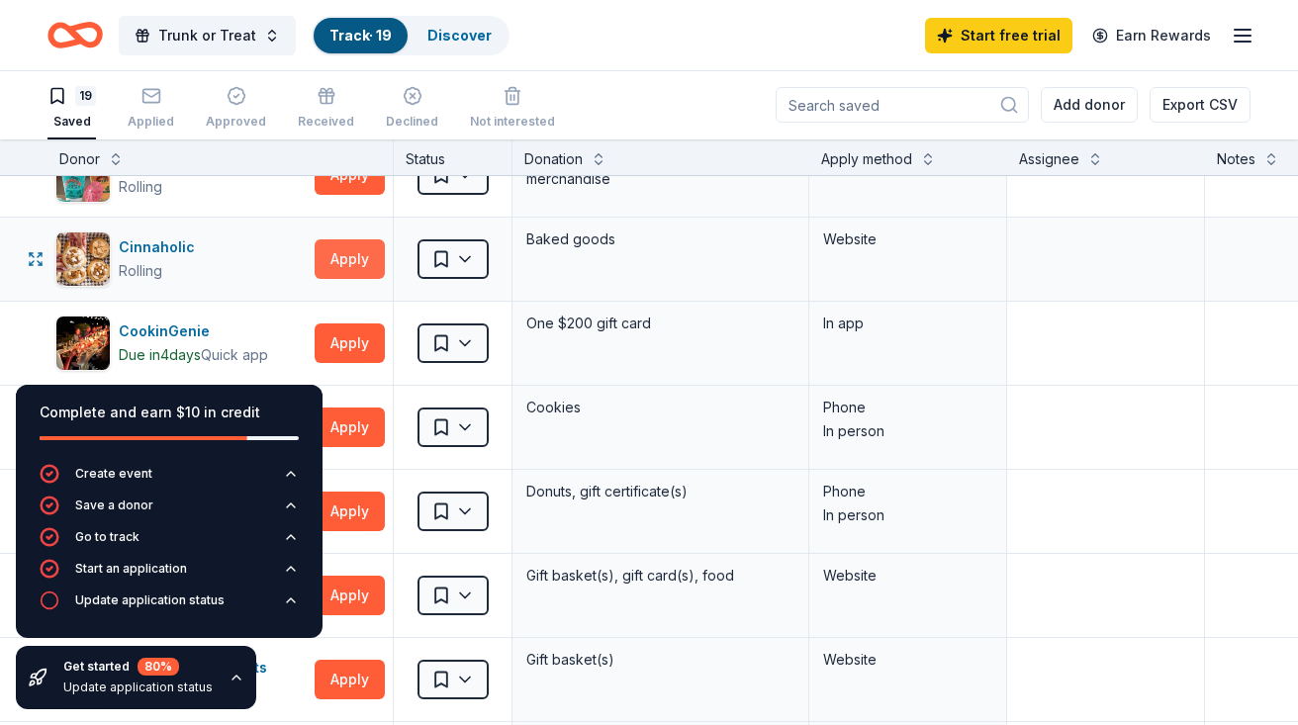
click at [339, 255] on button "Apply" at bounding box center [350, 259] width 70 height 40
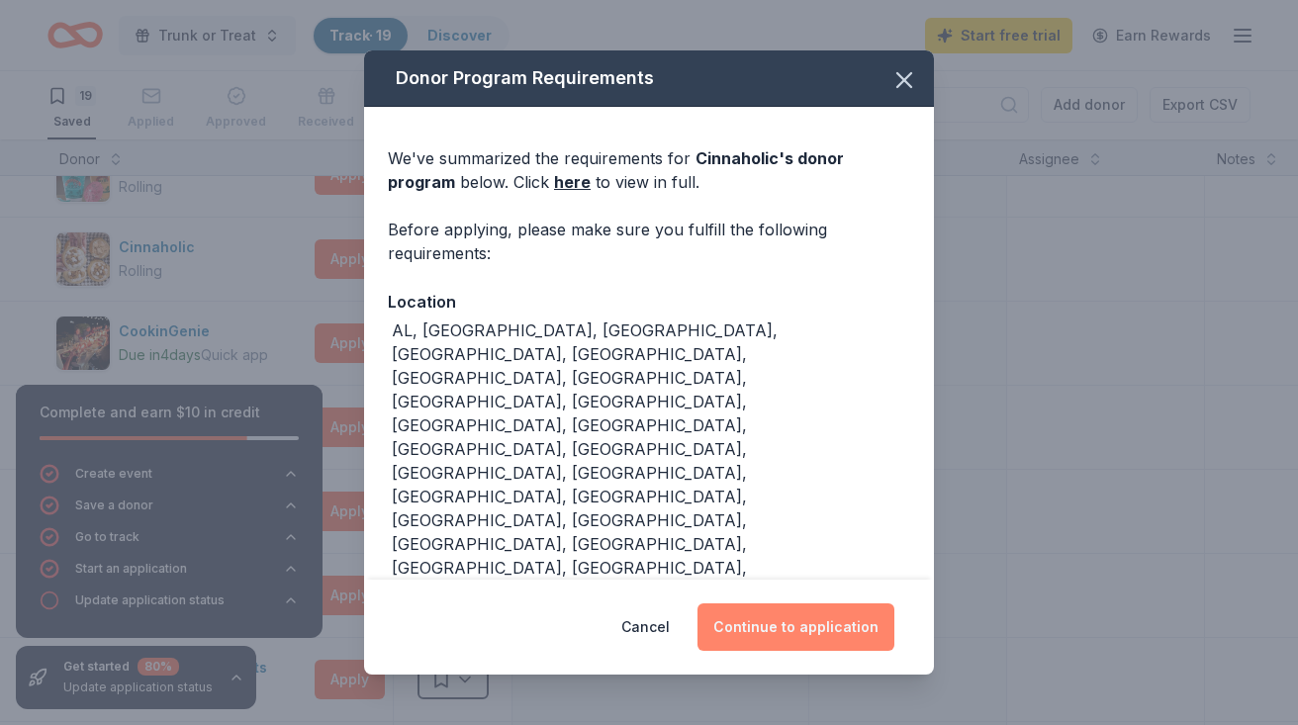
click at [797, 604] on button "Continue to application" at bounding box center [796, 628] width 197 height 48
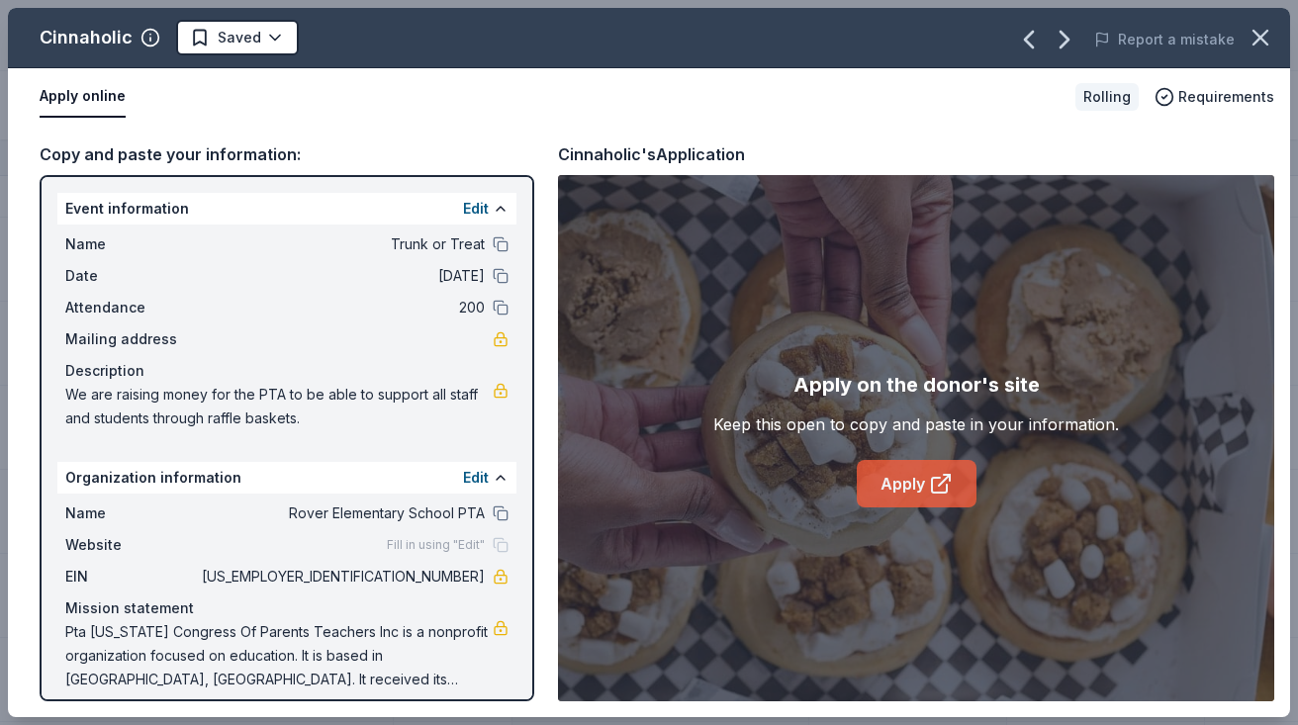
click at [912, 496] on link "Apply" at bounding box center [917, 484] width 120 height 48
click at [1258, 37] on icon "button" at bounding box center [1261, 38] width 28 height 28
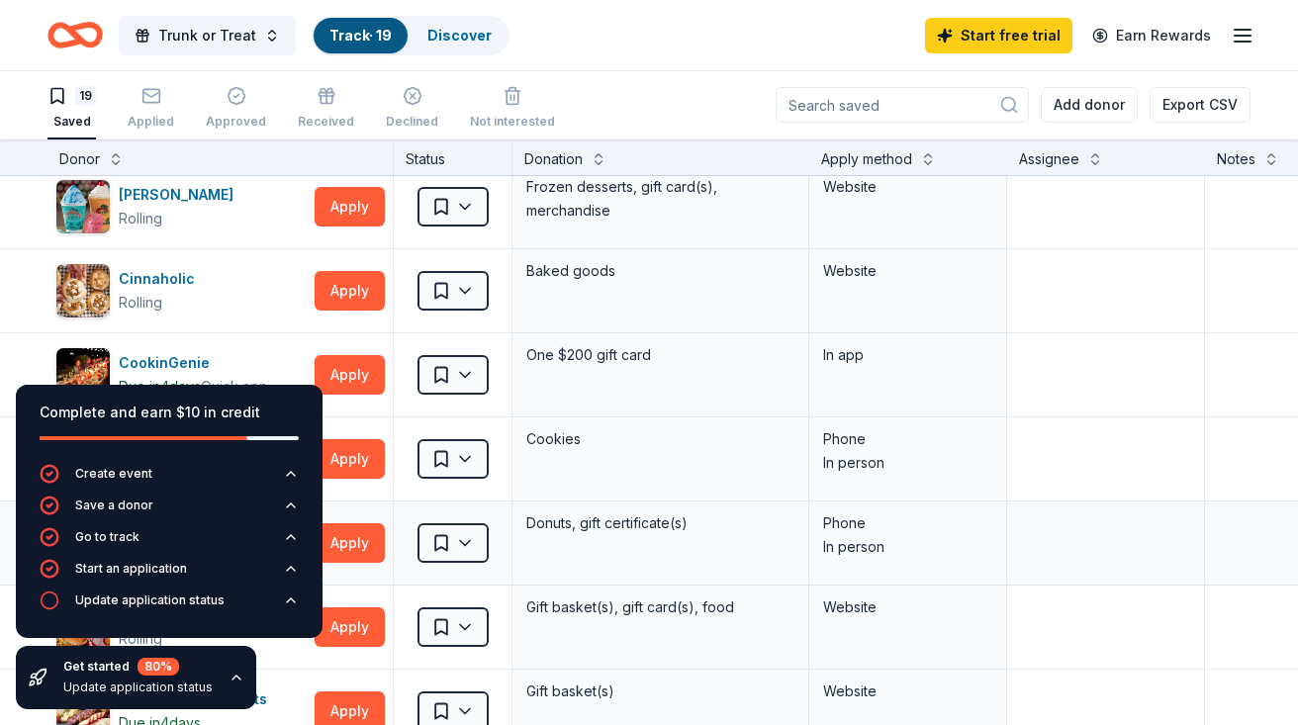
scroll to position [183, 0]
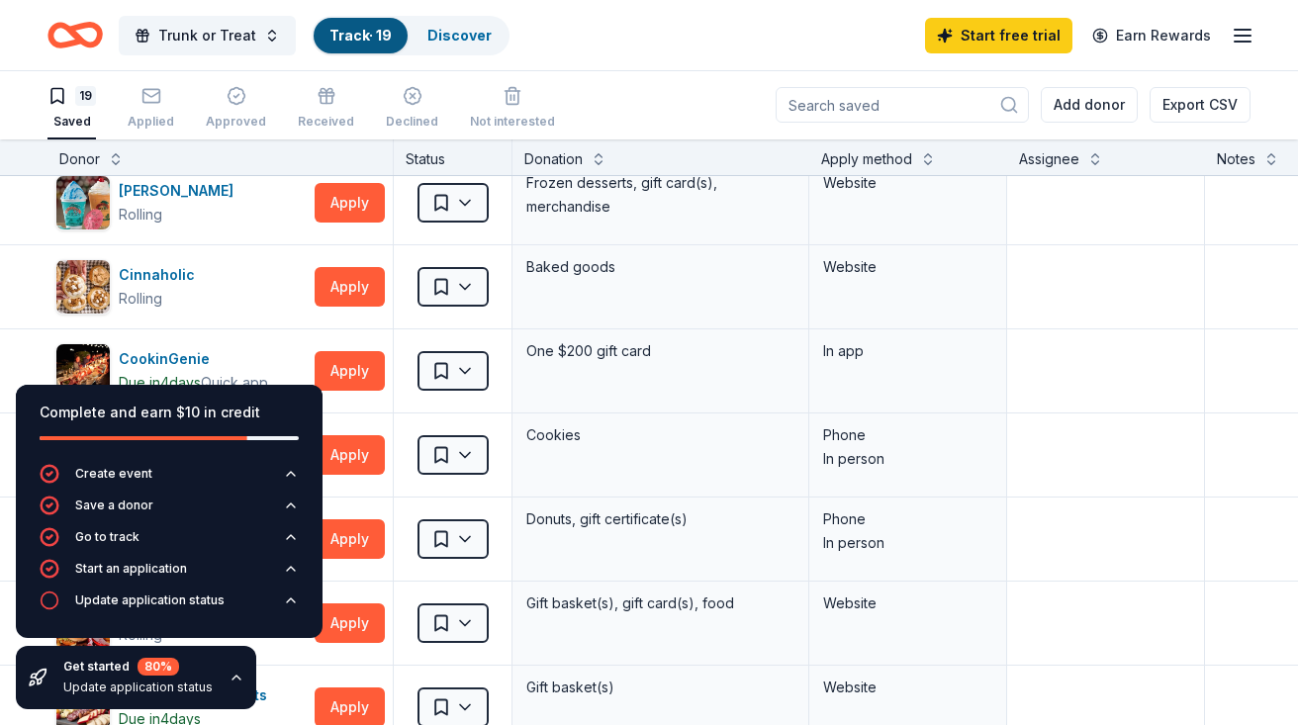
click at [229, 667] on div "Get started 80 % Update application status" at bounding box center [136, 677] width 240 height 63
click at [228, 686] on div "Get started 80 % Update application status" at bounding box center [136, 677] width 240 height 63
click at [233, 677] on icon "button" at bounding box center [237, 678] width 8 height 4
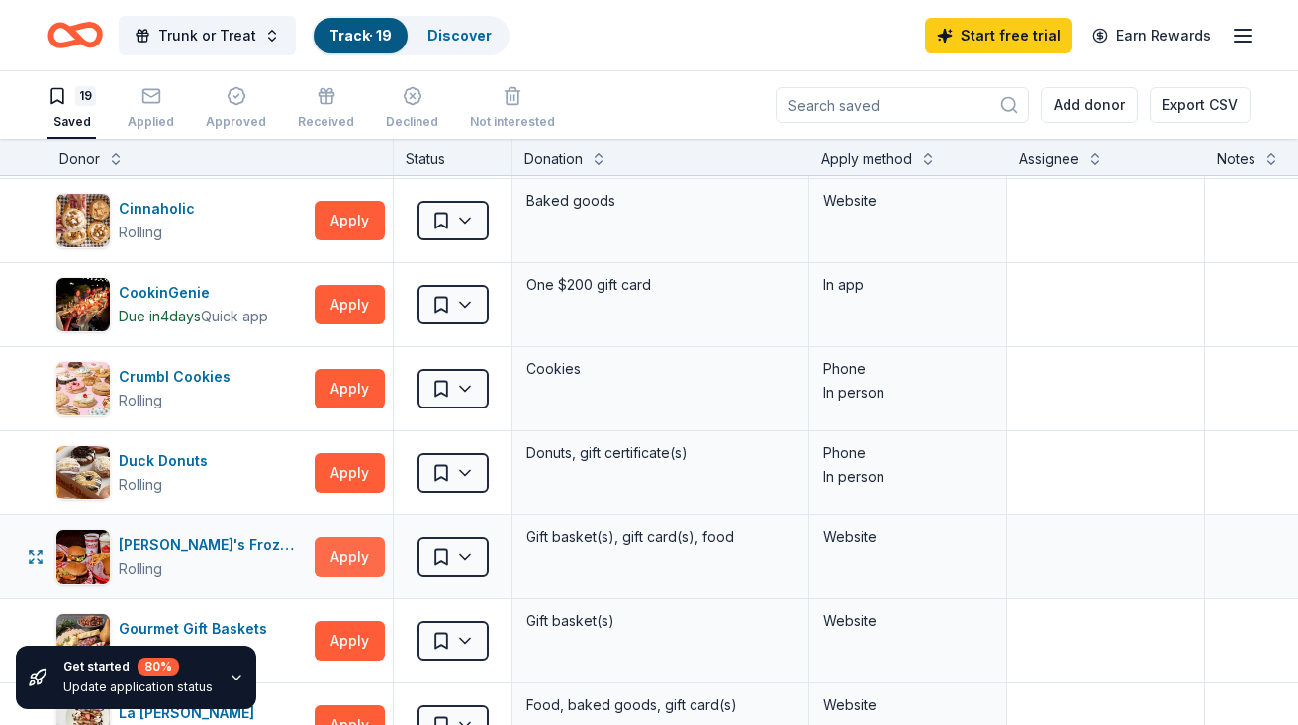
scroll to position [253, 0]
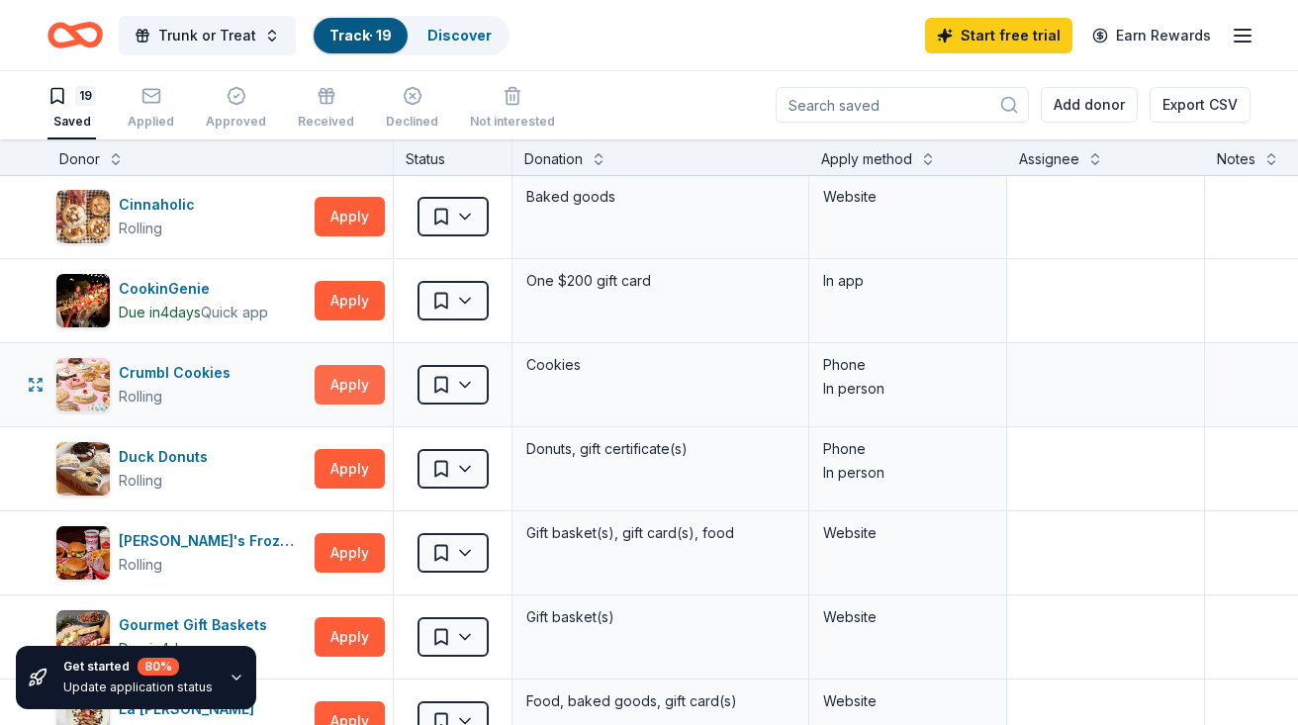
click at [342, 379] on button "Apply" at bounding box center [350, 385] width 70 height 40
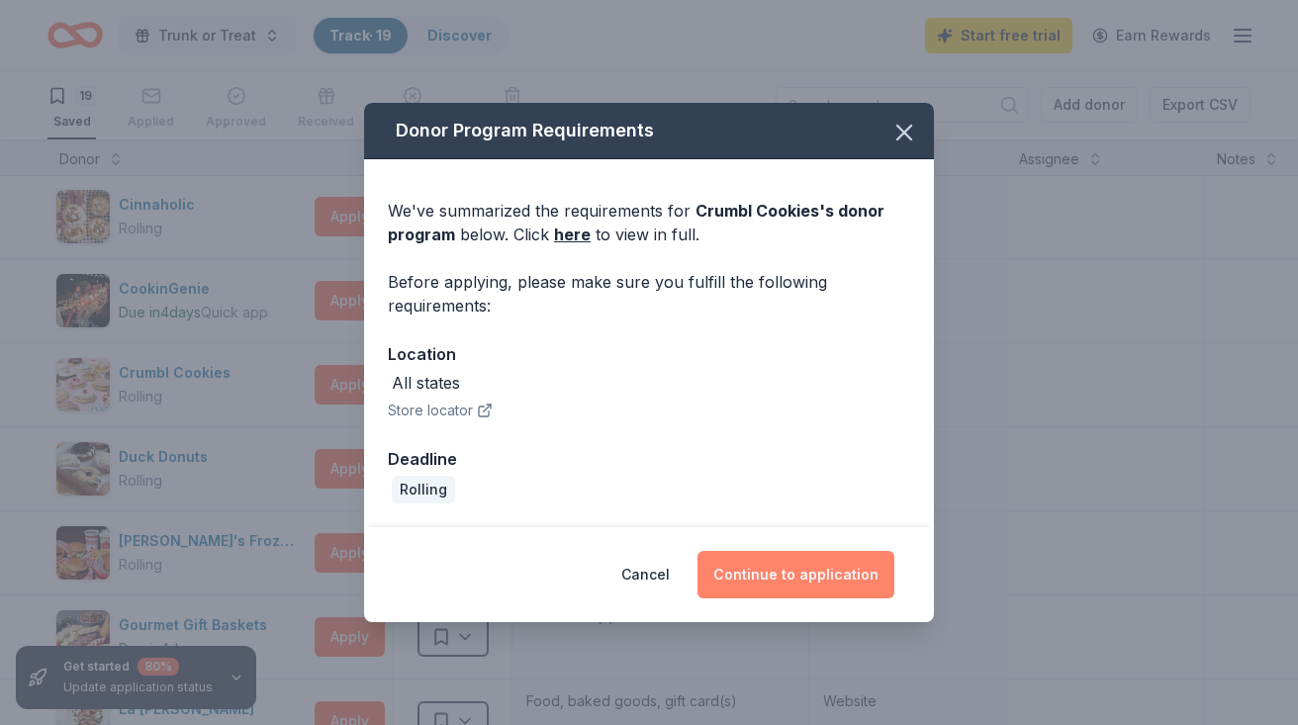
click at [823, 589] on button "Continue to application" at bounding box center [796, 575] width 197 height 48
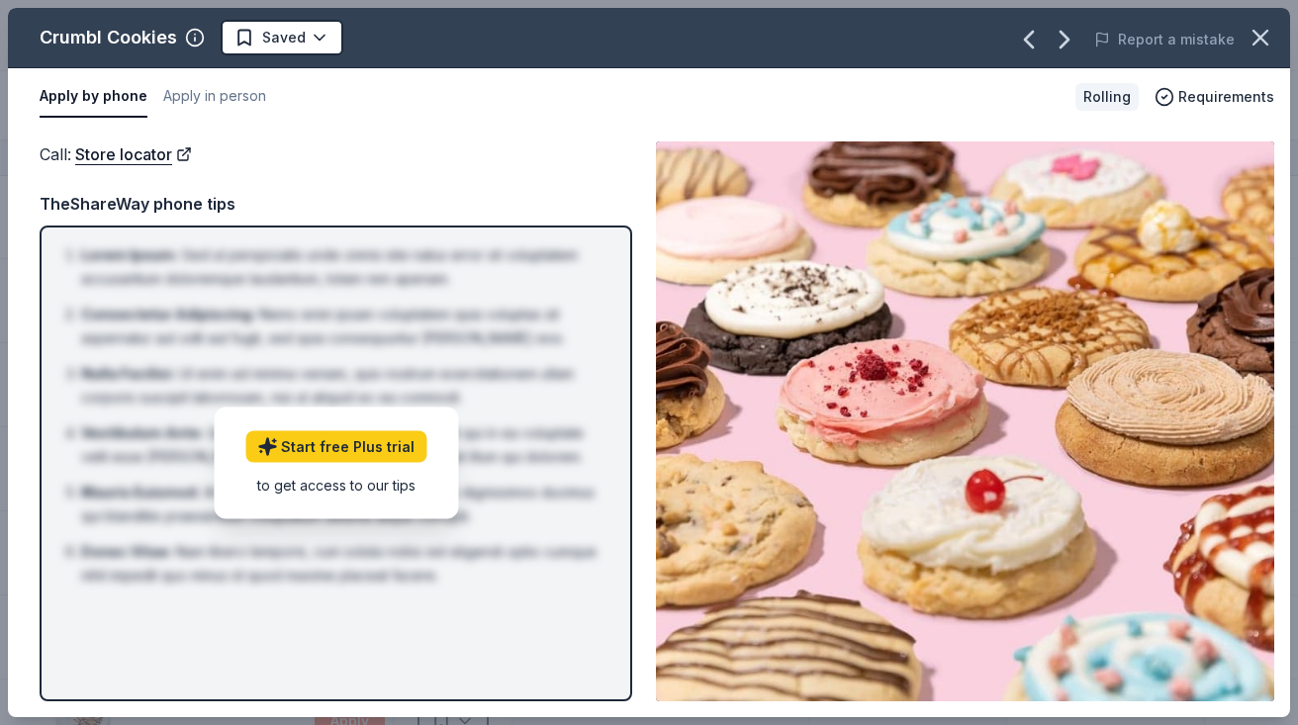
click at [413, 491] on div "to get access to our tips" at bounding box center [335, 485] width 181 height 21
click at [722, 475] on img at bounding box center [965, 422] width 619 height 560
click at [825, 485] on img at bounding box center [965, 422] width 619 height 560
click at [1266, 33] on icon "button" at bounding box center [1261, 38] width 14 height 14
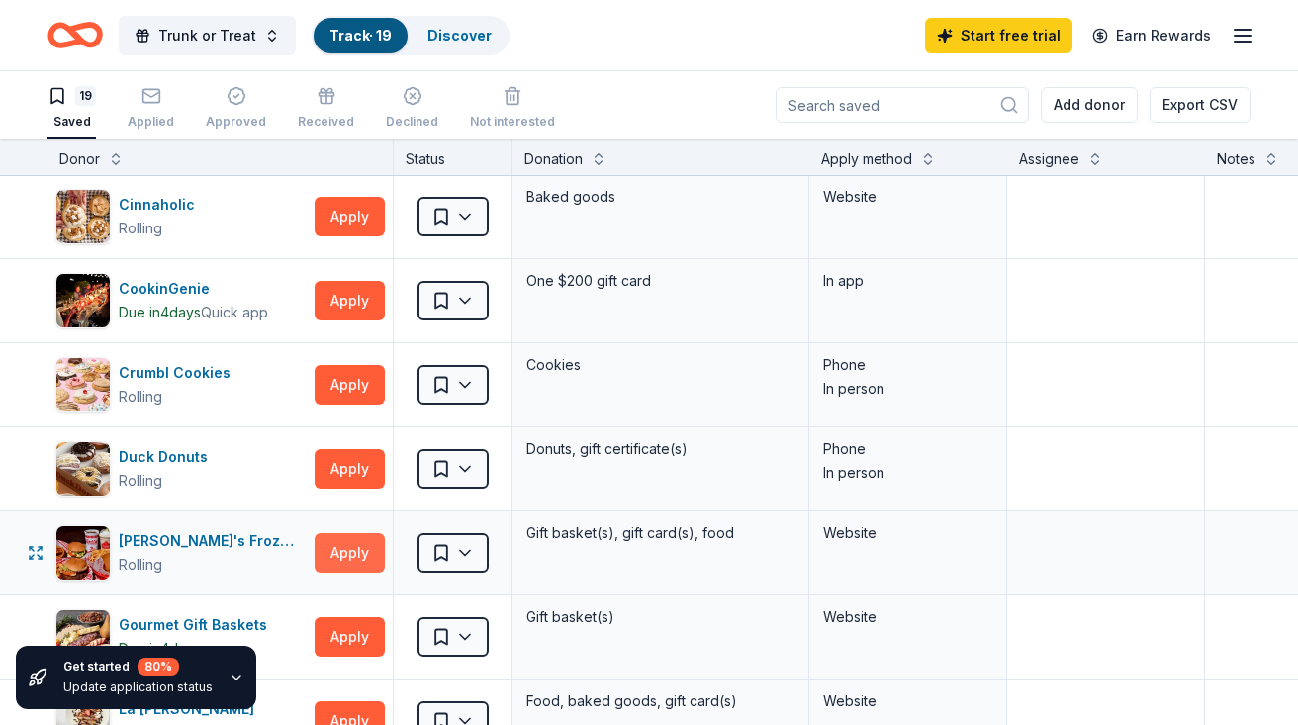
click at [326, 562] on button "Apply" at bounding box center [350, 553] width 70 height 40
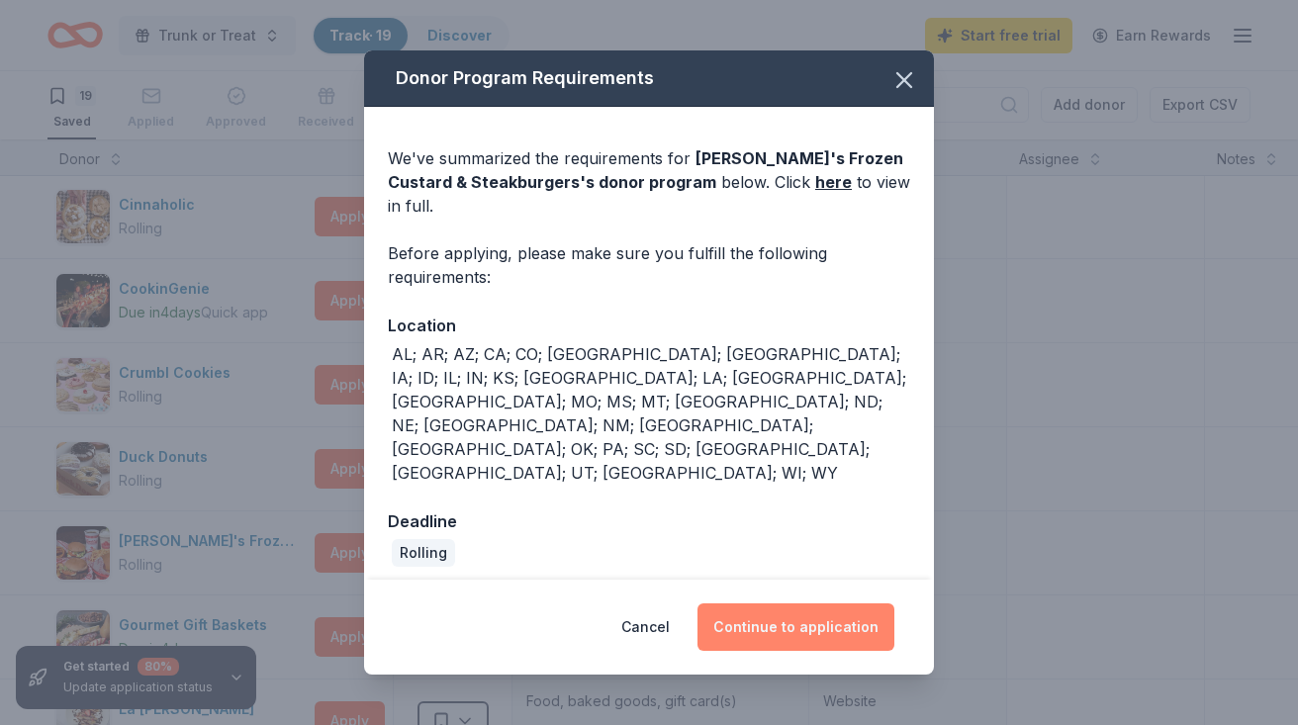
click at [809, 604] on button "Continue to application" at bounding box center [796, 628] width 197 height 48
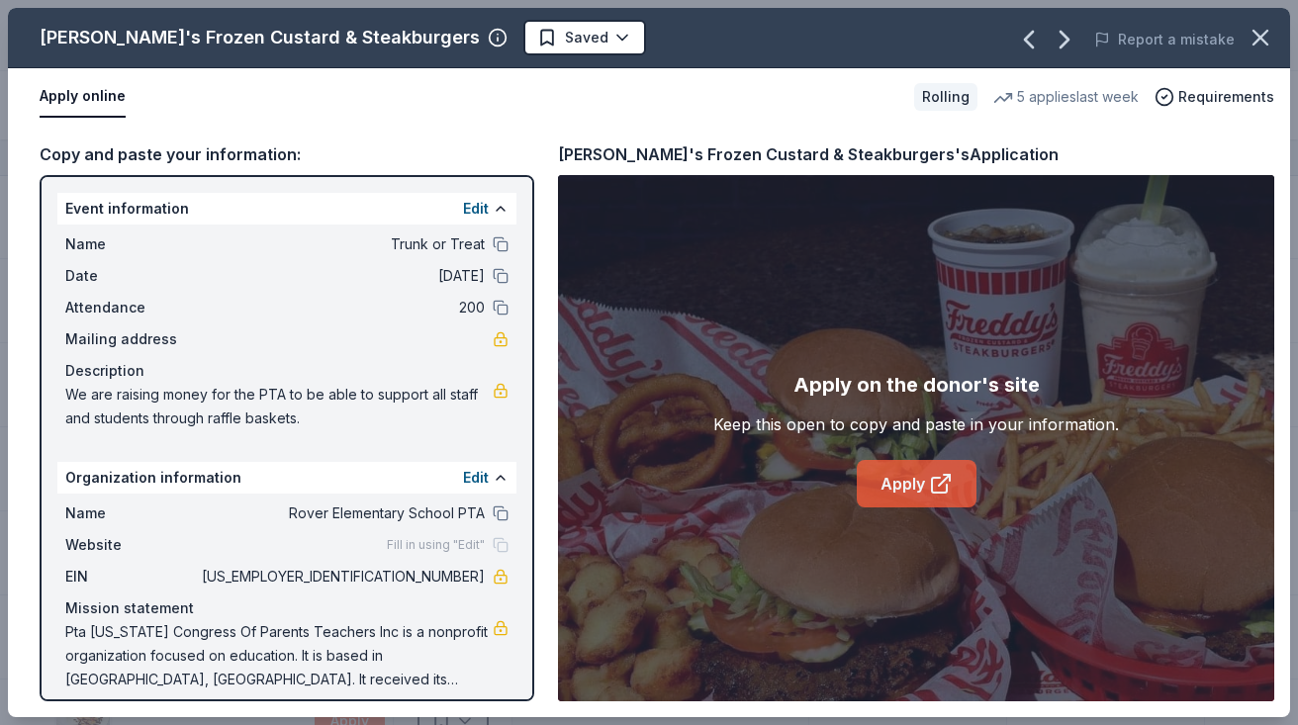
click at [913, 485] on link "Apply" at bounding box center [917, 484] width 120 height 48
click at [1259, 37] on icon "button" at bounding box center [1261, 38] width 14 height 14
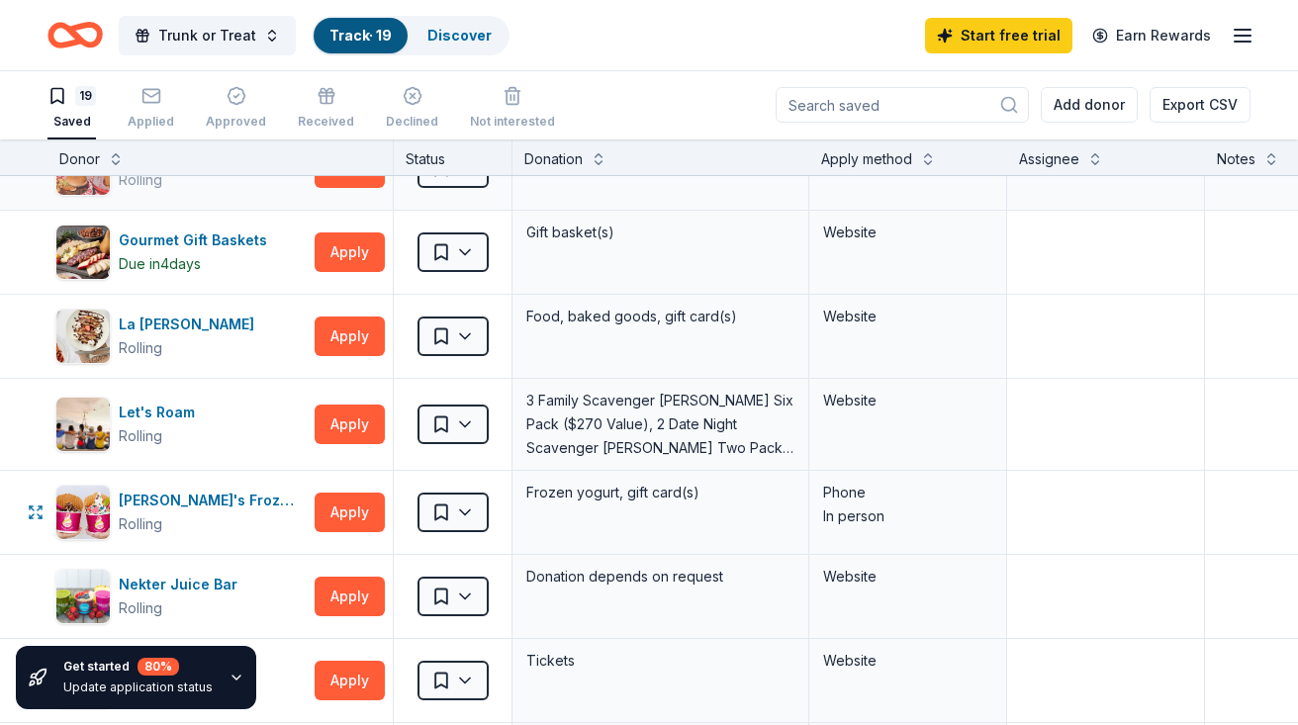
scroll to position [641, 0]
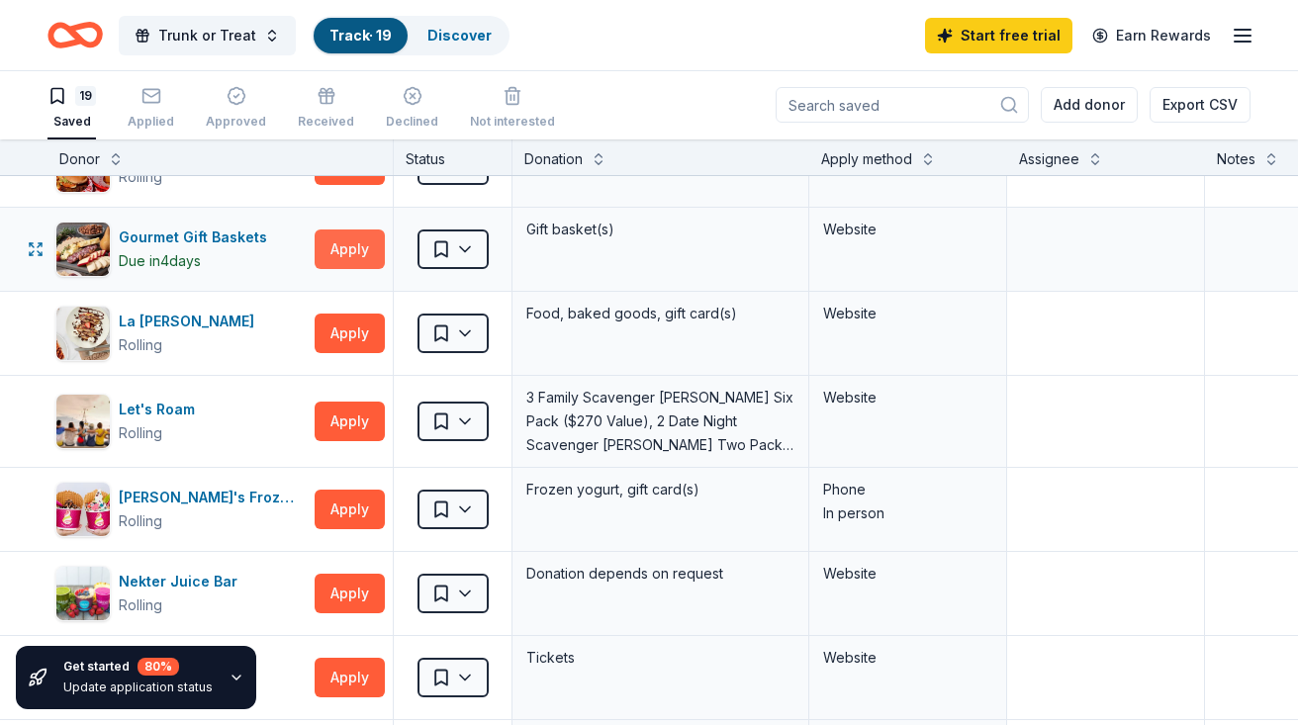
click at [335, 242] on button "Apply" at bounding box center [350, 250] width 70 height 40
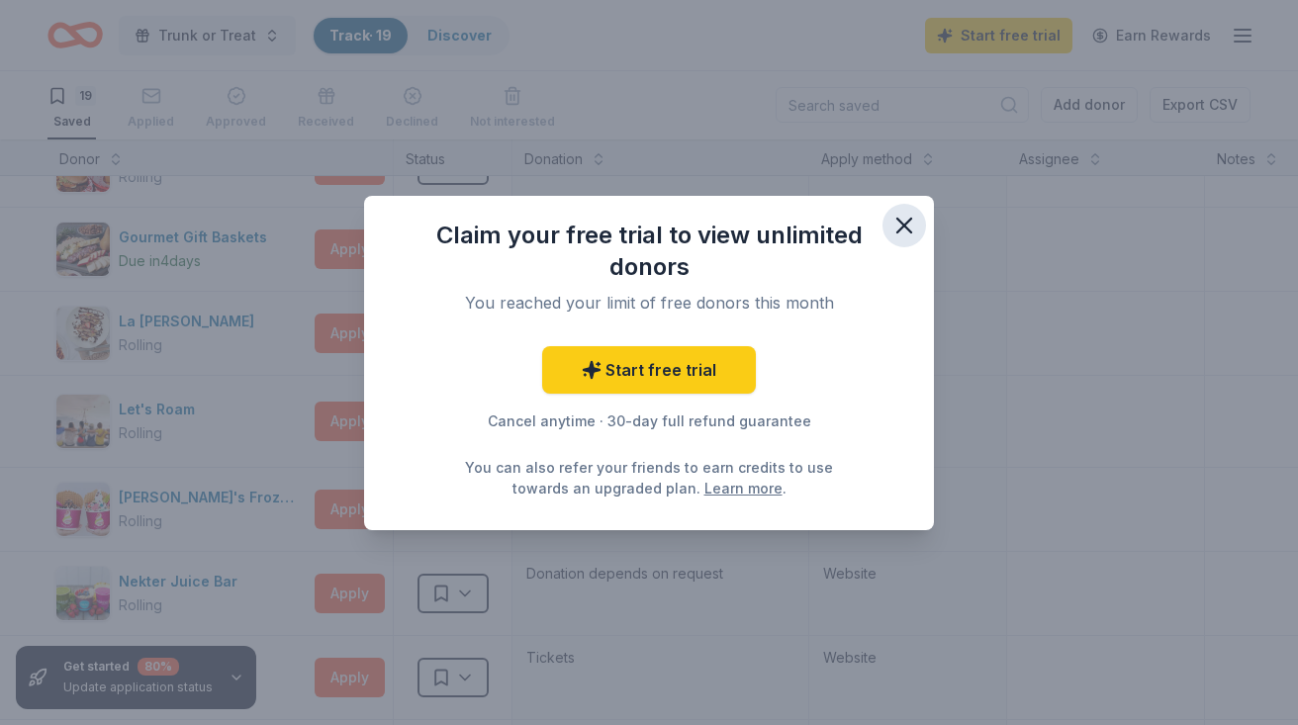
click at [900, 218] on icon "button" at bounding box center [905, 226] width 28 height 28
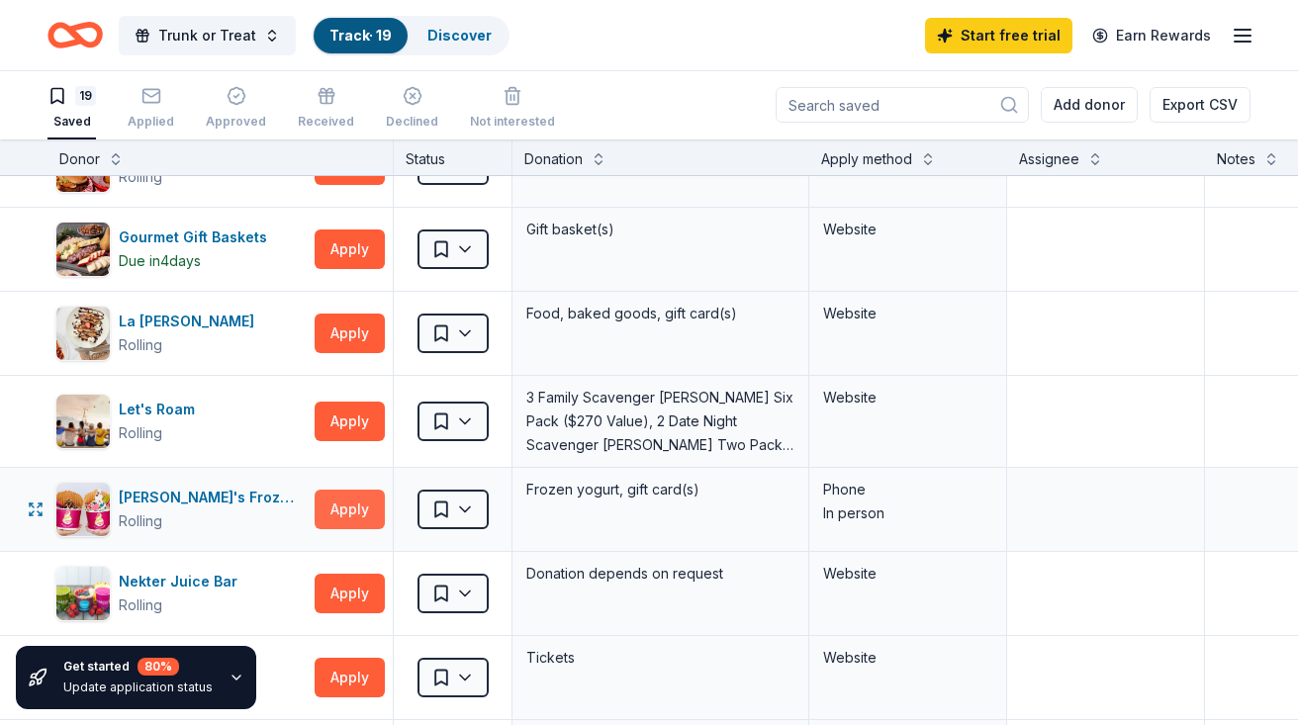
click at [338, 515] on button "Apply" at bounding box center [350, 510] width 70 height 40
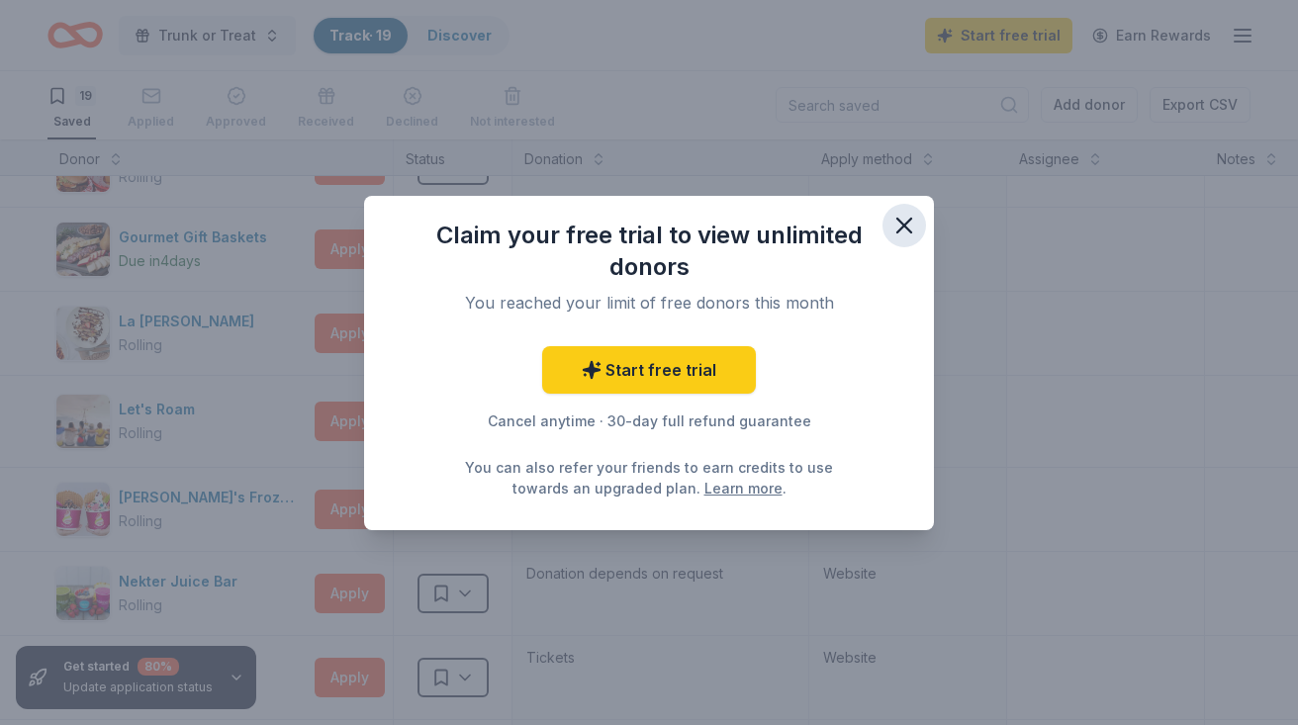
click at [906, 222] on icon "button" at bounding box center [905, 226] width 28 height 28
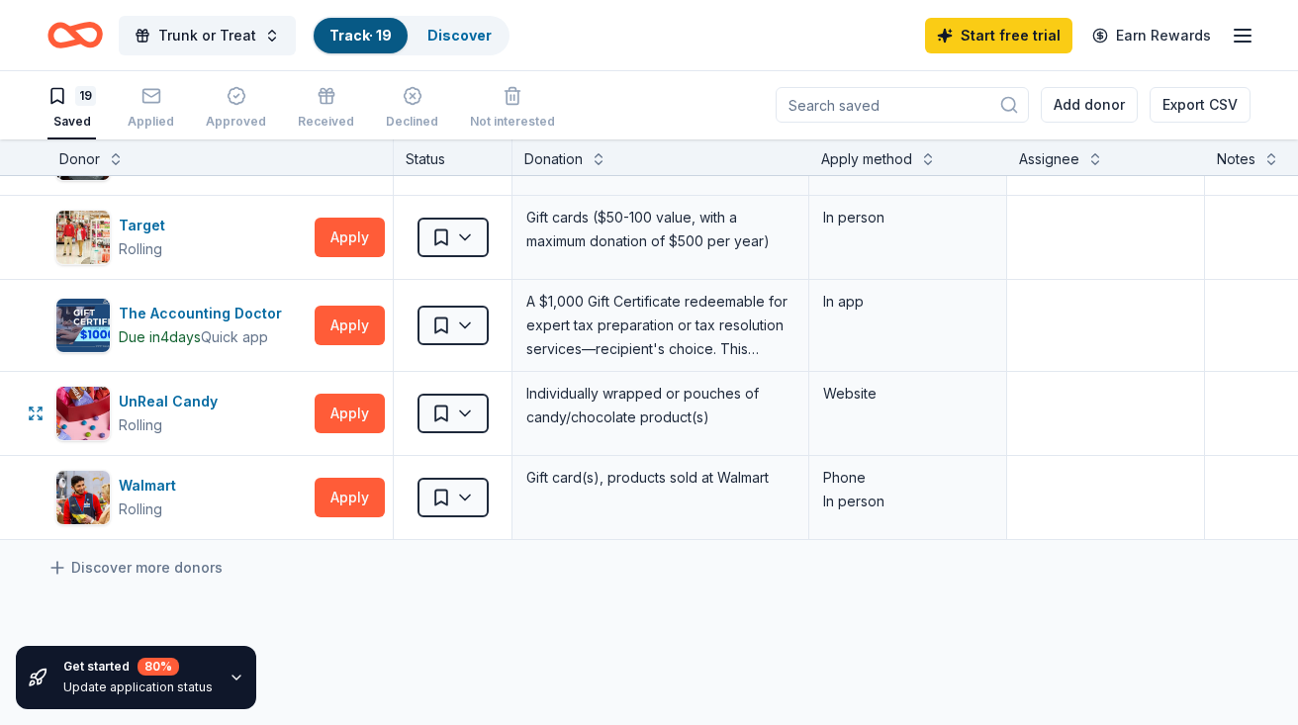
scroll to position [1254, 0]
